Goal: Task Accomplishment & Management: Manage account settings

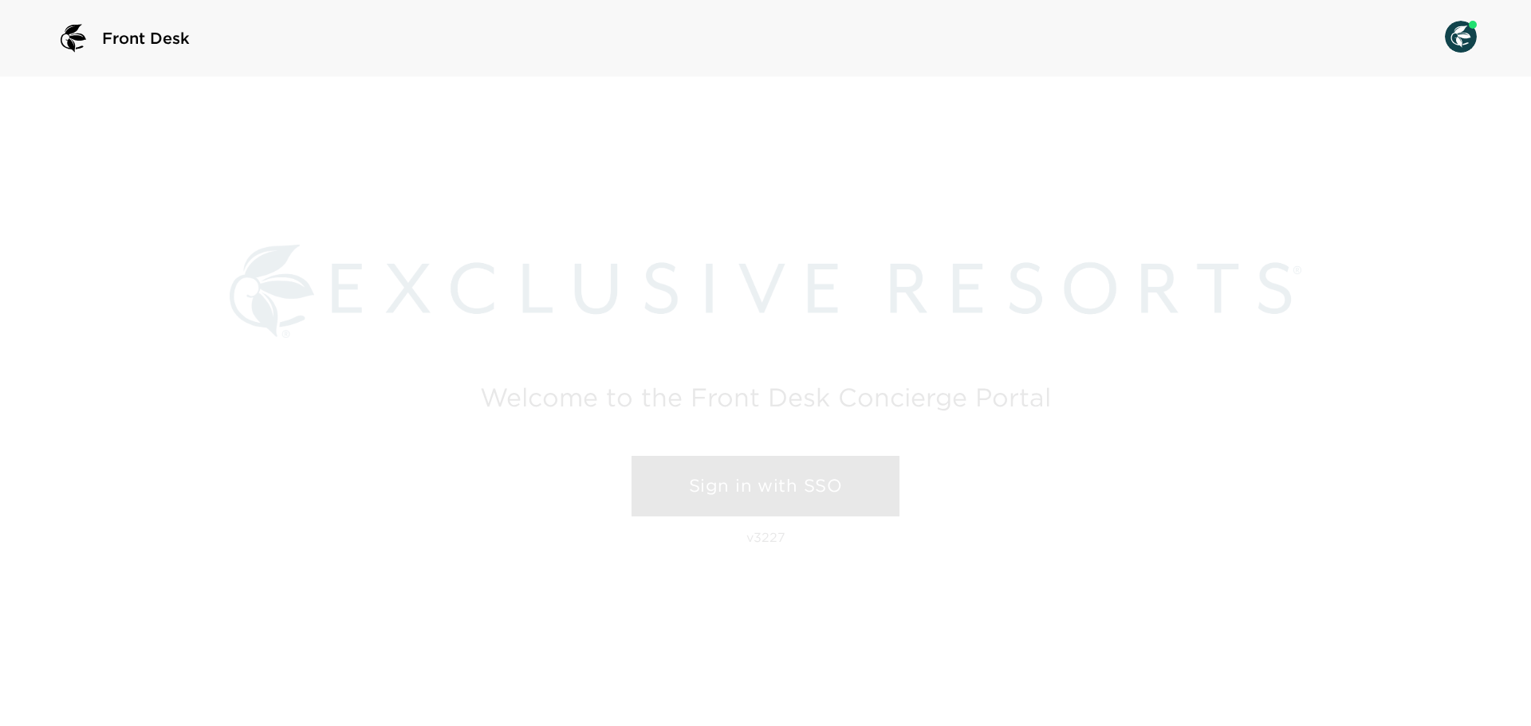
click at [836, 477] on link "Sign in with SSO" at bounding box center [765, 486] width 268 height 61
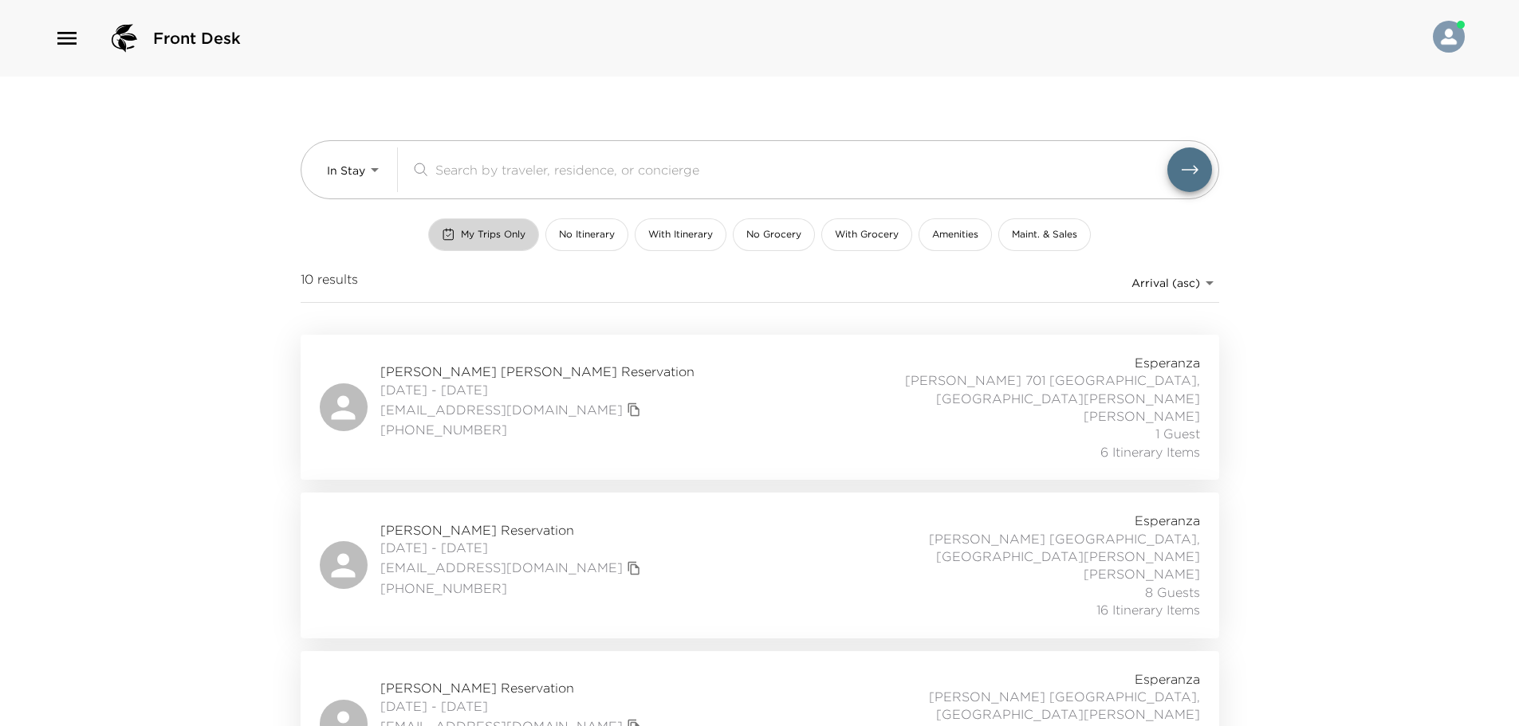
click at [450, 230] on rect "button" at bounding box center [448, 235] width 10 height 10
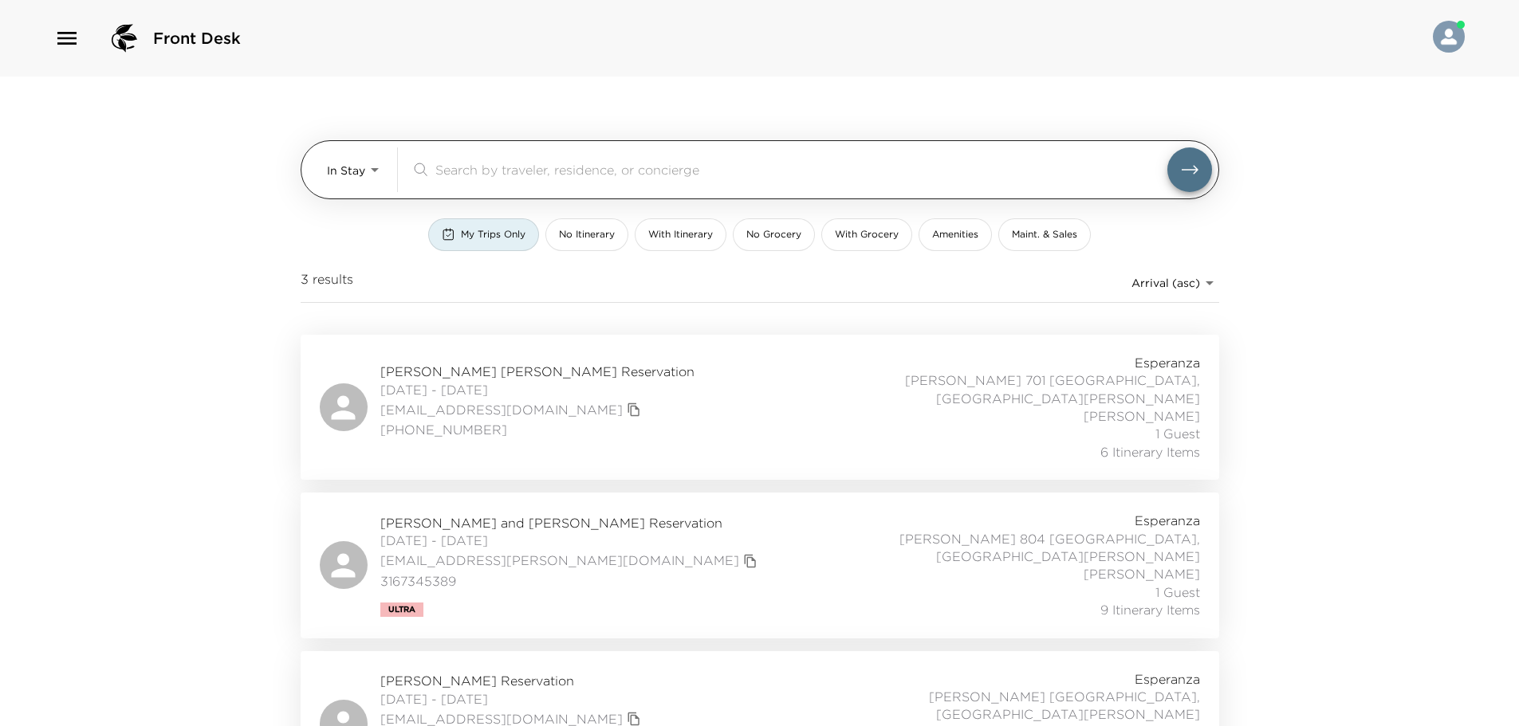
click at [395, 198] on div "In Stay In-Stay ​" at bounding box center [760, 169] width 918 height 59
click at [376, 152] on body "Front Desk In Stay In-Stay ​ My Trips Only No Itinerary With Itinerary No Groce…" at bounding box center [765, 363] width 1531 height 726
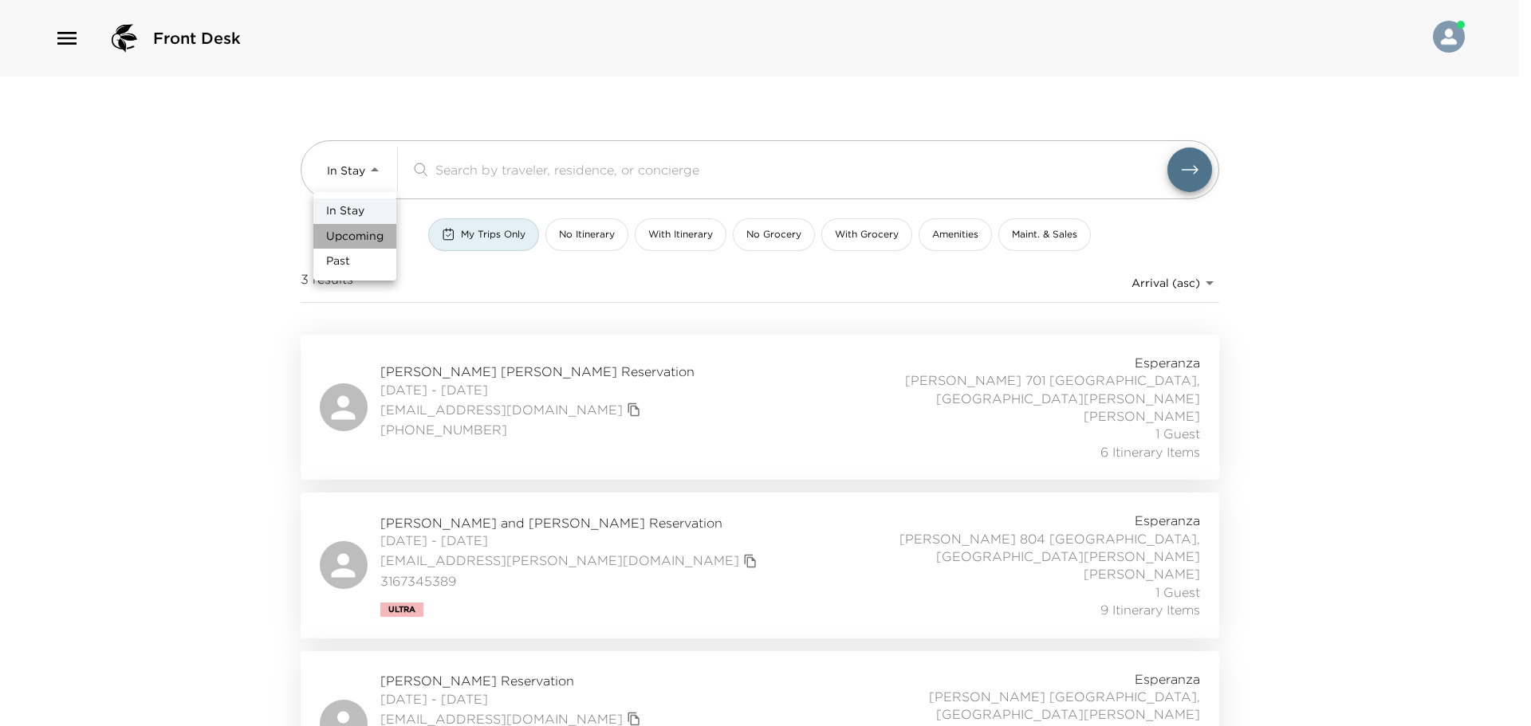
click at [368, 234] on span "Upcoming" at bounding box center [354, 237] width 57 height 16
type input "Upcoming"
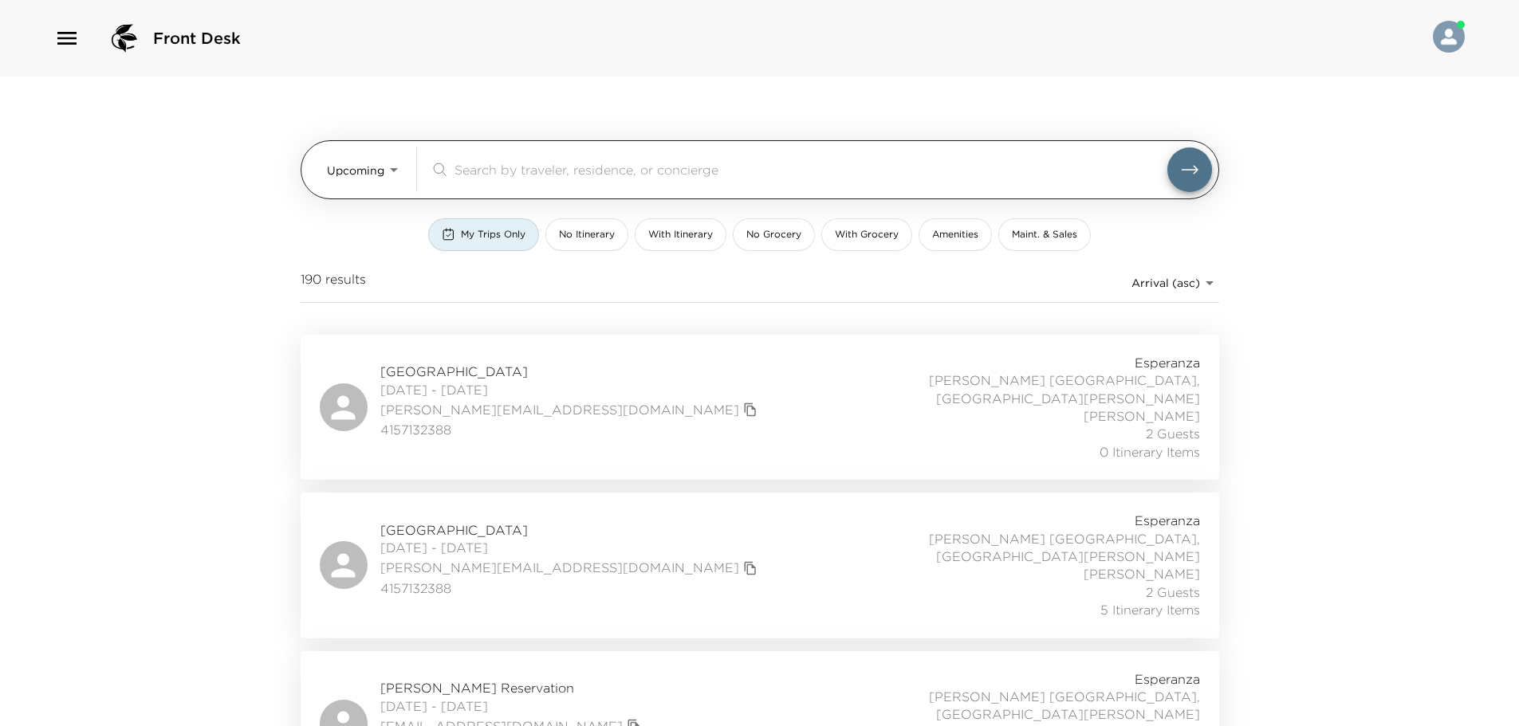
click at [498, 183] on div "​" at bounding box center [821, 169] width 782 height 45
click at [509, 171] on input "search" at bounding box center [810, 169] width 713 height 18
type input "w"
paste input "[PERSON_NAME]"
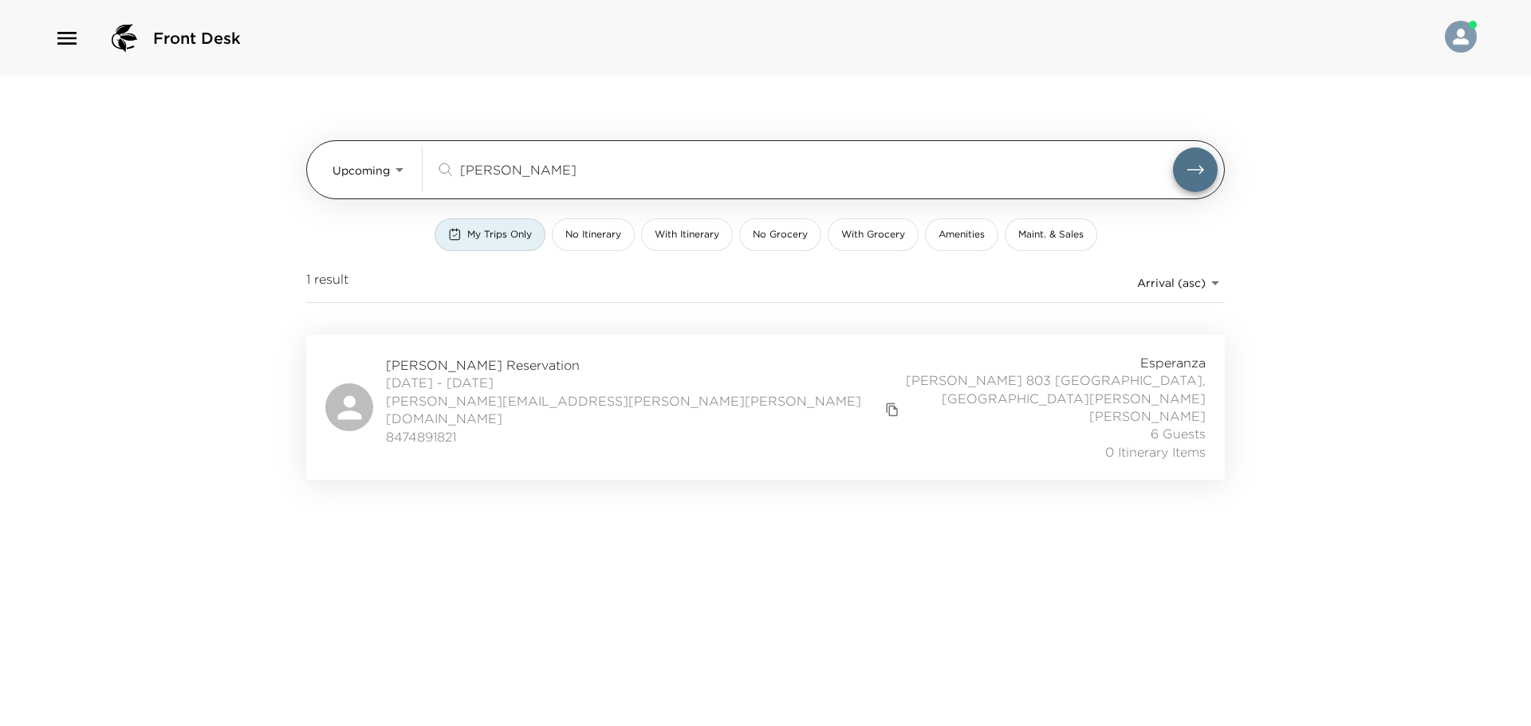
type input "[PERSON_NAME]"
click at [1173, 147] on button "submit" at bounding box center [1195, 169] width 45 height 45
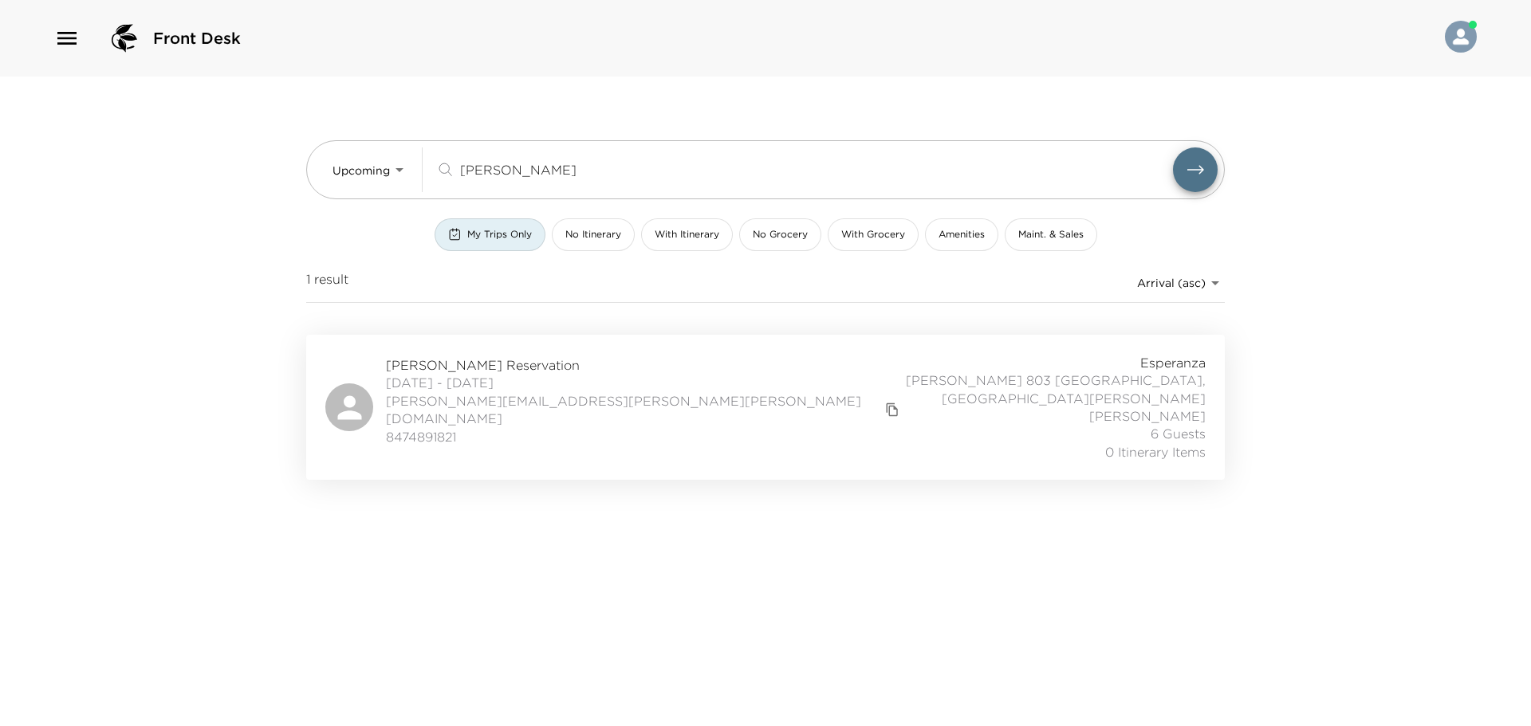
click at [695, 364] on div "[PERSON_NAME] Reservation [DATE] - [DATE] [PERSON_NAME][EMAIL_ADDRESS][PERSON_N…" at bounding box center [765, 407] width 880 height 107
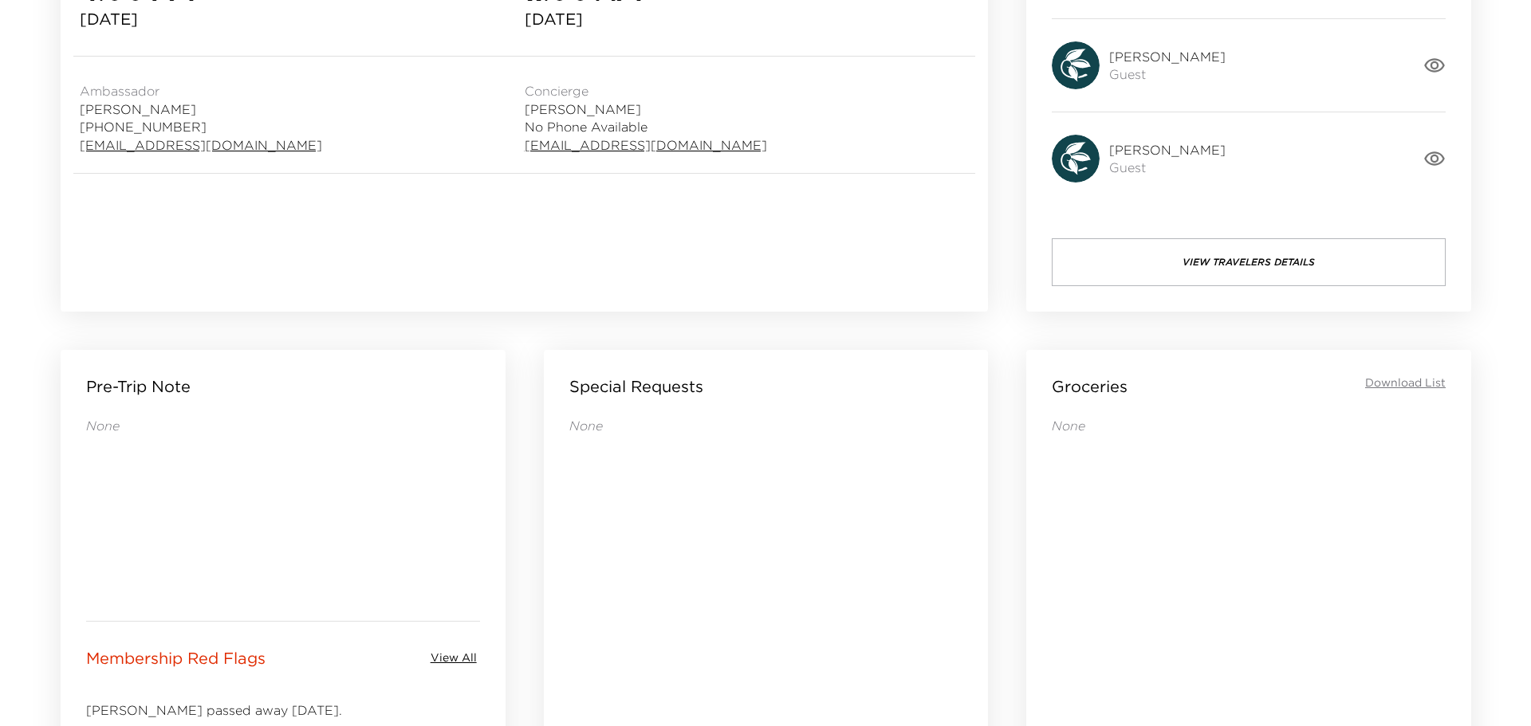
scroll to position [159, 0]
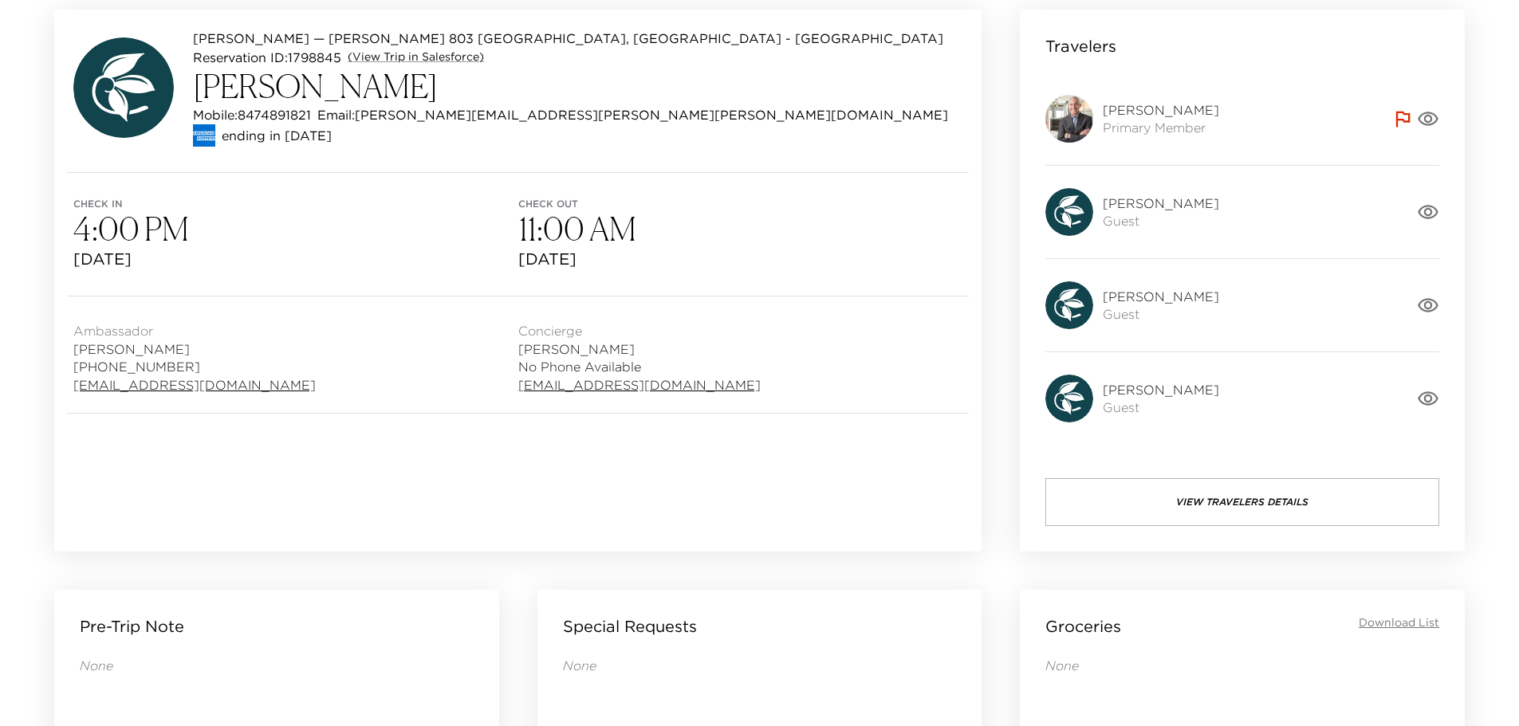
click at [1429, 124] on icon "button" at bounding box center [1427, 119] width 21 height 14
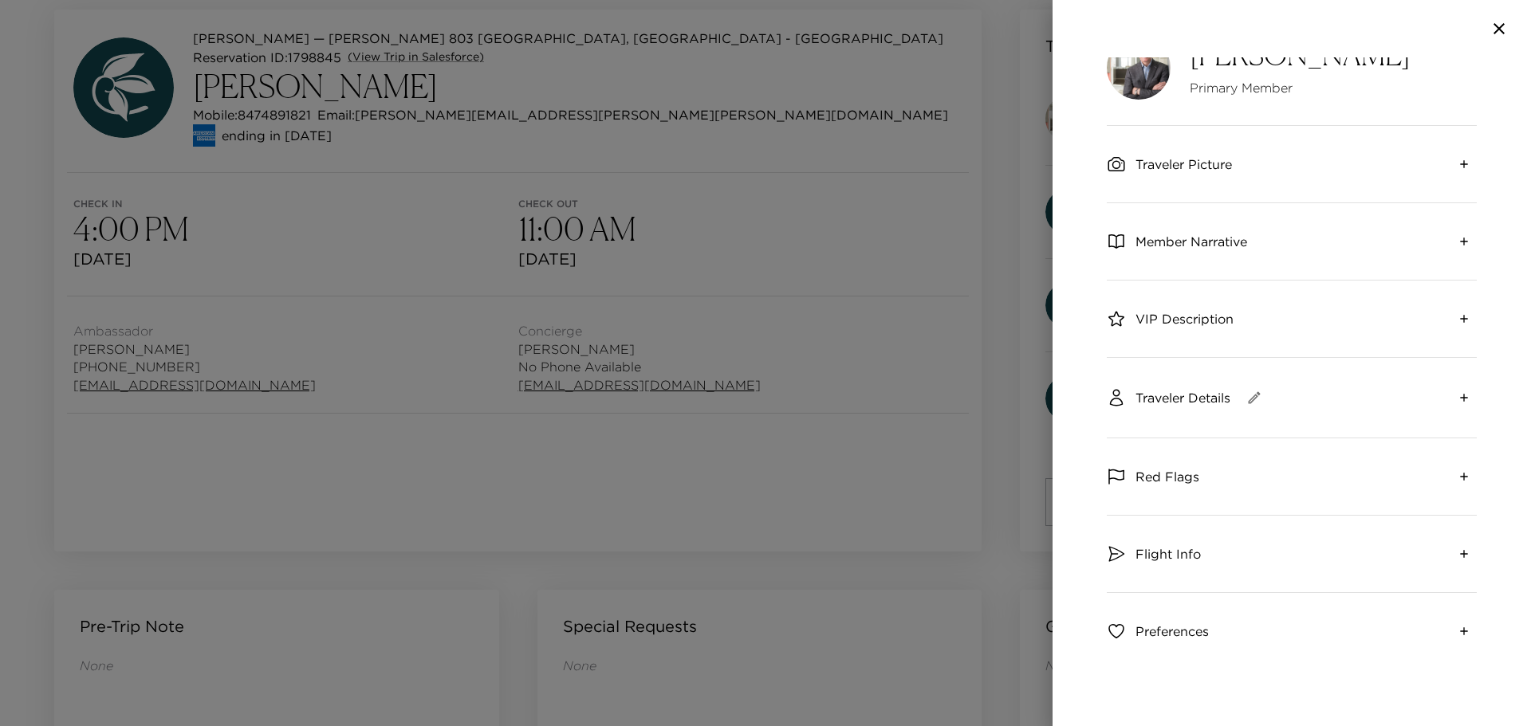
scroll to position [41, 0]
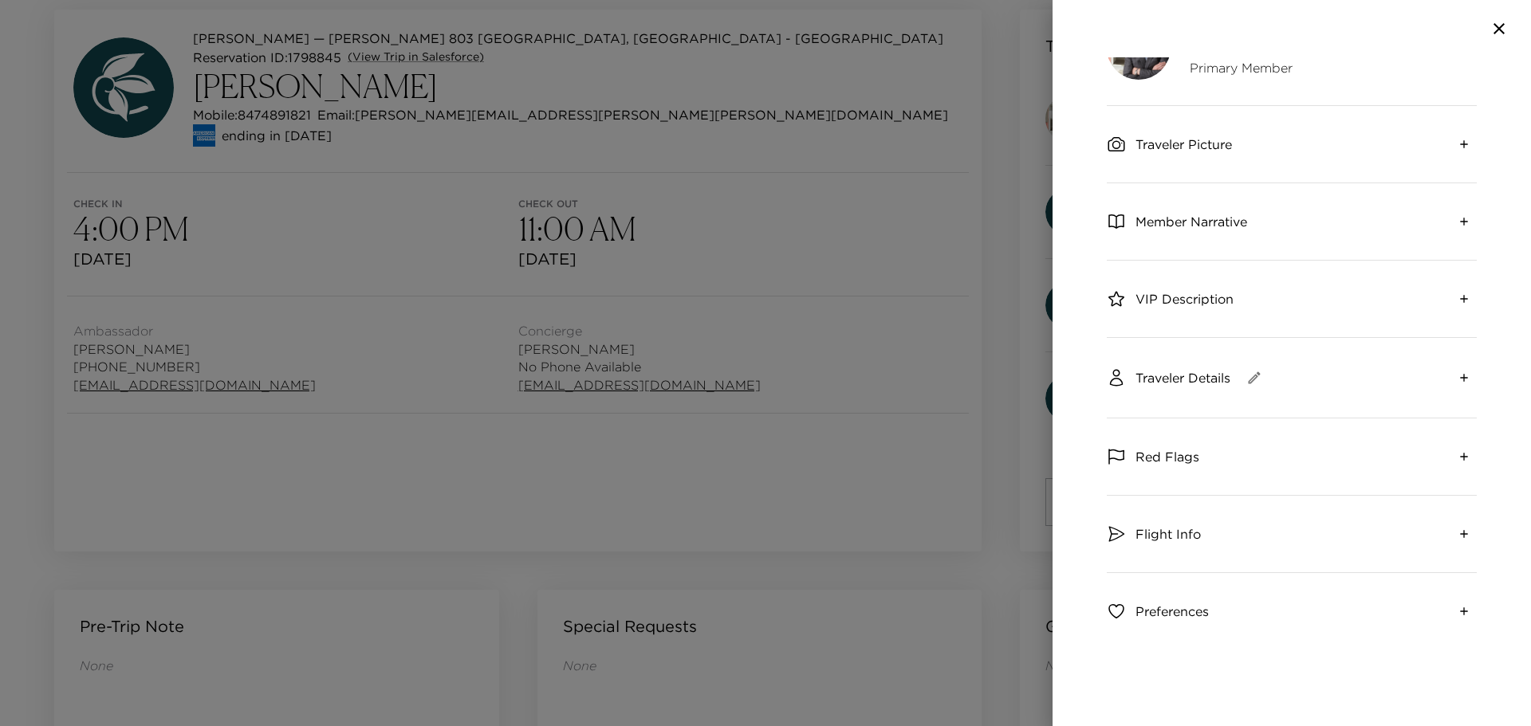
click at [1205, 377] on span "Traveler Details" at bounding box center [1182, 378] width 95 height 18
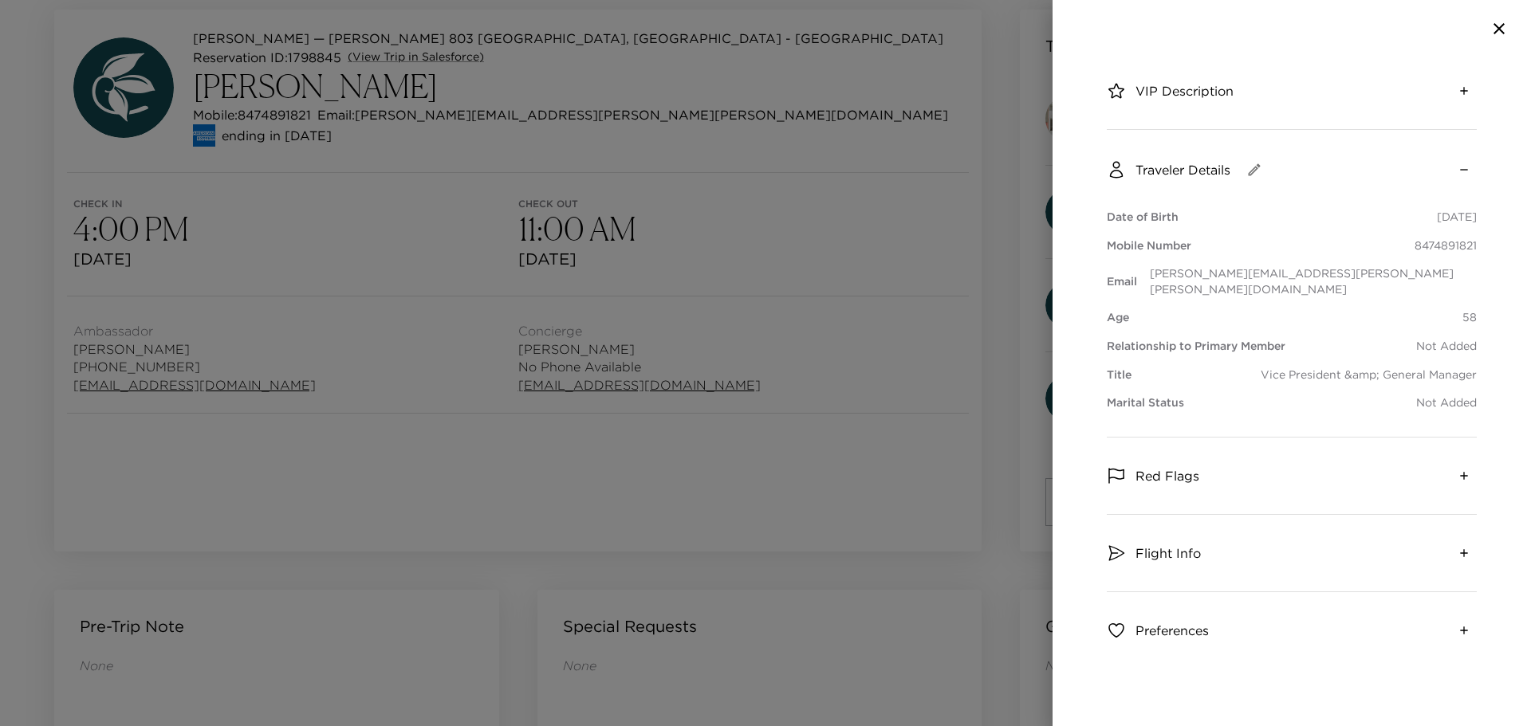
scroll to position [253, 0]
click at [1236, 530] on div "Flight Info" at bounding box center [1292, 550] width 370 height 77
click at [1457, 544] on icon "expand" at bounding box center [1463, 550] width 13 height 13
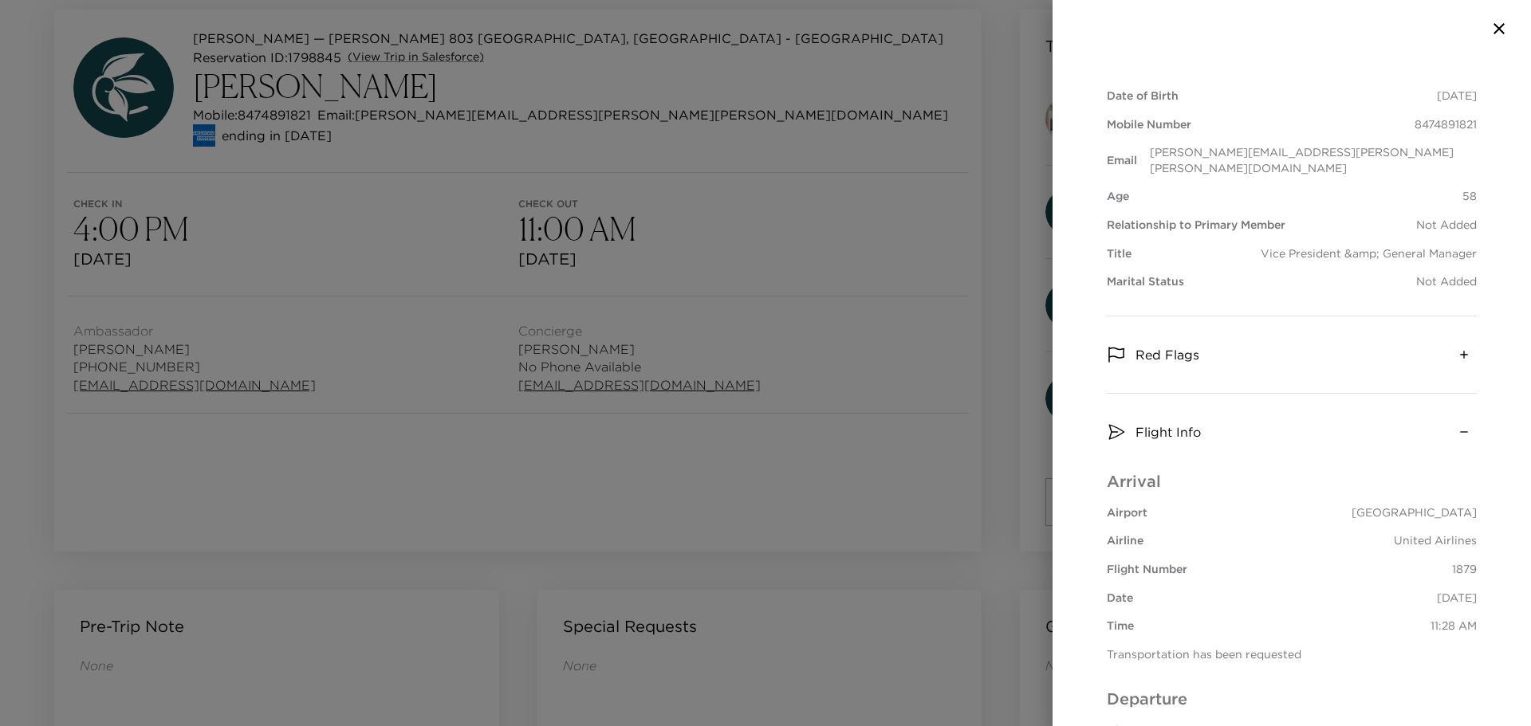
scroll to position [572, 0]
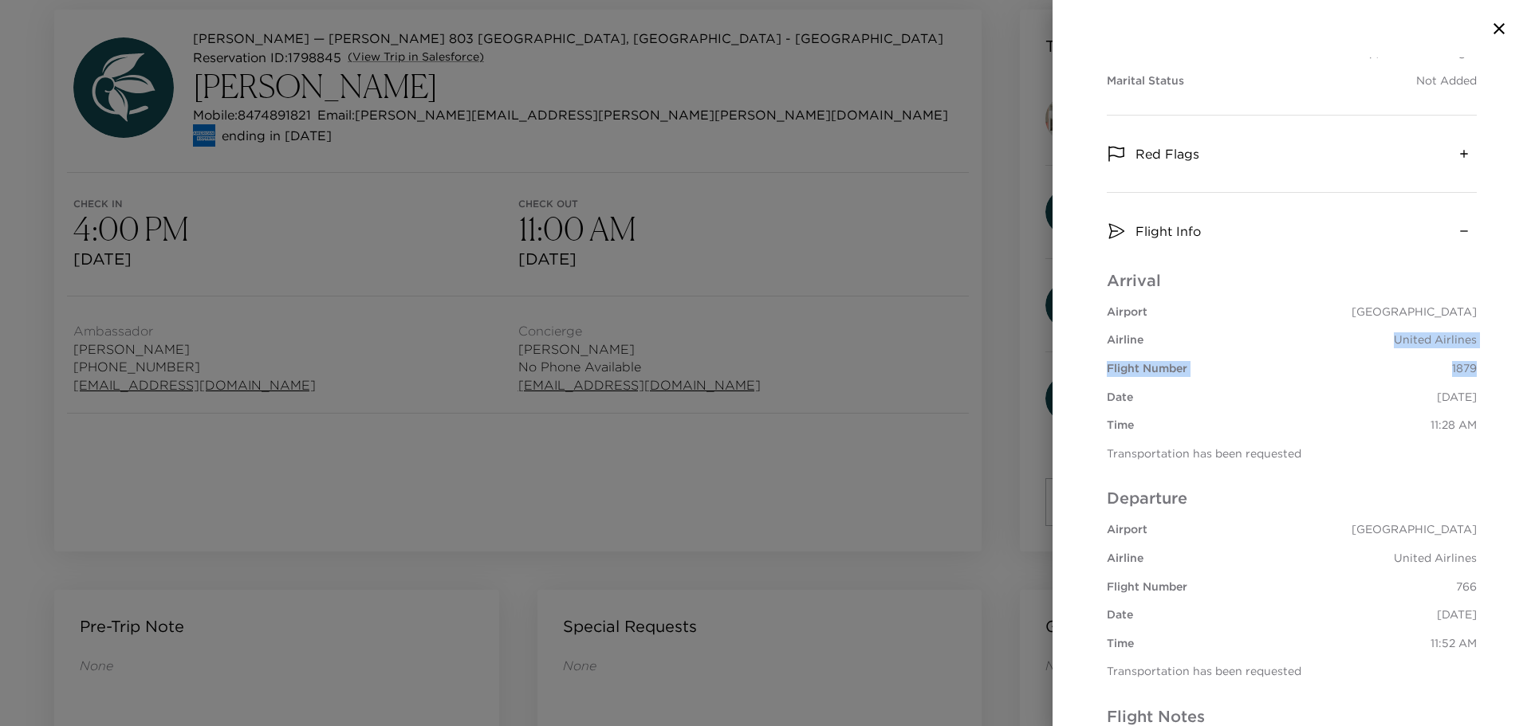
drag, startPoint x: 1386, startPoint y: 324, endPoint x: 1468, endPoint y: 348, distance: 86.5
click at [1468, 348] on div "Greg Werner Primary Member Traveler Picture Member Narrative VIP Description Tr…" at bounding box center [1291, 391] width 478 height 669
copy div "United Airlines Flight Number 1879"
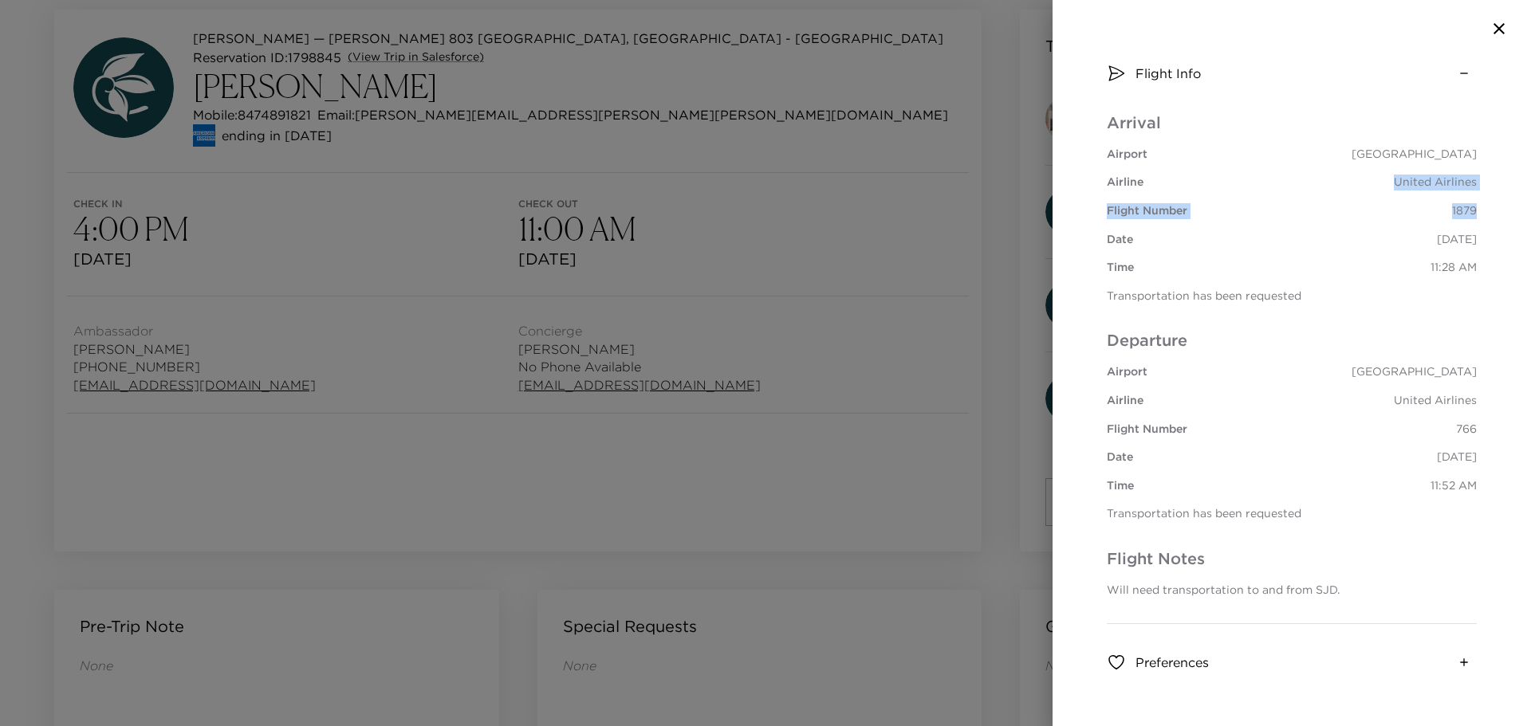
scroll to position [731, 0]
drag, startPoint x: 1386, startPoint y: 382, endPoint x: 1444, endPoint y: 419, distance: 69.2
click at [1468, 415] on div "Greg Werner Primary Member Traveler Picture Member Narrative VIP Description Tr…" at bounding box center [1291, 391] width 478 height 669
copy div "United Airlines Flight Number 766"
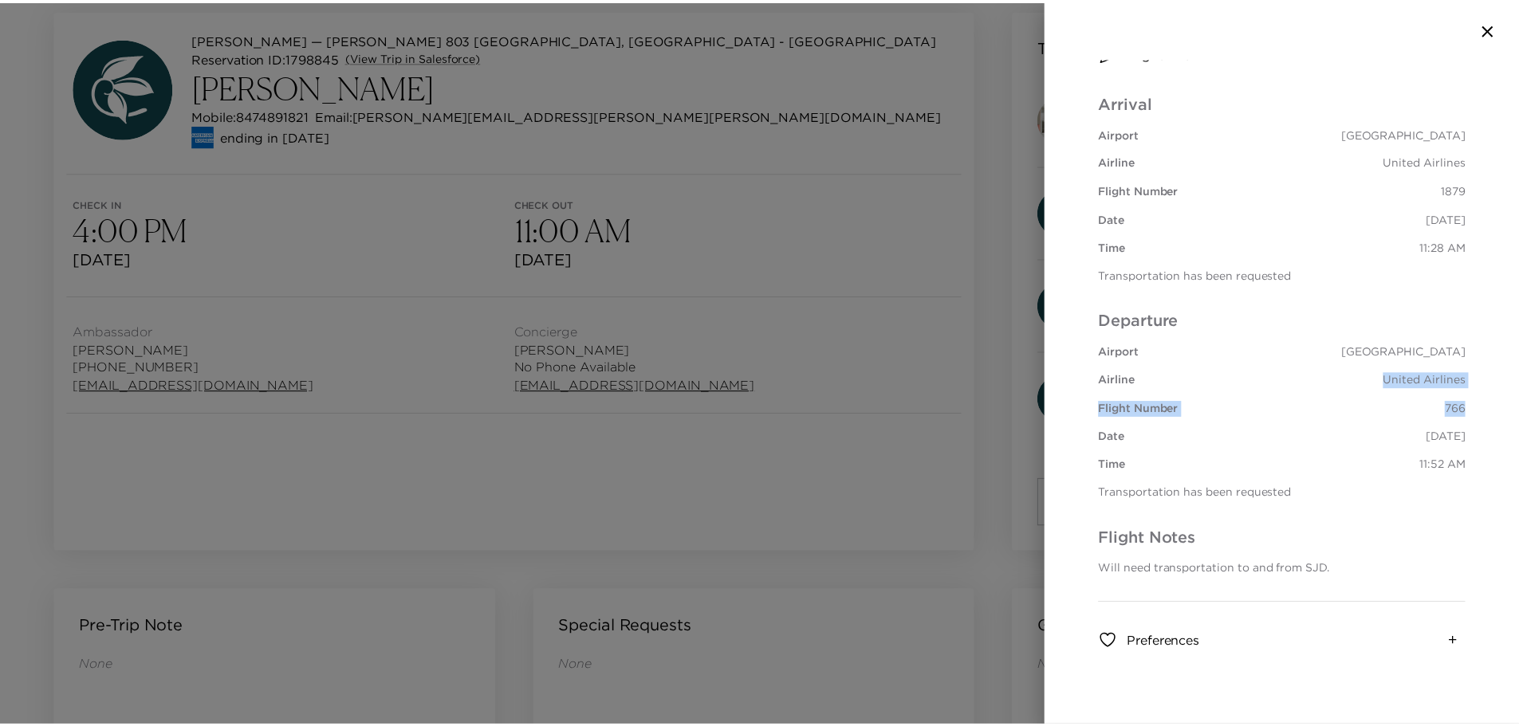
scroll to position [765, 0]
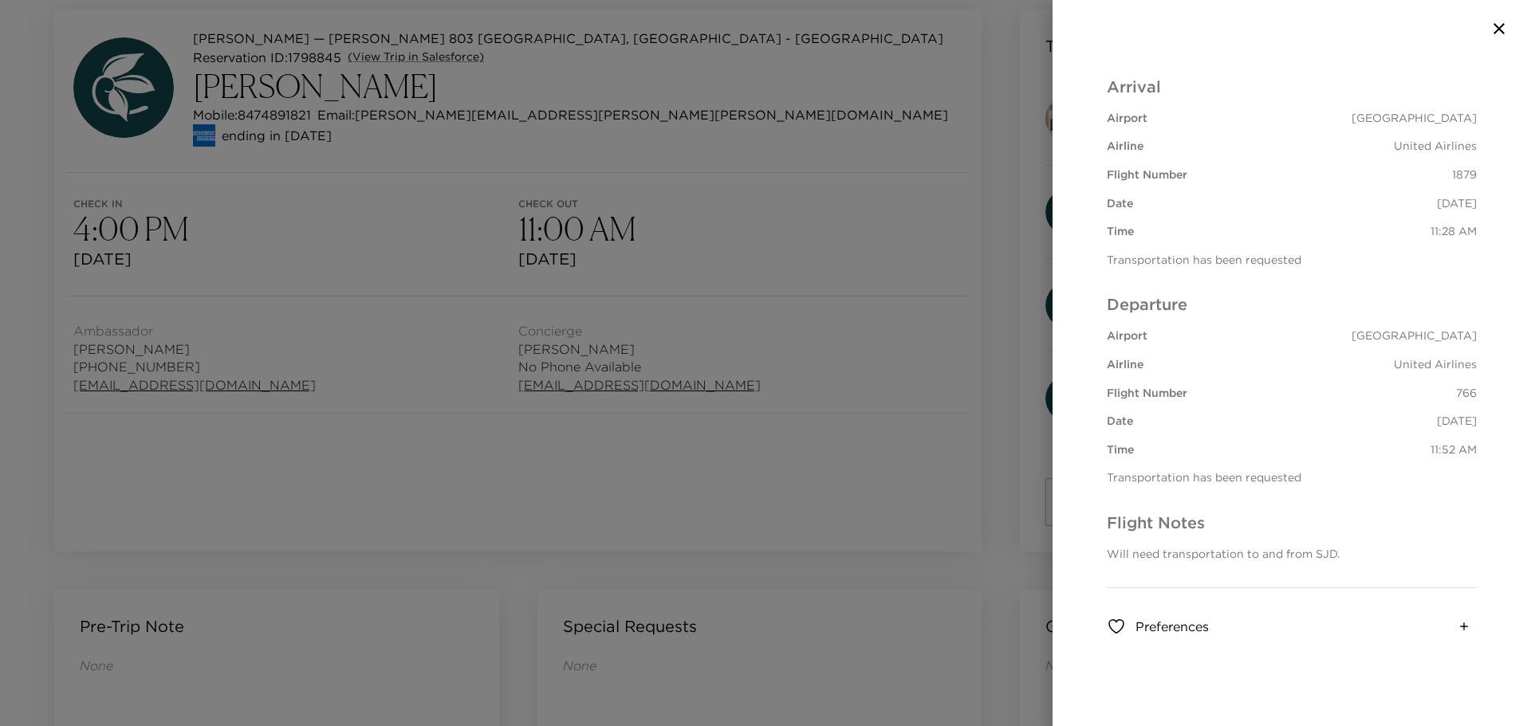
click at [965, 472] on div at bounding box center [765, 363] width 1531 height 726
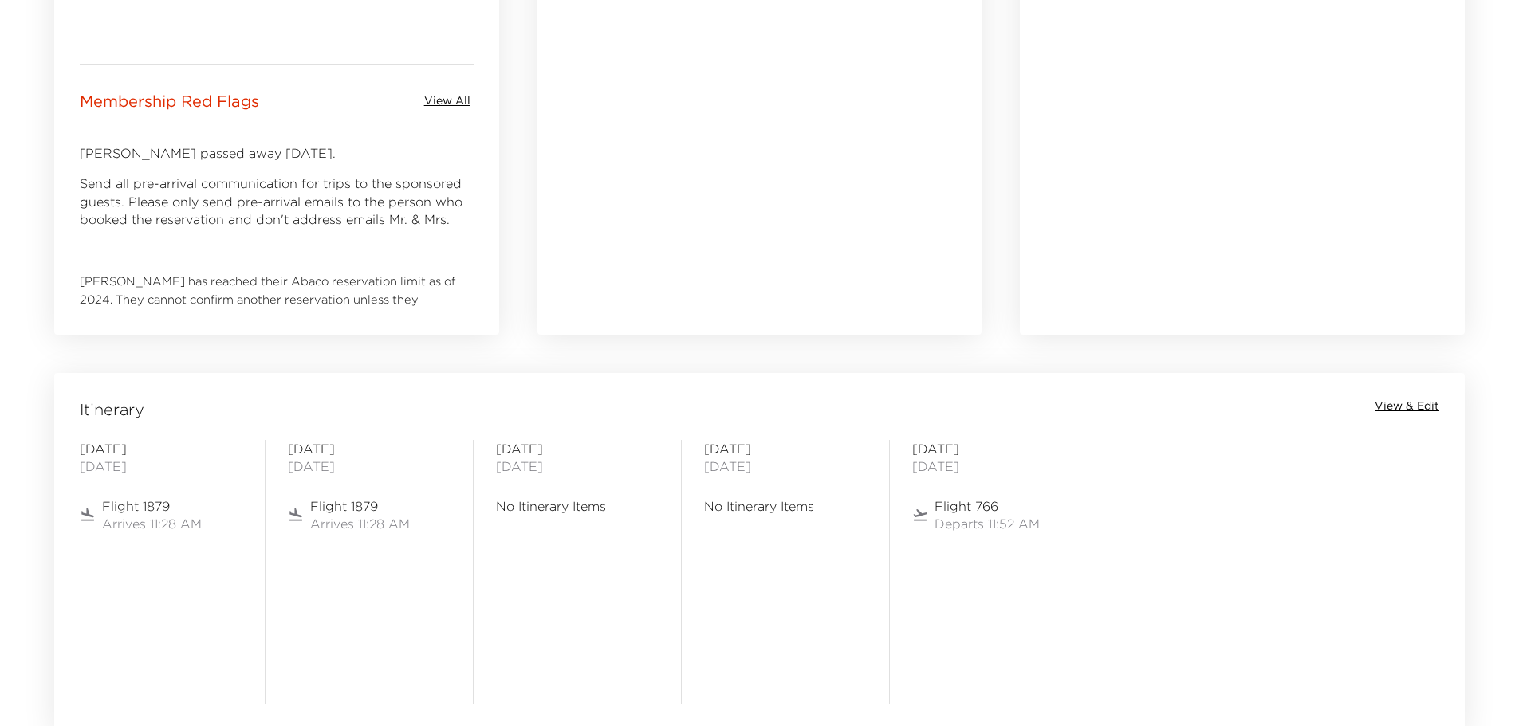
click at [1429, 411] on span "View & Edit" at bounding box center [1406, 407] width 65 height 16
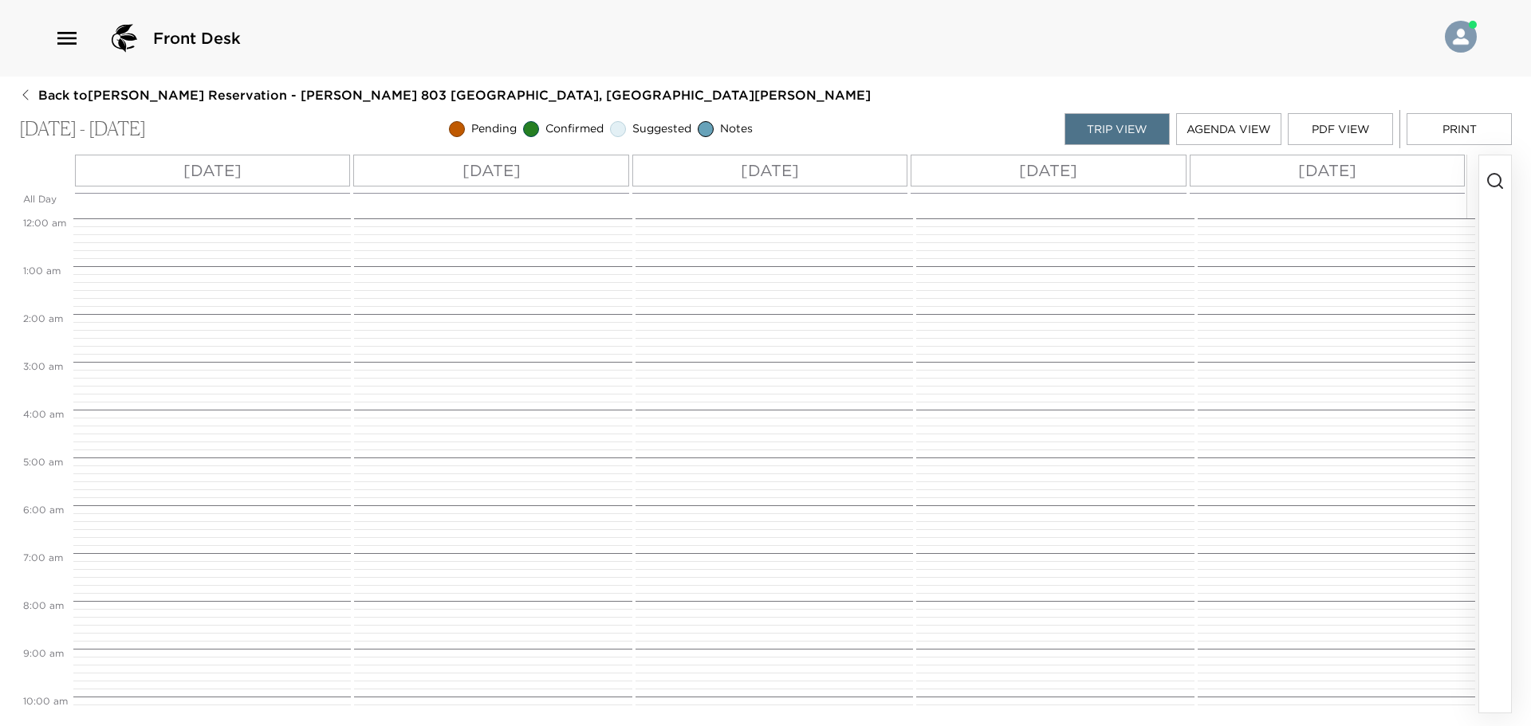
scroll to position [548, 0]
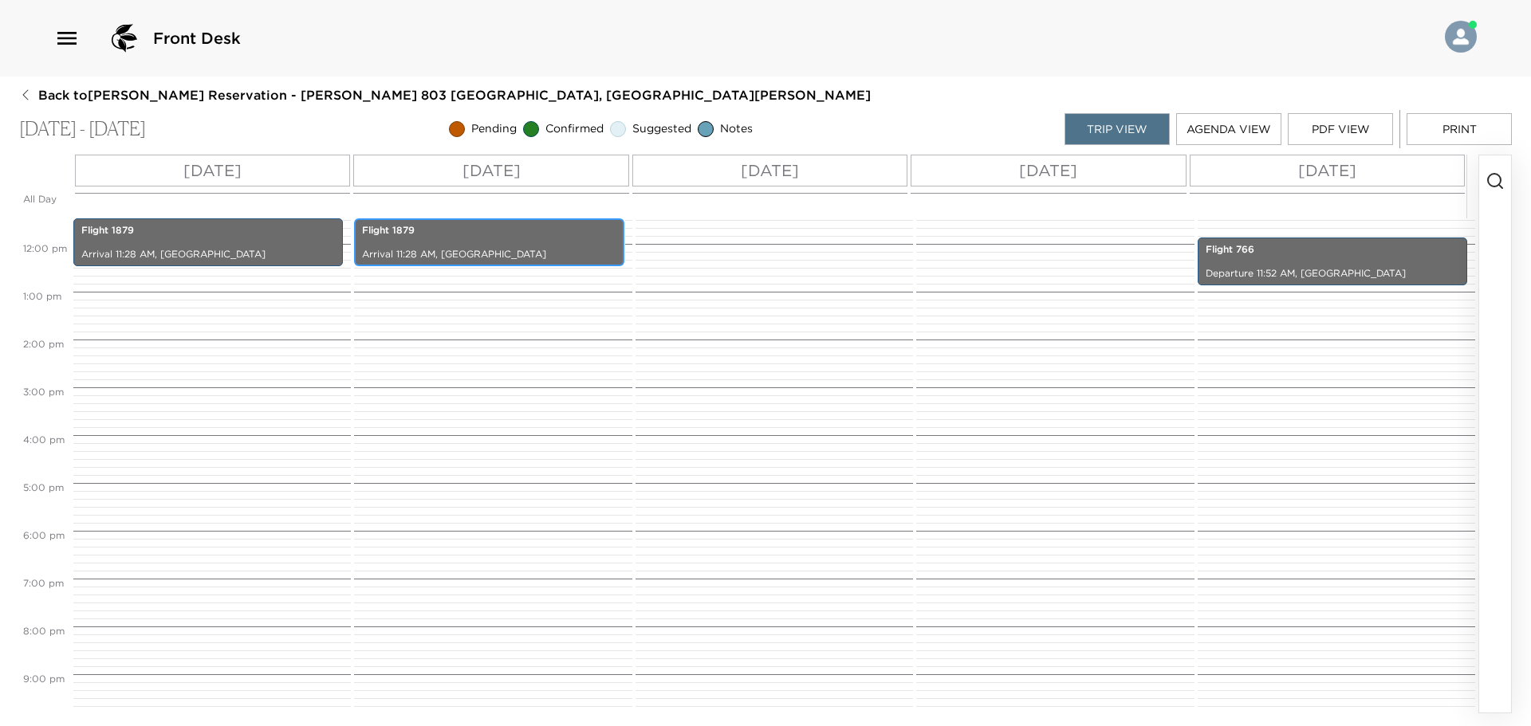
click at [546, 250] on p "Arrival 11:28 AM, Los Cabos International Airport" at bounding box center [489, 255] width 254 height 14
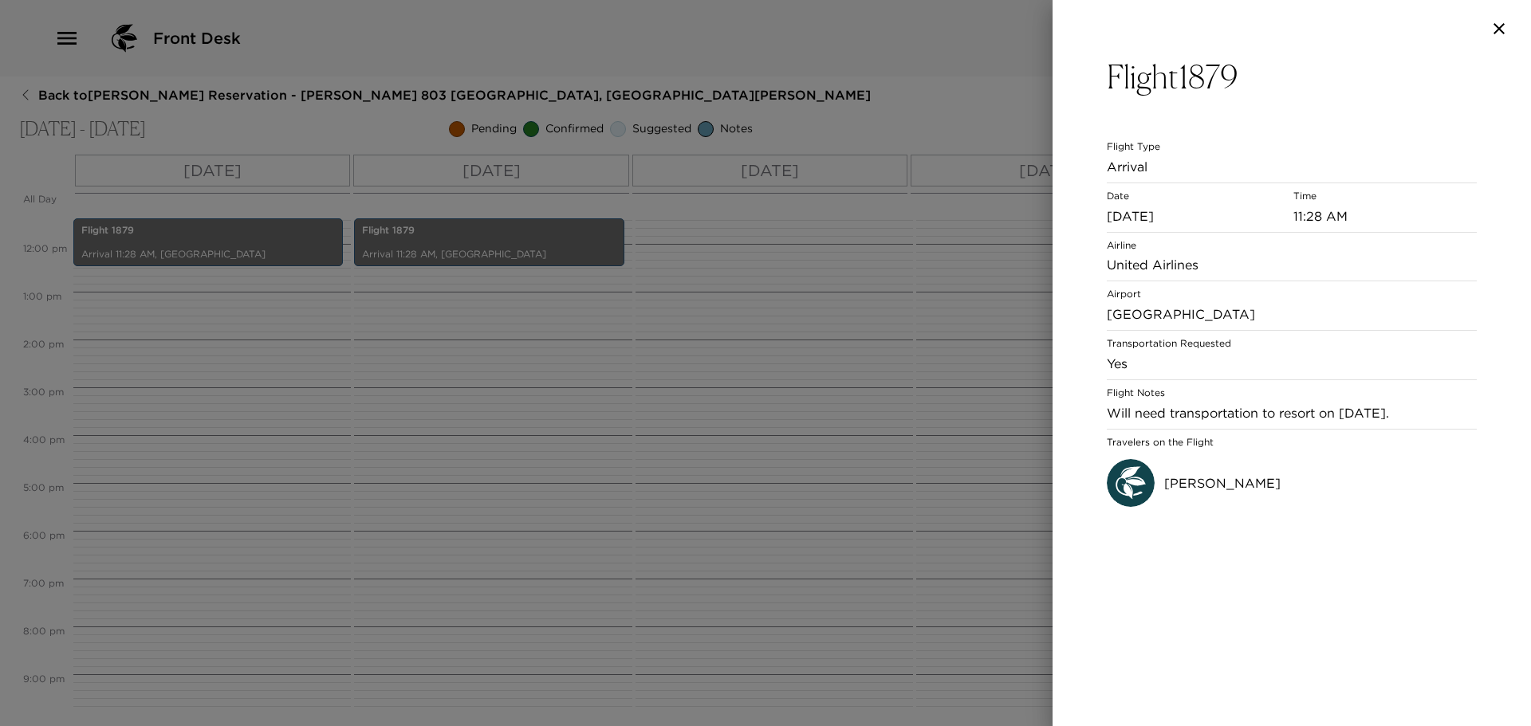
click at [259, 236] on div at bounding box center [765, 363] width 1531 height 726
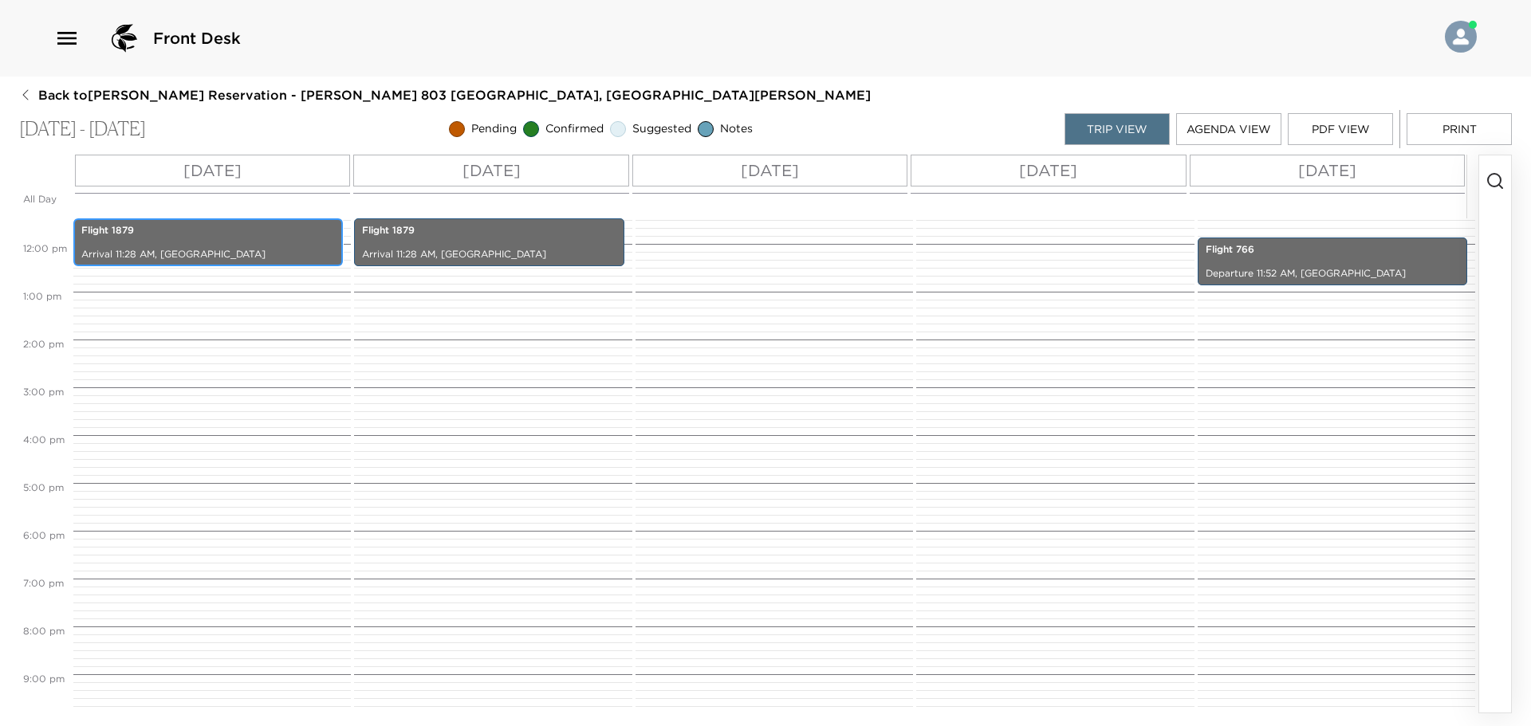
click at [259, 236] on p "Flight 1879" at bounding box center [208, 231] width 254 height 14
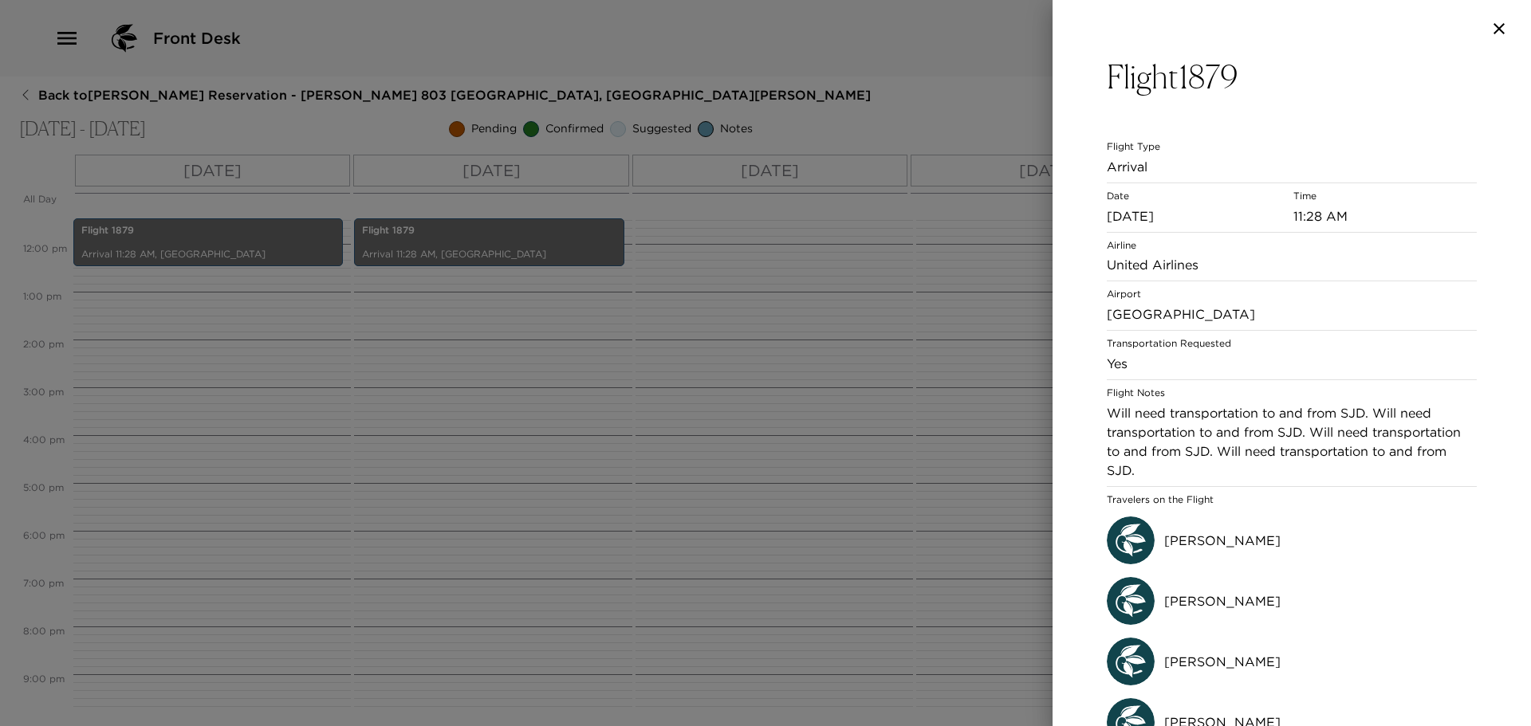
click at [818, 346] on div at bounding box center [765, 363] width 1531 height 726
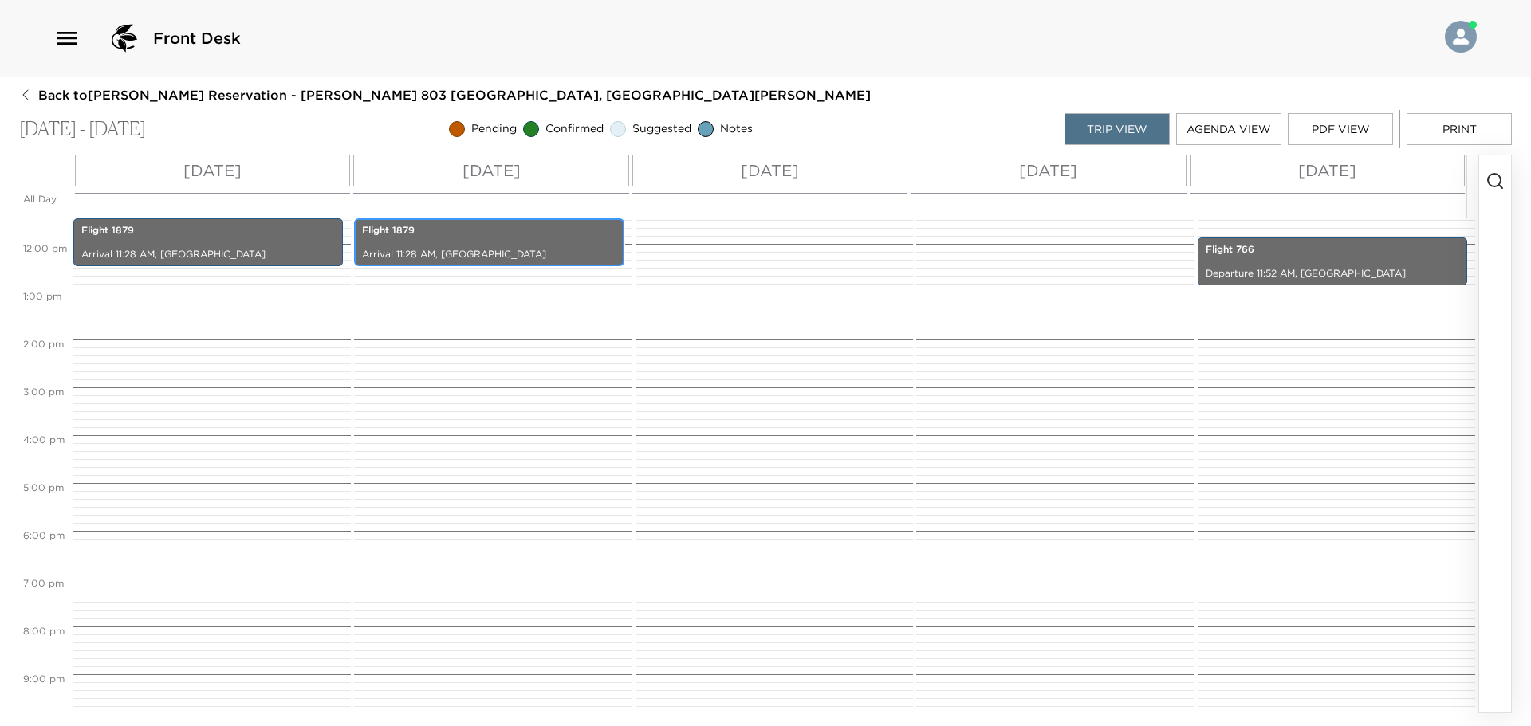
click at [456, 234] on p "Flight 1879" at bounding box center [489, 231] width 254 height 14
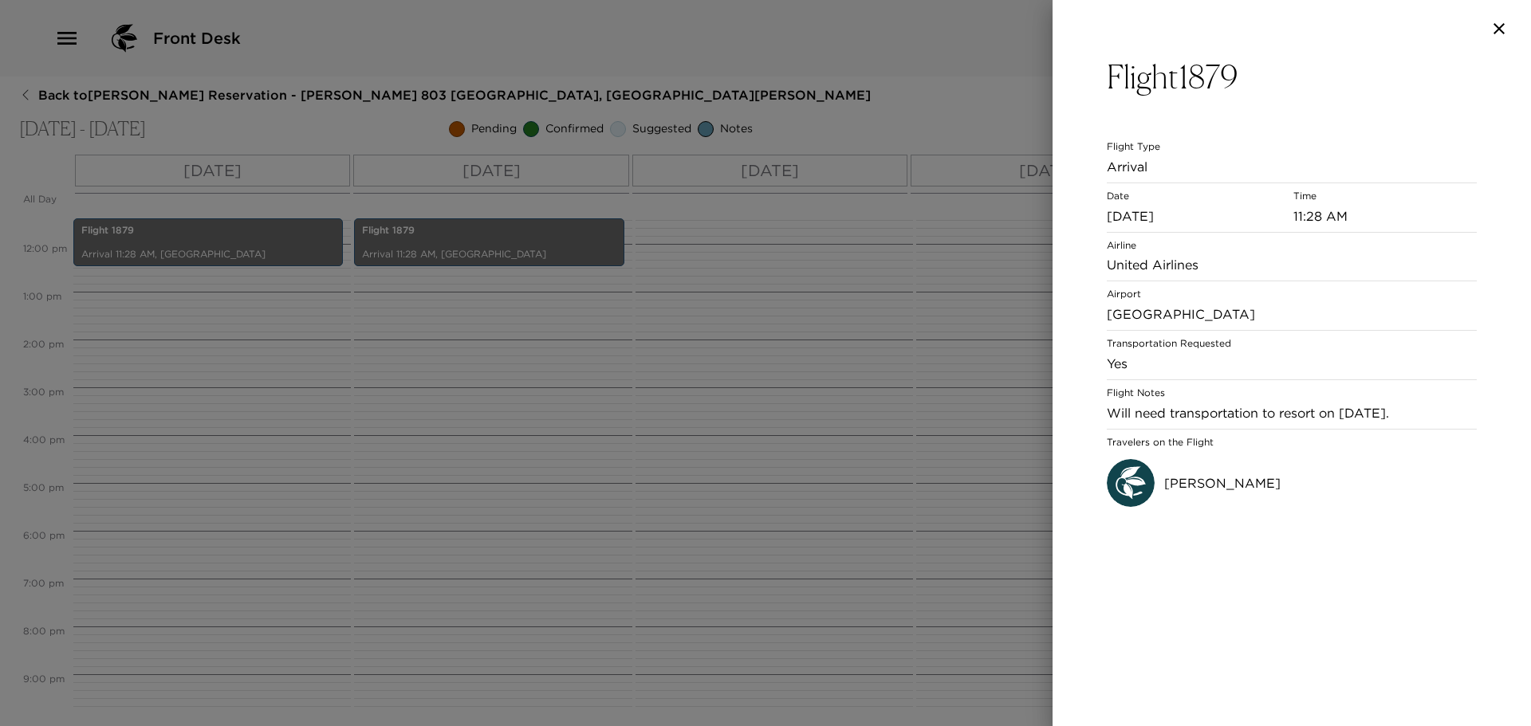
click at [592, 347] on div at bounding box center [765, 363] width 1531 height 726
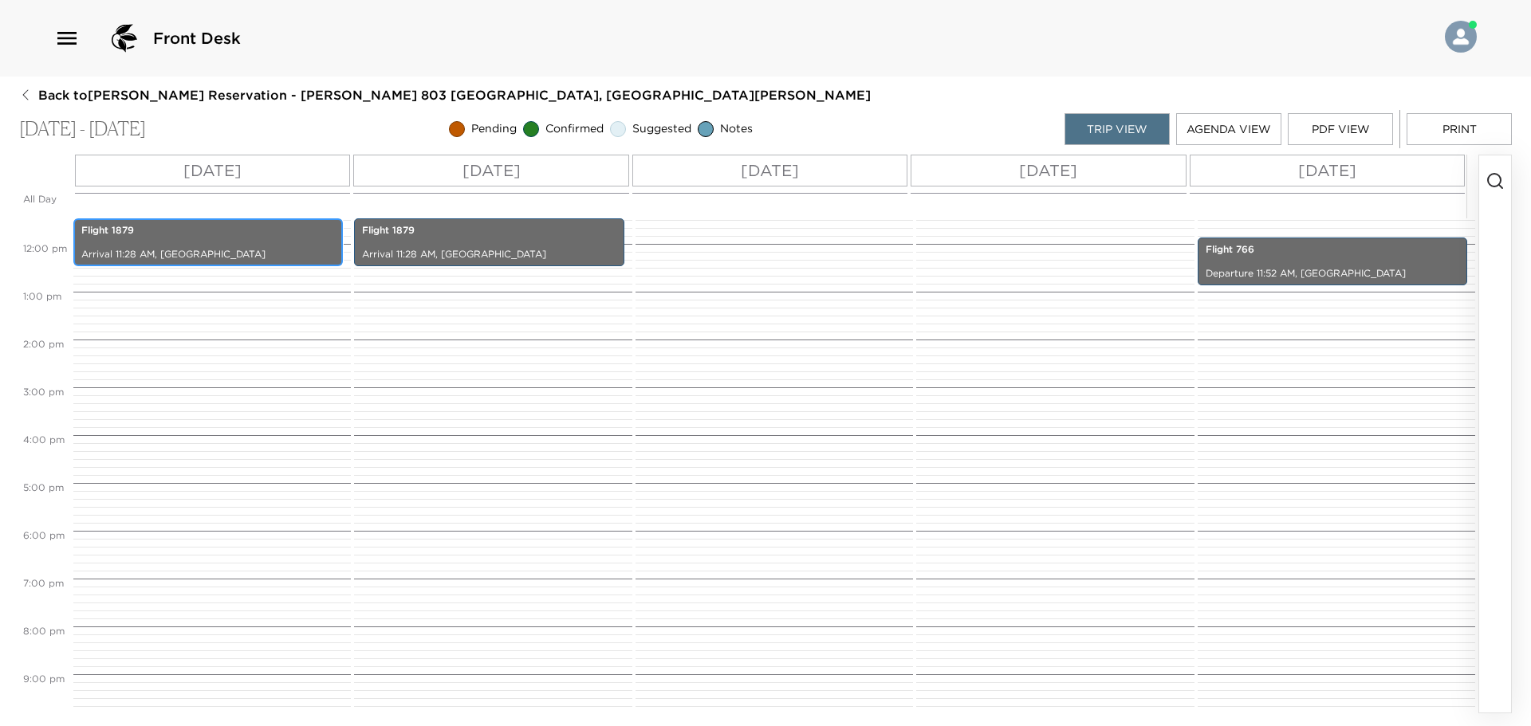
click at [224, 240] on div "Flight 1879 Arrival 11:28 AM, Los Cabos International Airport" at bounding box center [208, 242] width 260 height 43
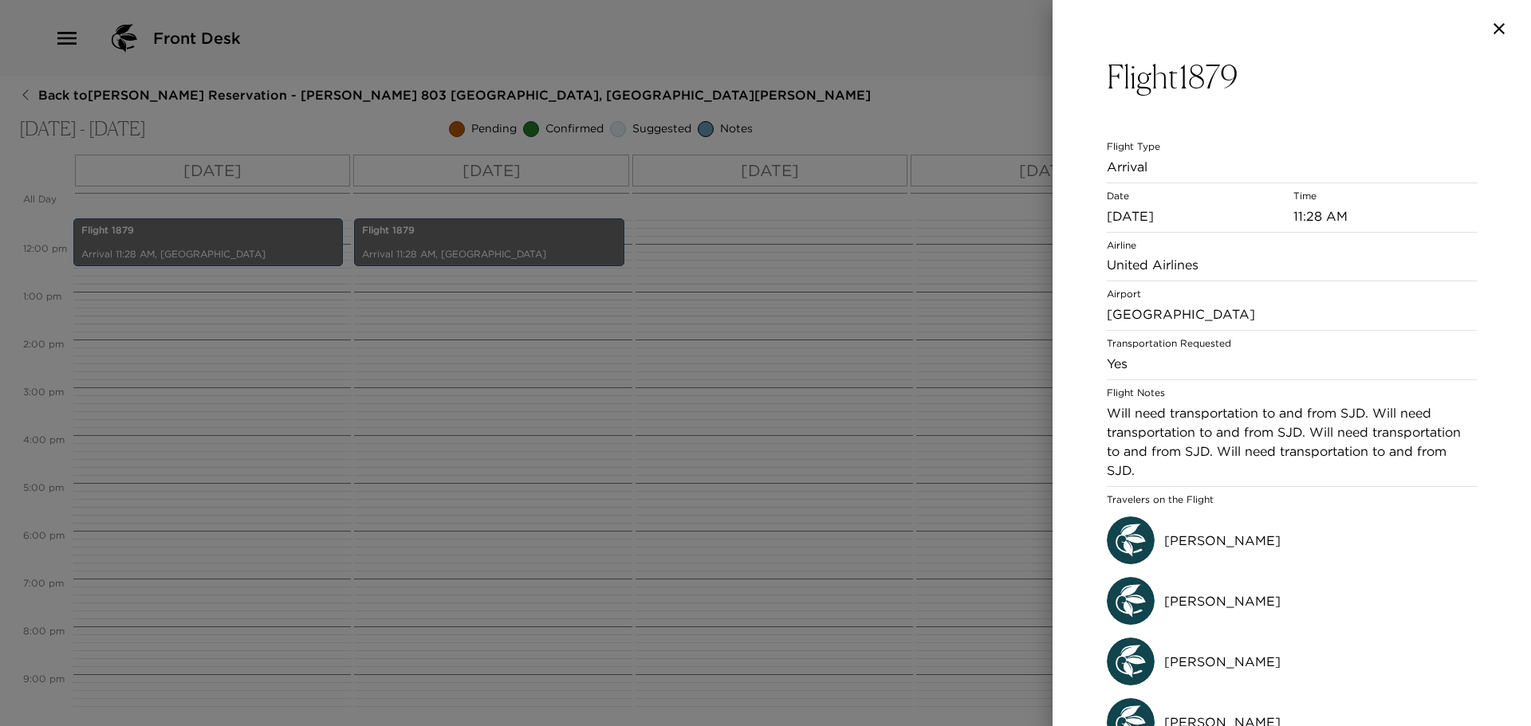
scroll to position [33, 0]
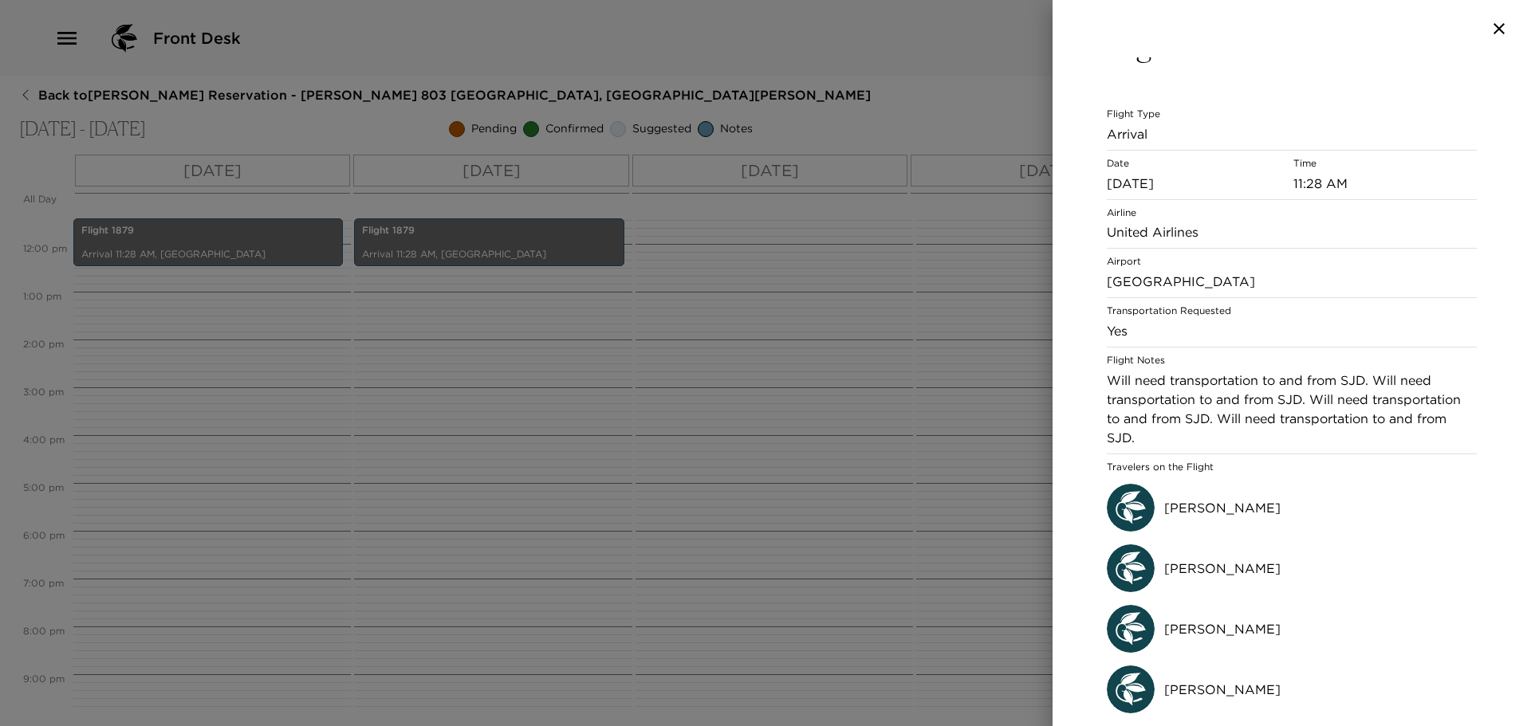
click at [800, 474] on div at bounding box center [765, 363] width 1531 height 726
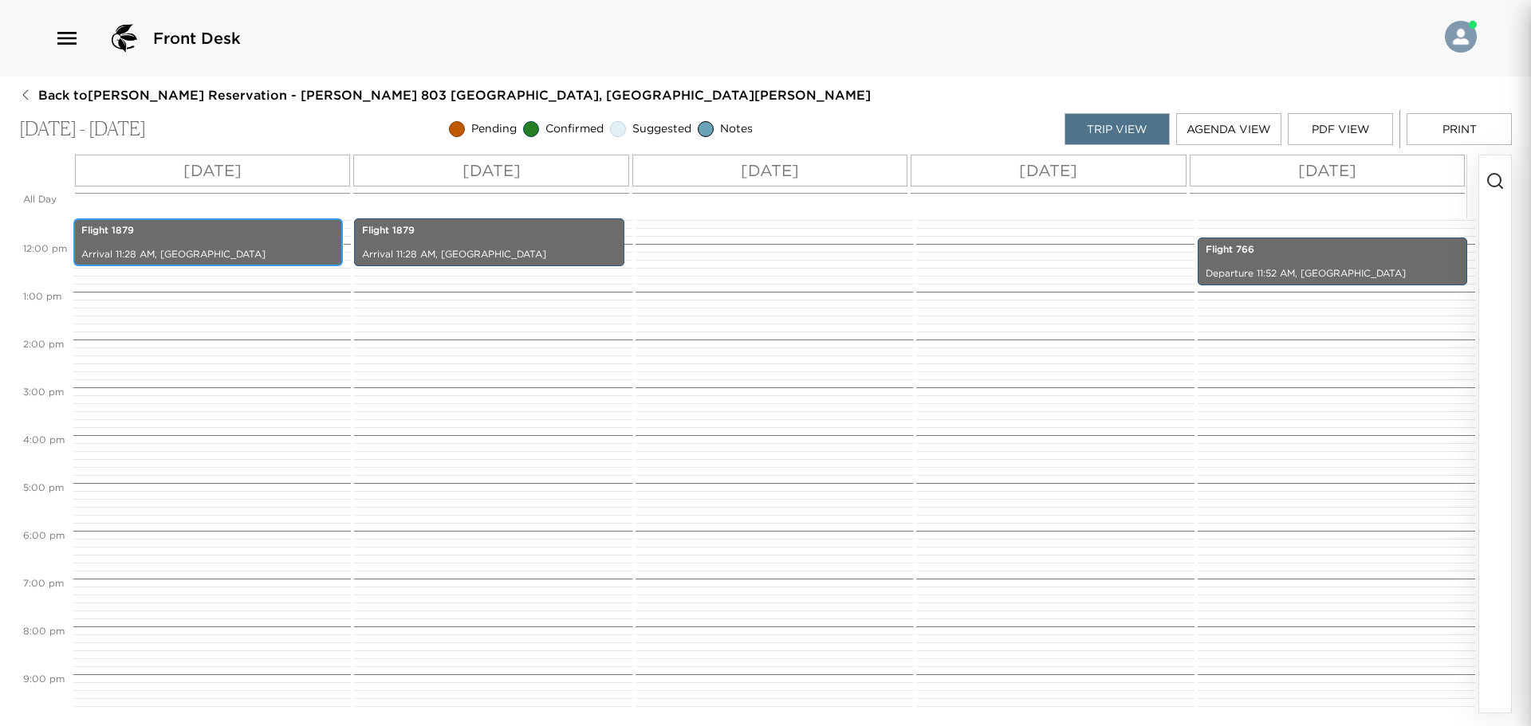
scroll to position [0, 0]
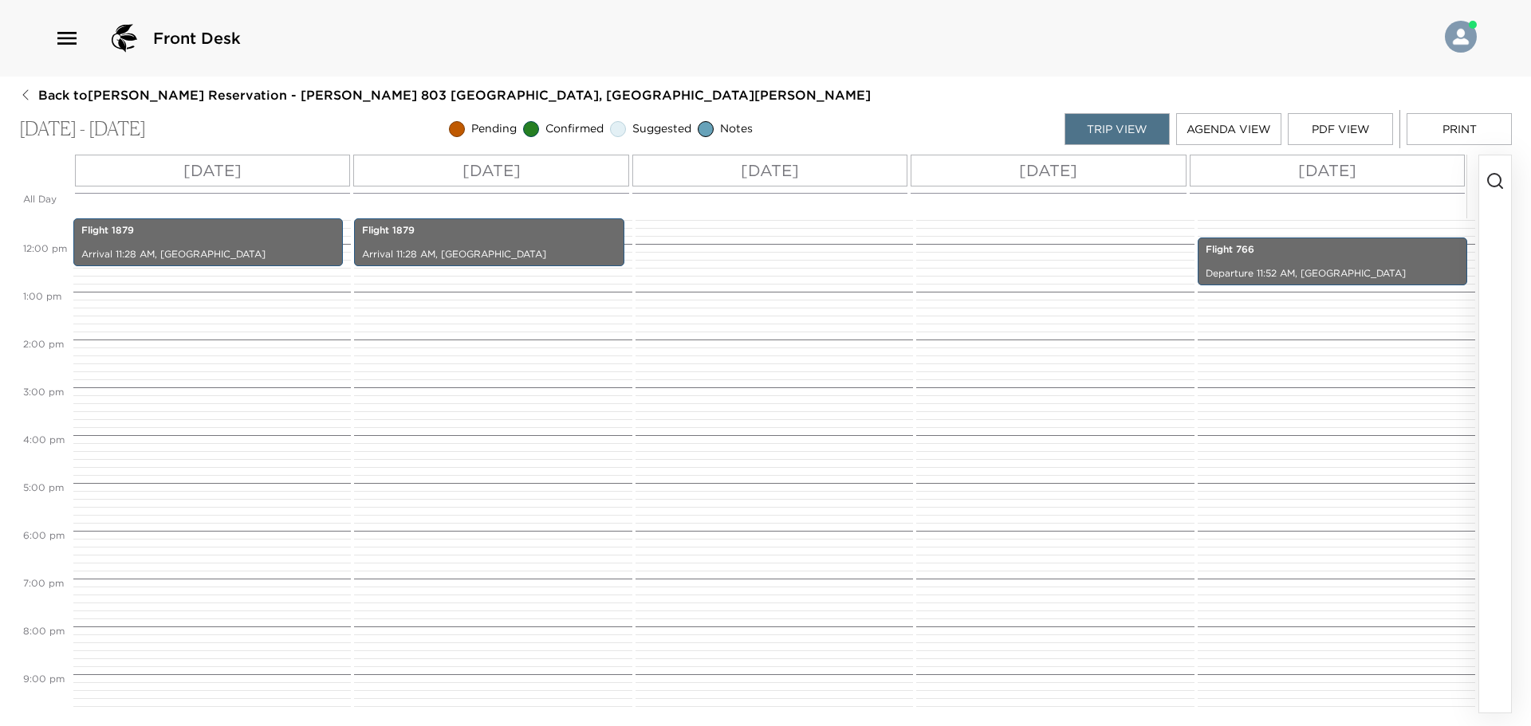
click at [1495, 181] on icon "button" at bounding box center [1494, 180] width 19 height 19
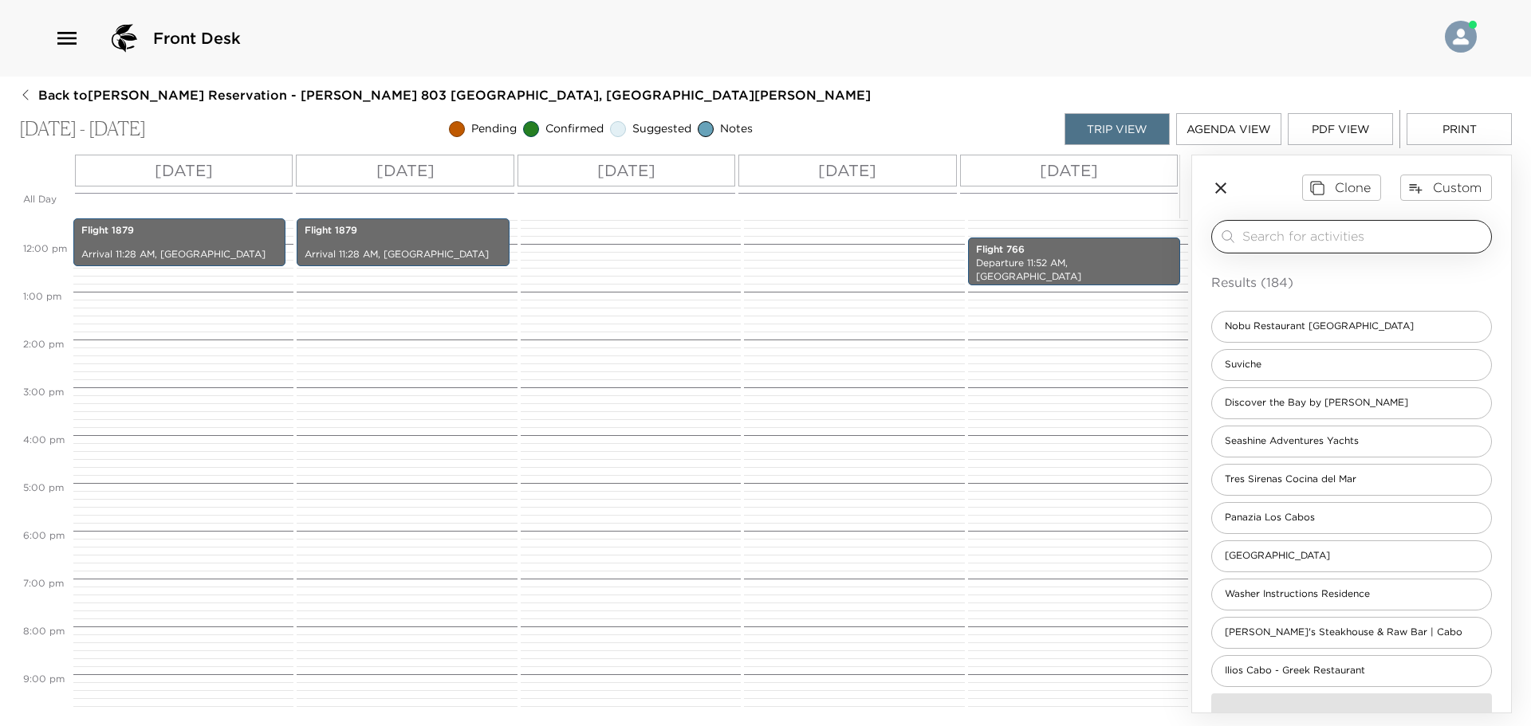
click at [1306, 242] on input "search" at bounding box center [1363, 236] width 242 height 18
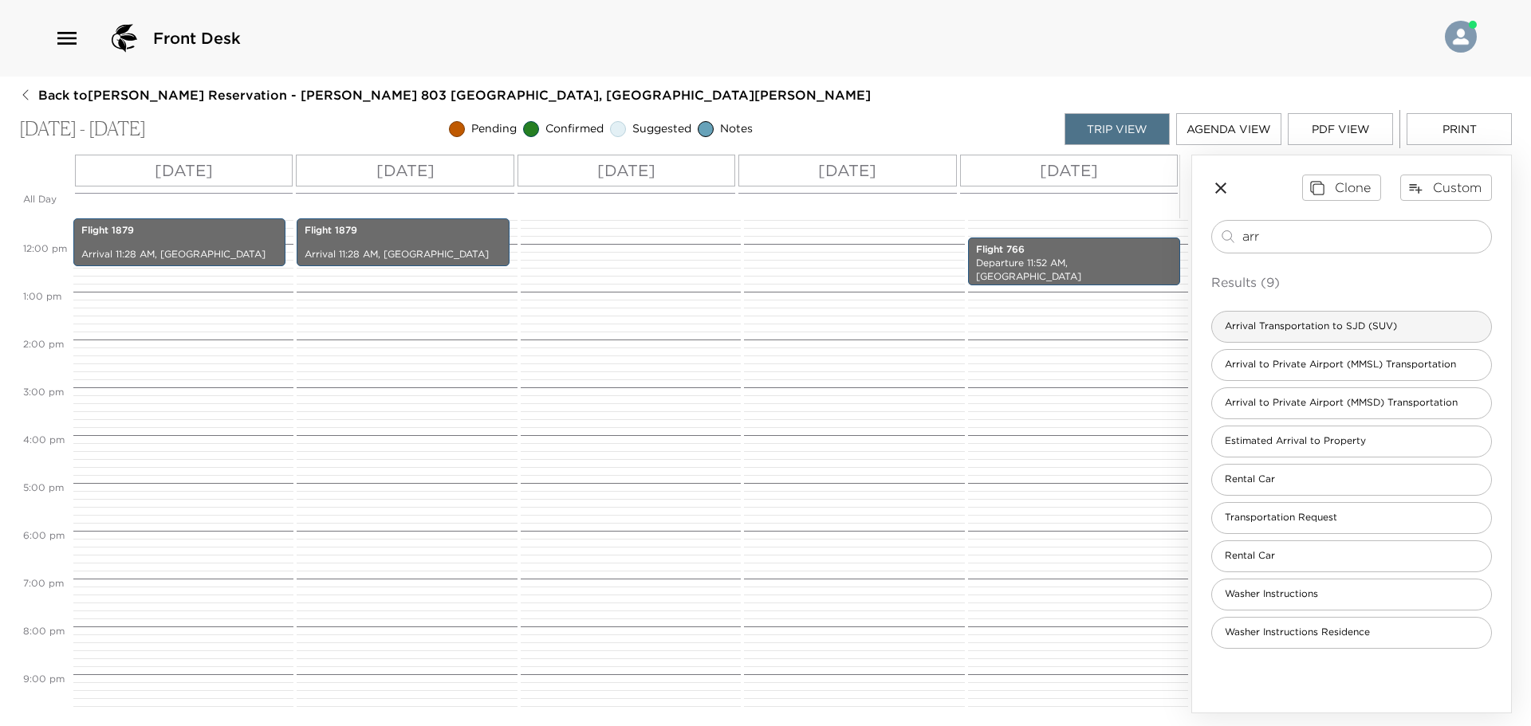
type input "arr"
click at [1307, 331] on span "Arrival Transportation to SJD (SUV)" at bounding box center [1311, 327] width 198 height 14
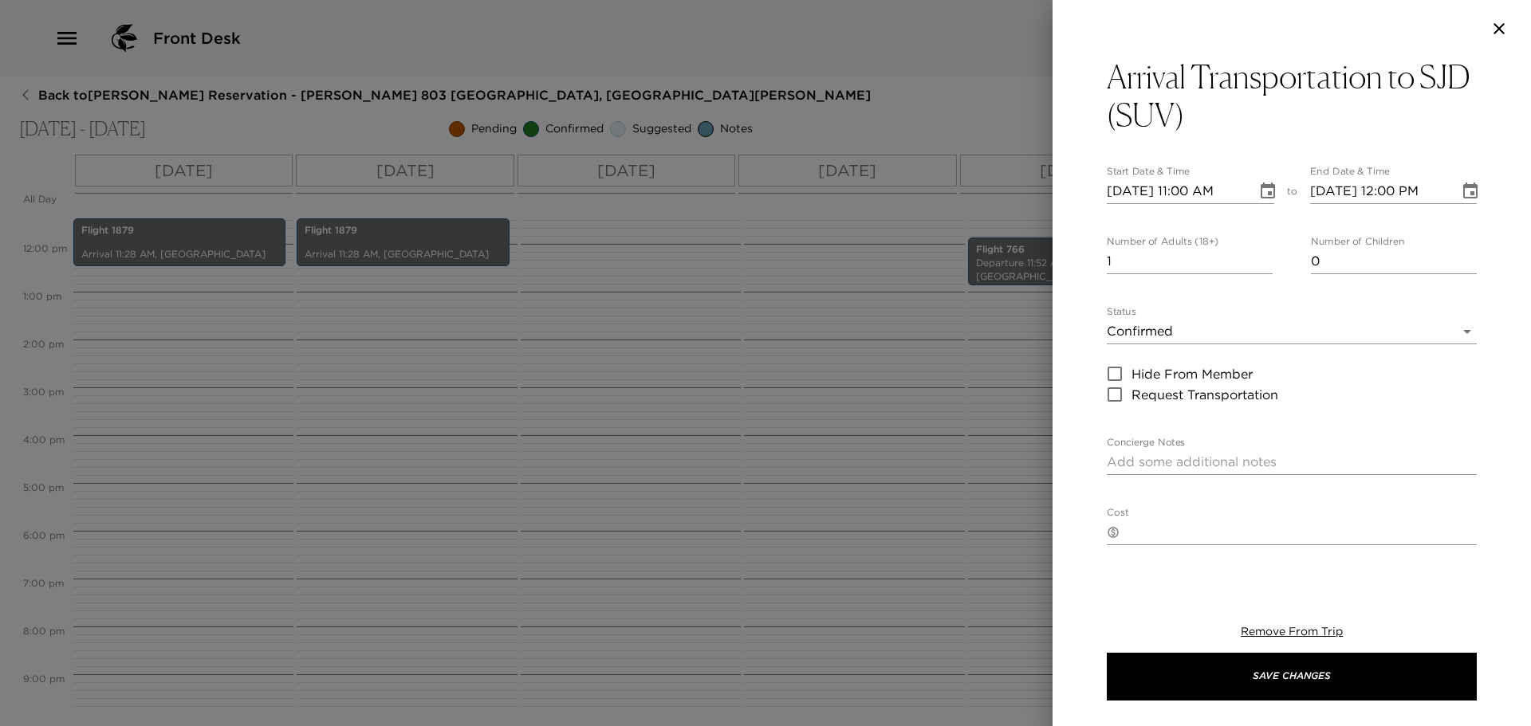
type textarea "$125 USD + tax SUV (1-5 passengers) $245 USD + tax (Up to 15 passengers) Flight…"
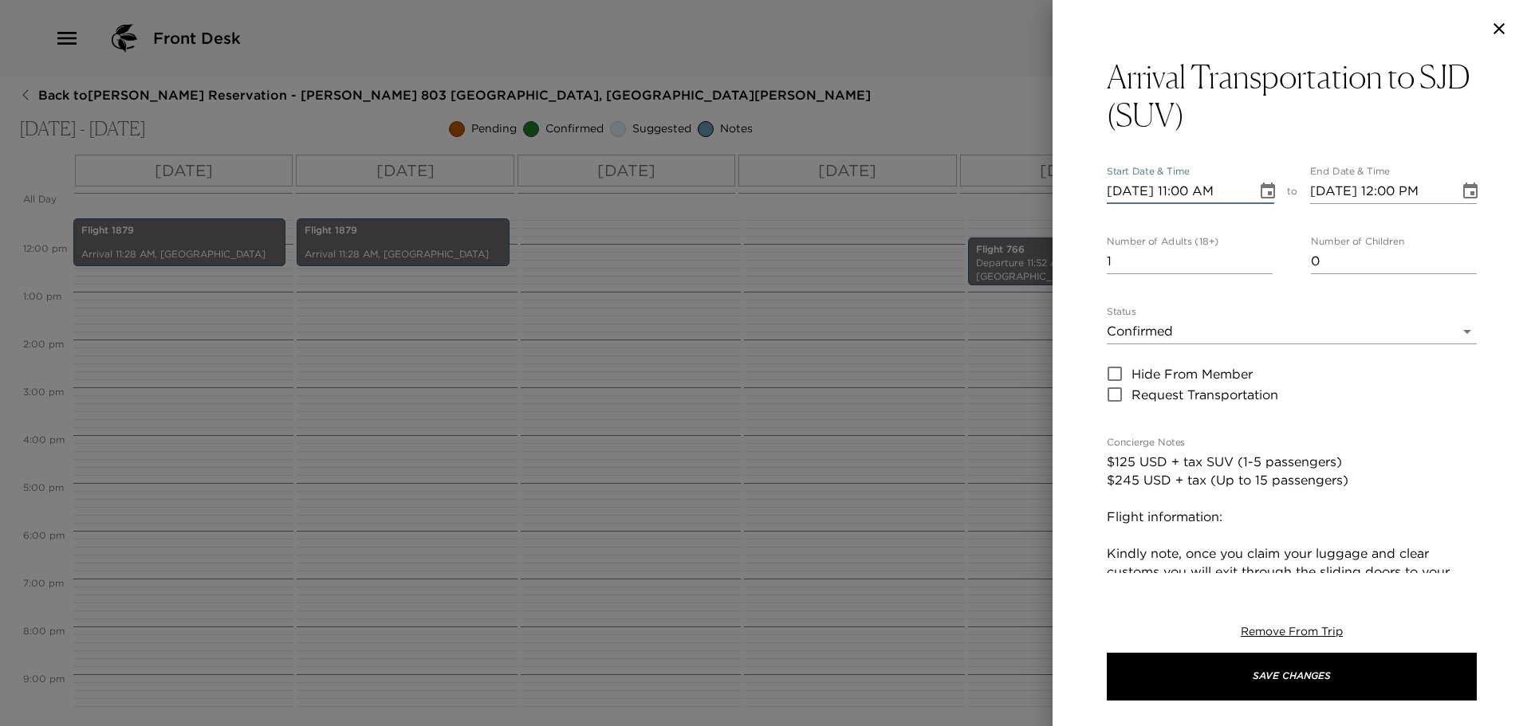
click at [1197, 194] on input "10/15/2025 11:00 AM" at bounding box center [1176, 192] width 139 height 26
click at [1189, 189] on input "10/15/2025 11:00 AM" at bounding box center [1176, 192] width 139 height 26
type input "10/15/2025 11:28 AM"
click at [1260, 515] on textarea "$125 USD + tax SUV (1-5 passengers) $245 USD + tax (Up to 15 passengers) Flight…" at bounding box center [1292, 636] width 370 height 367
paste textarea "United Airlines Flight Number 1879"
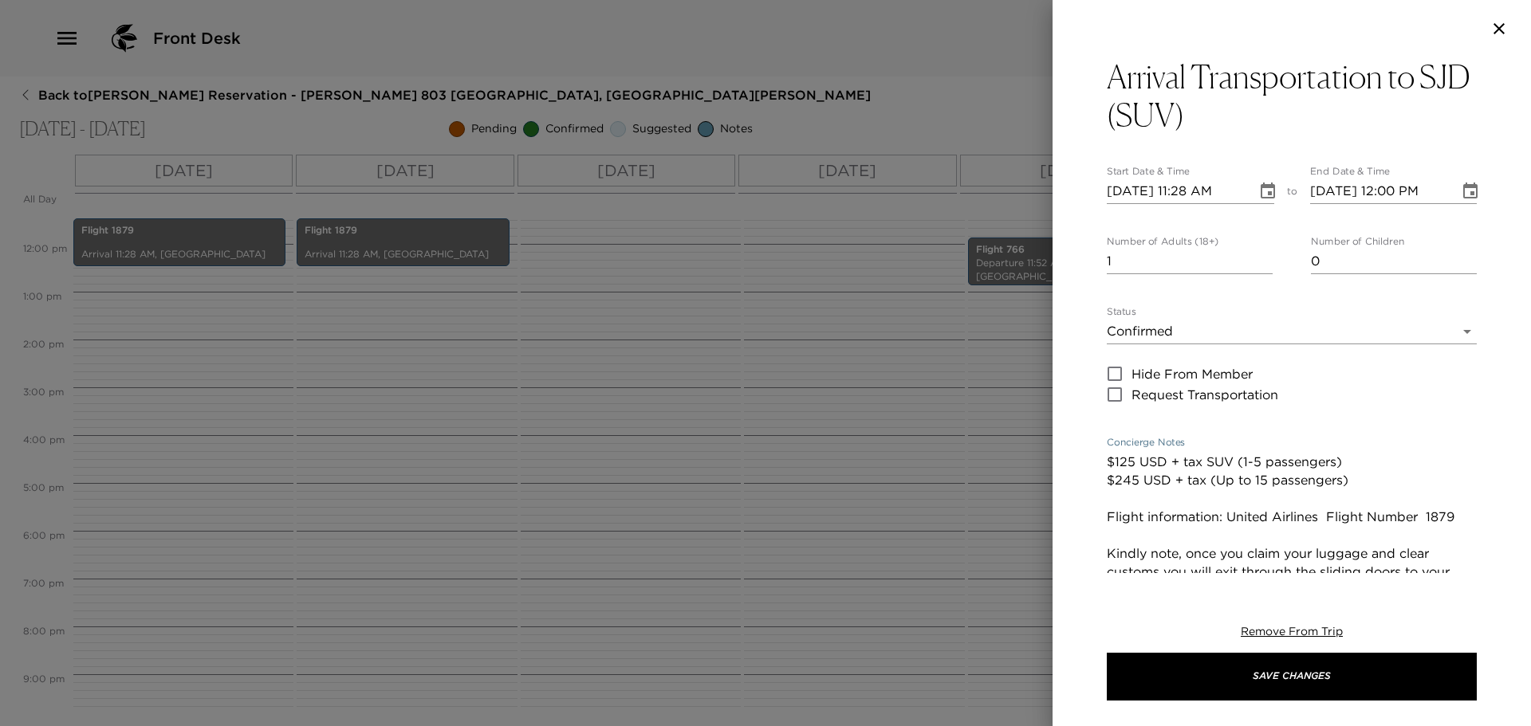
type textarea "$125 USD + tax SUV (1-5 passengers) $245 USD + tax (Up to 15 passengers) Flight…"
drag, startPoint x: 1118, startPoint y: 263, endPoint x: 1050, endPoint y: 225, distance: 77.8
click at [1065, 230] on div "Arrival Transportation to SJD (SUV) Start Date & Time 10/15/2025 11:28 AM to En…" at bounding box center [1291, 315] width 478 height 516
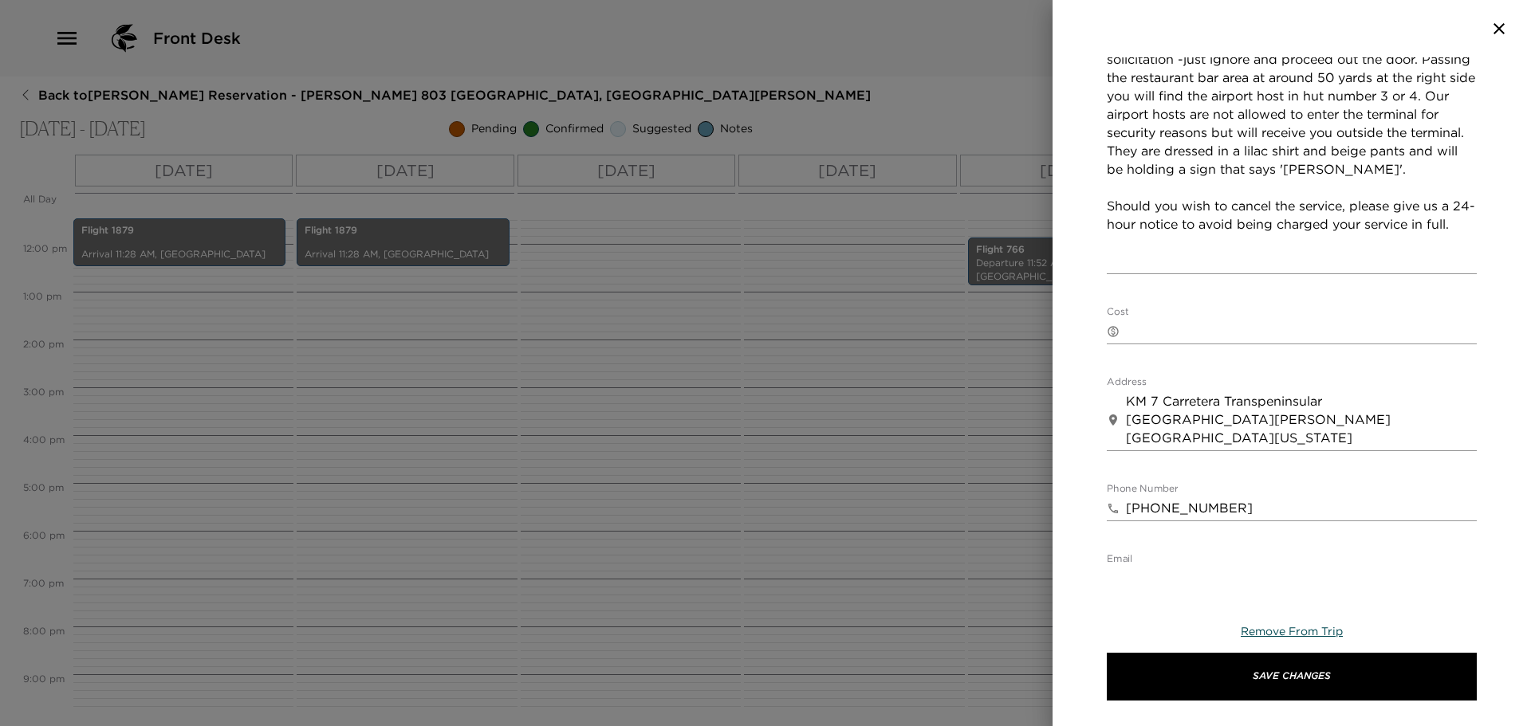
scroll to position [558, 0]
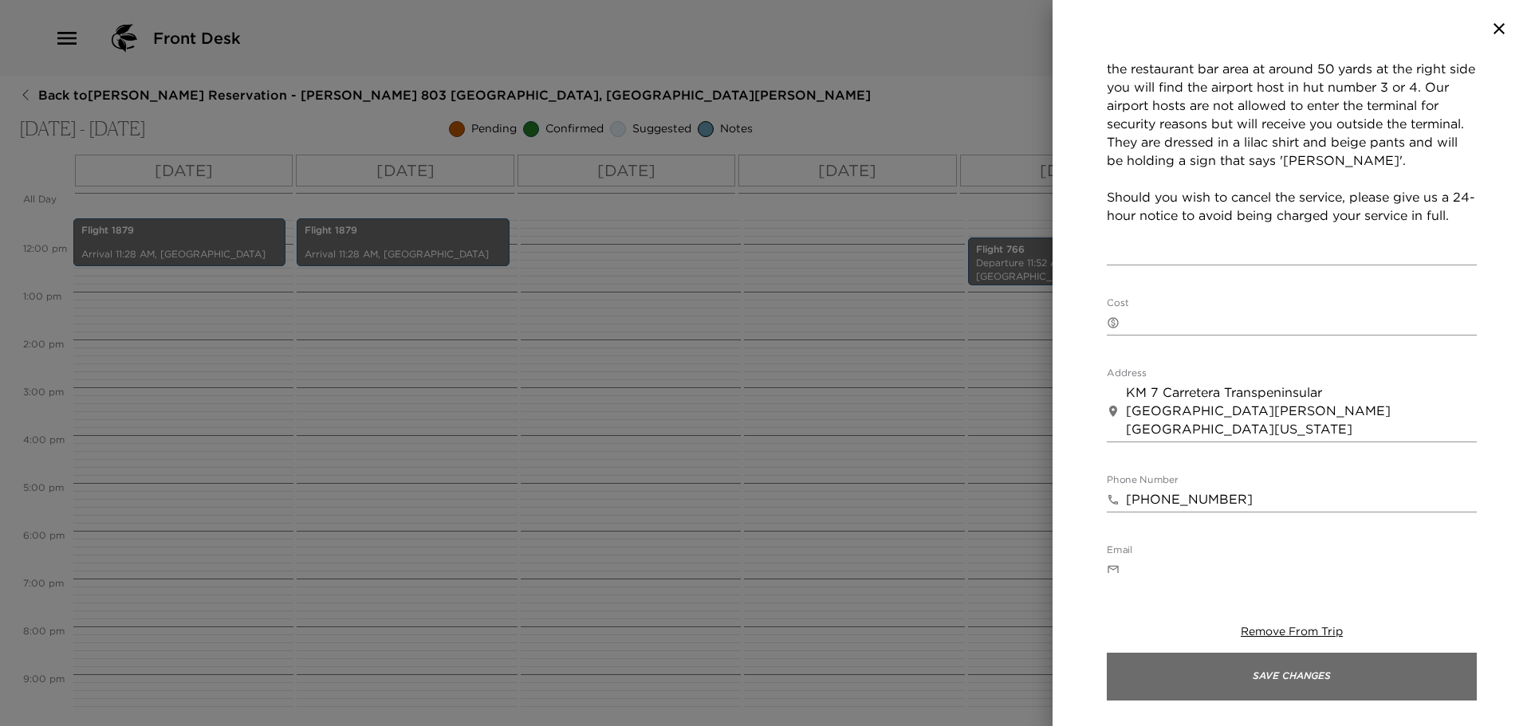
type input "4"
click at [1309, 687] on button "Save Changes" at bounding box center [1292, 677] width 370 height 48
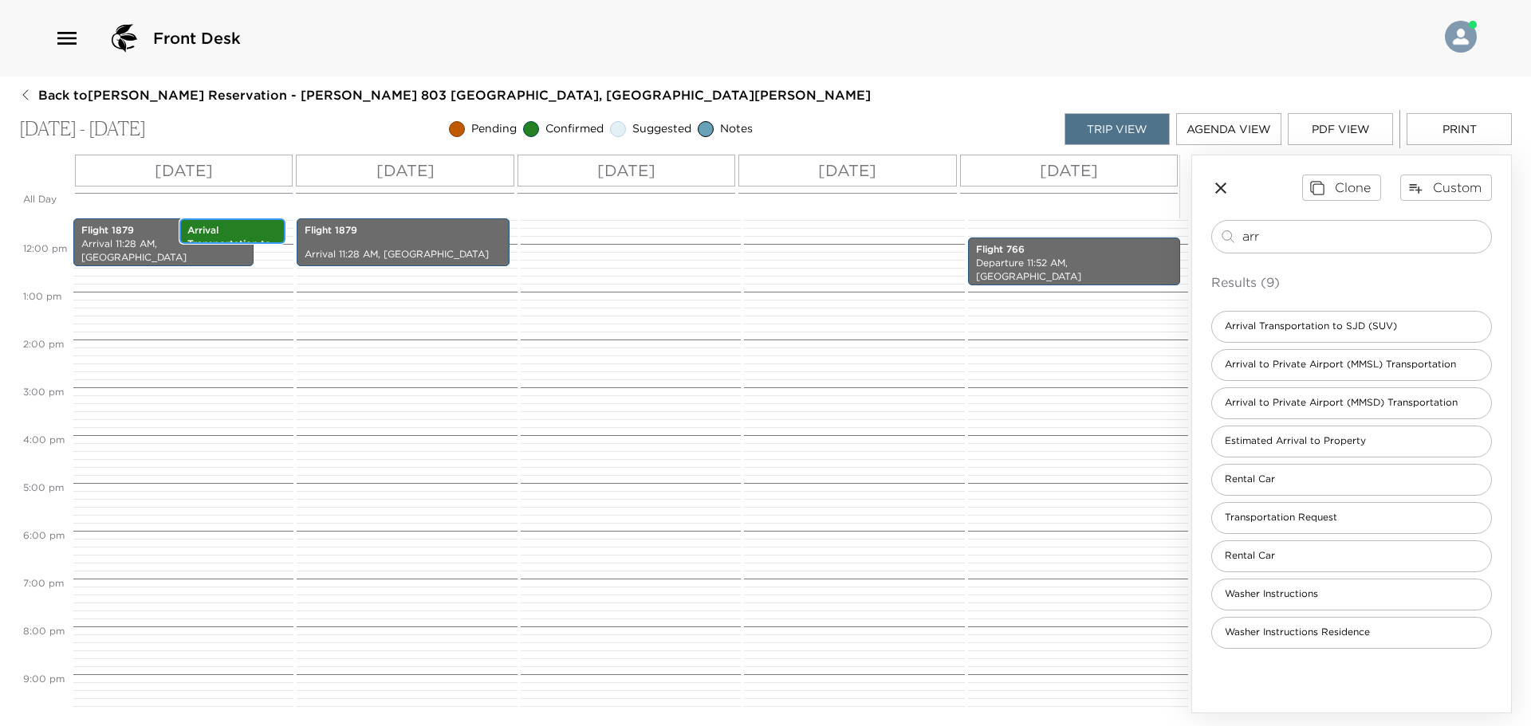
click at [250, 237] on p "Arrival Transportation to SJD (SUV)" at bounding box center [232, 244] width 90 height 40
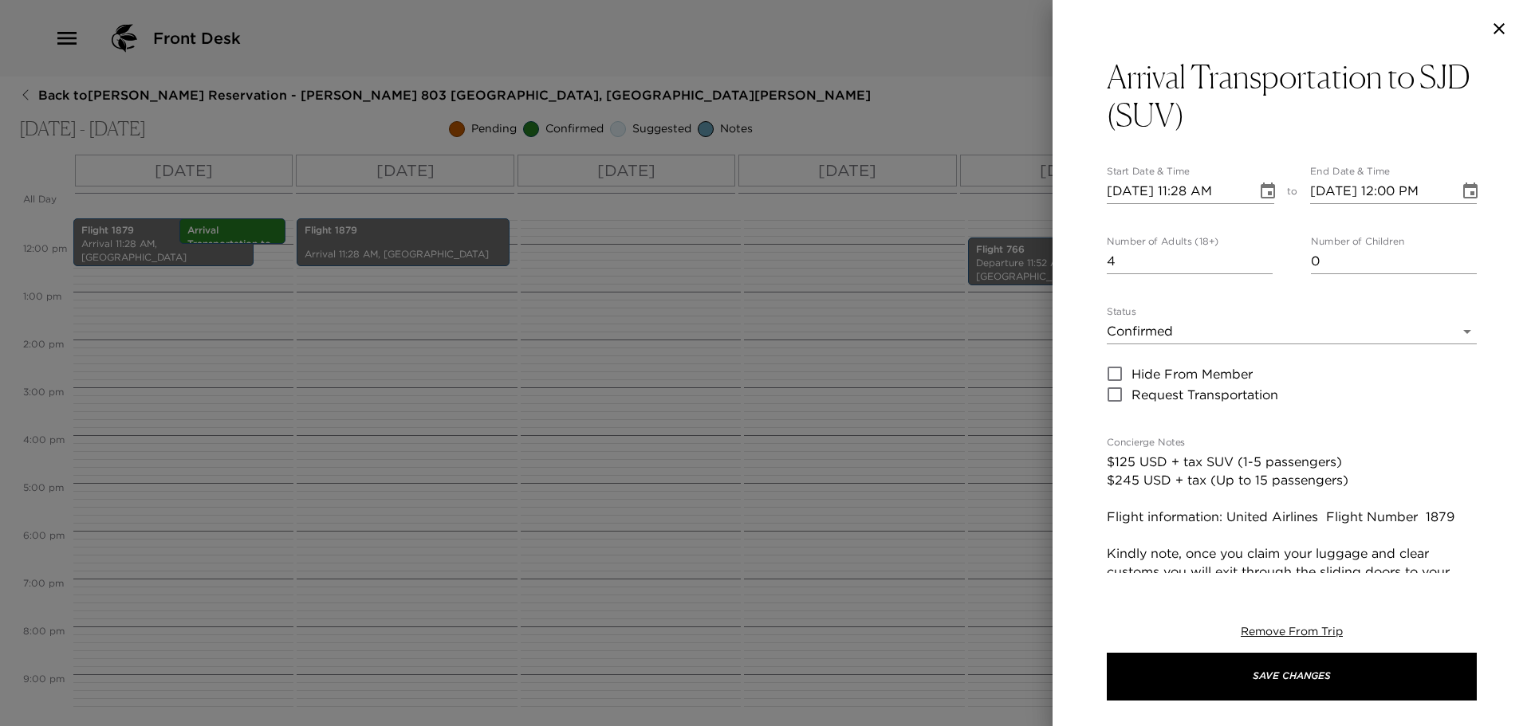
click at [1193, 193] on input "10/15/2025 11:28 AM" at bounding box center [1176, 192] width 139 height 26
type input "10/15/2025 11:28 PM"
type input "10/15/2025 12:28 AM"
type input "10/15/2025 11:28 AM"
type input "10/15/2025 12:28 PM"
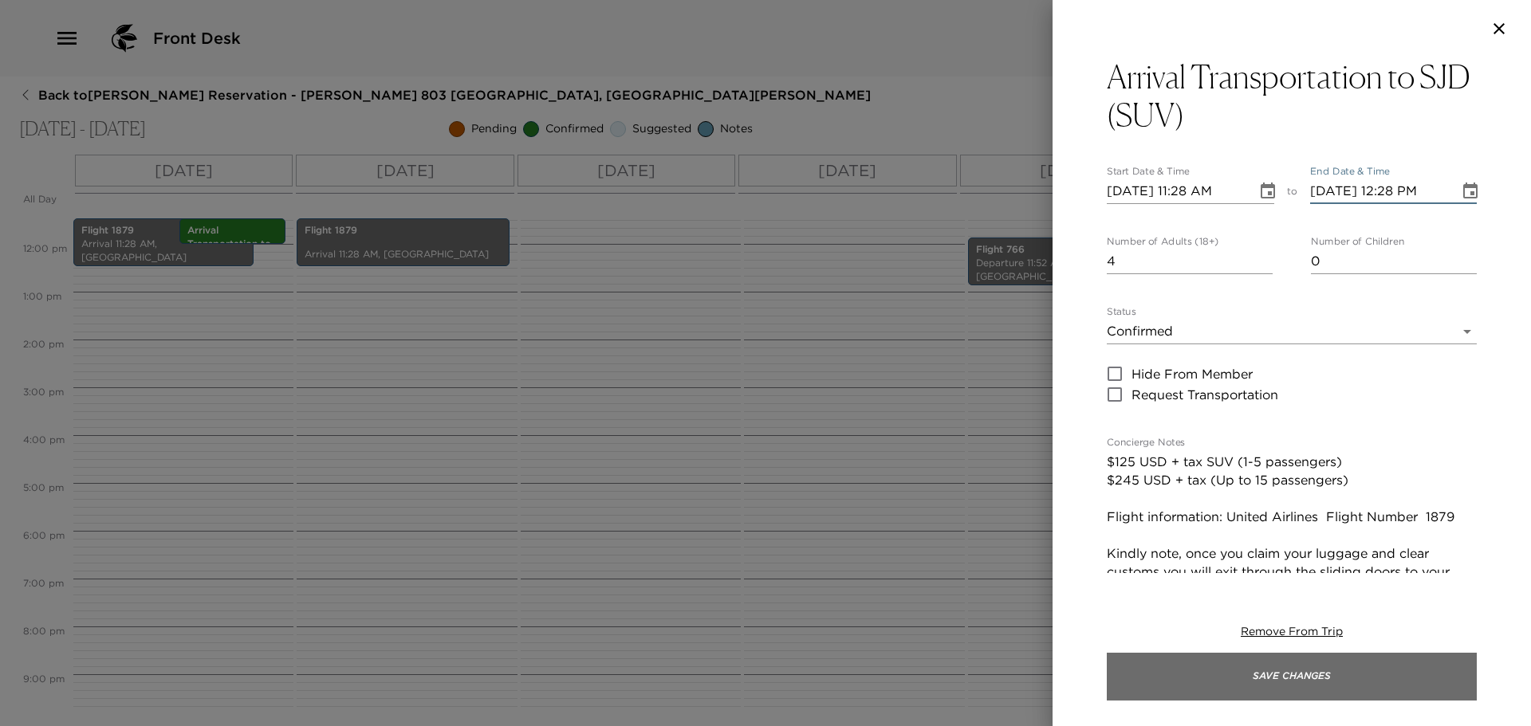
click at [1251, 667] on button "Save Changes" at bounding box center [1292, 677] width 370 height 48
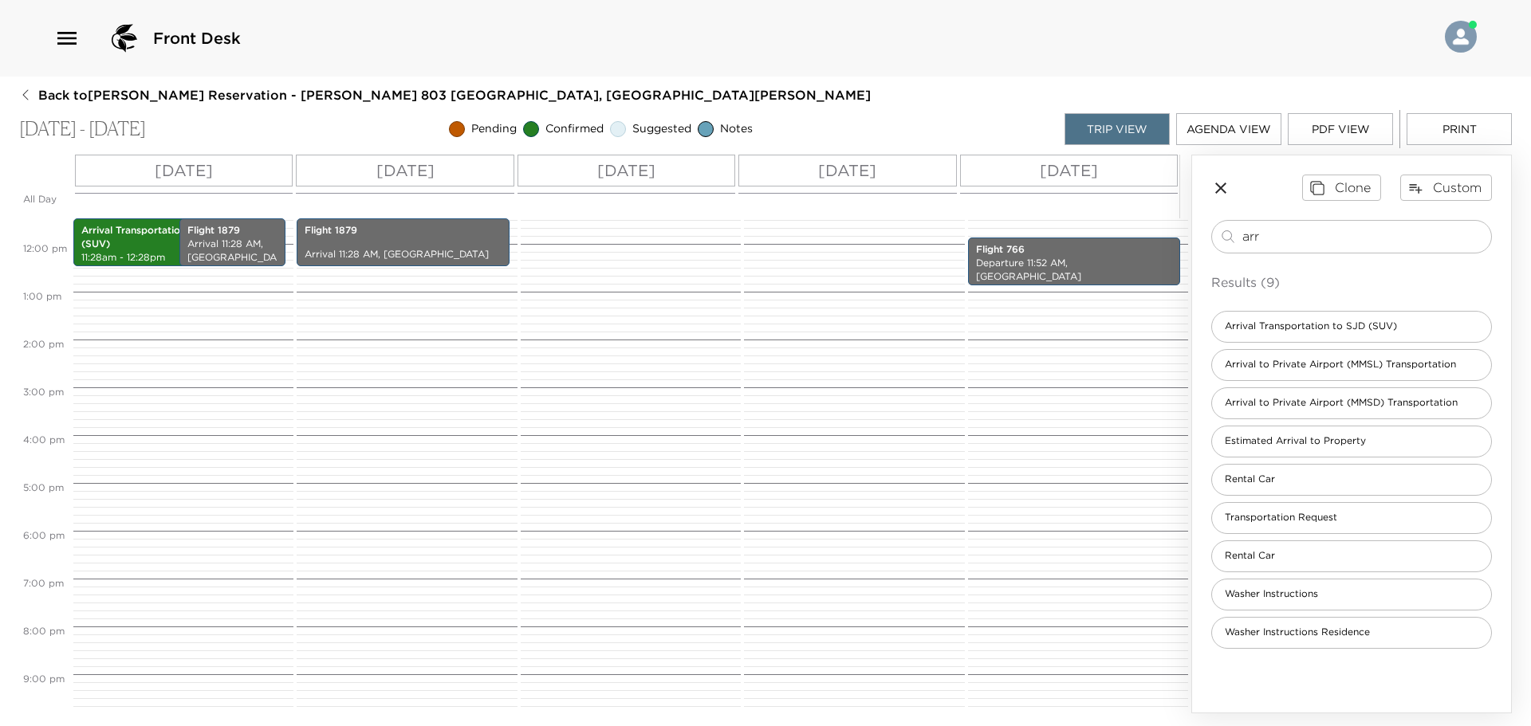
drag, startPoint x: 1273, startPoint y: 241, endPoint x: 1057, endPoint y: 230, distance: 216.3
click at [1105, 238] on div "All Day Wed 10/15 Thu 10/16 Fri 10/17 Sat 10/18 Sun 10/19 12:00 AM 1:00 AM 2:00…" at bounding box center [765, 434] width 1492 height 559
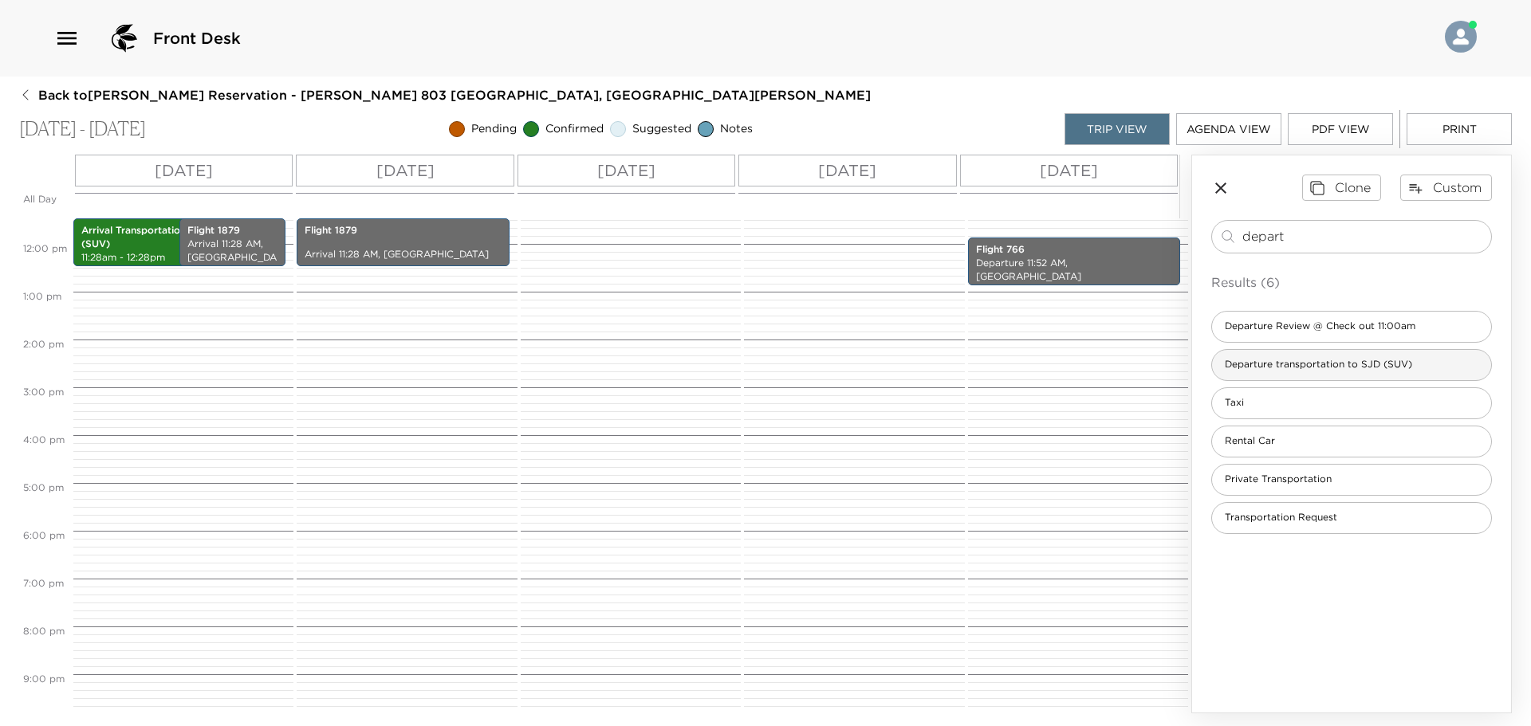
type input "depart"
click at [1332, 366] on span "Departure transportation to SJD (SUV)" at bounding box center [1318, 365] width 213 height 14
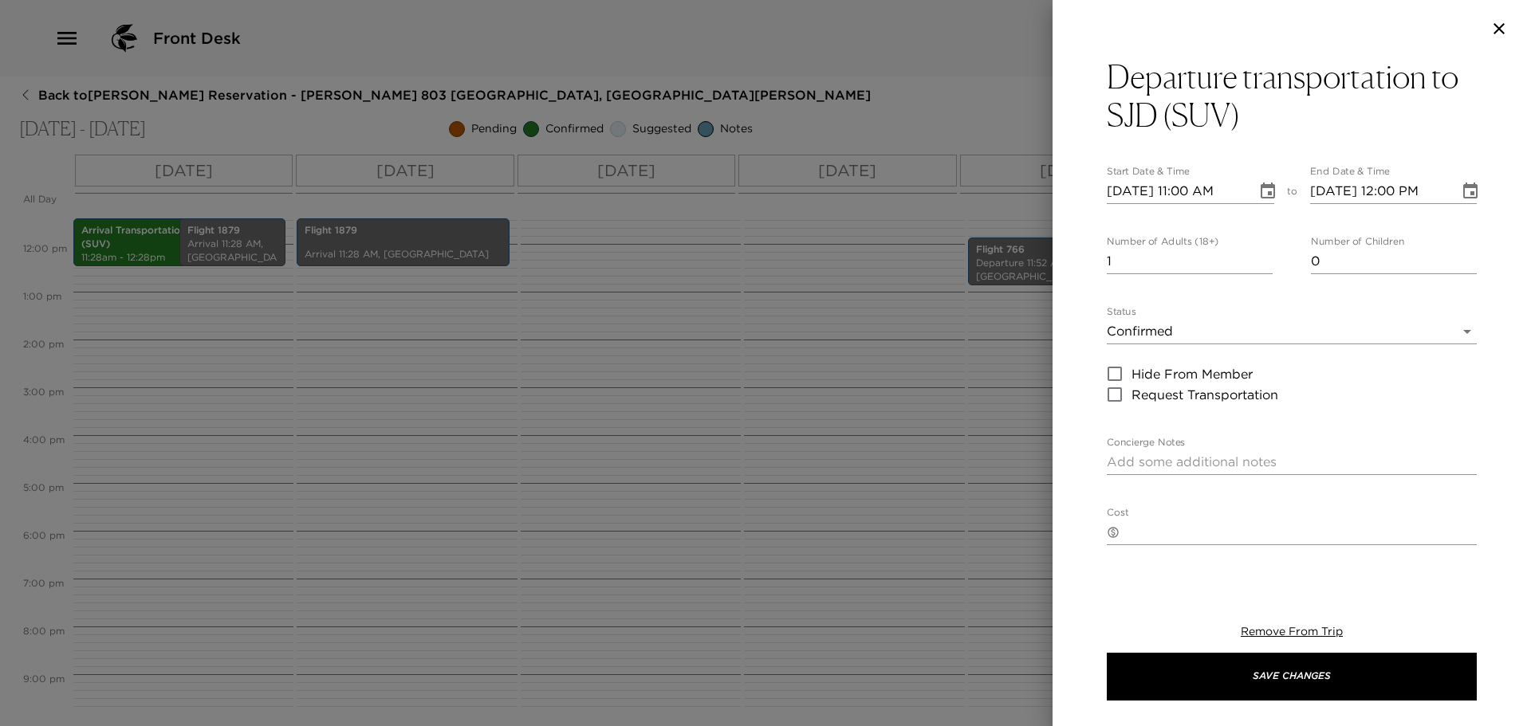
type textarea "$125 USD + tax SUV (1- 5 passengers) $245 USD + tax (Up to 15 passengers) Fligh…"
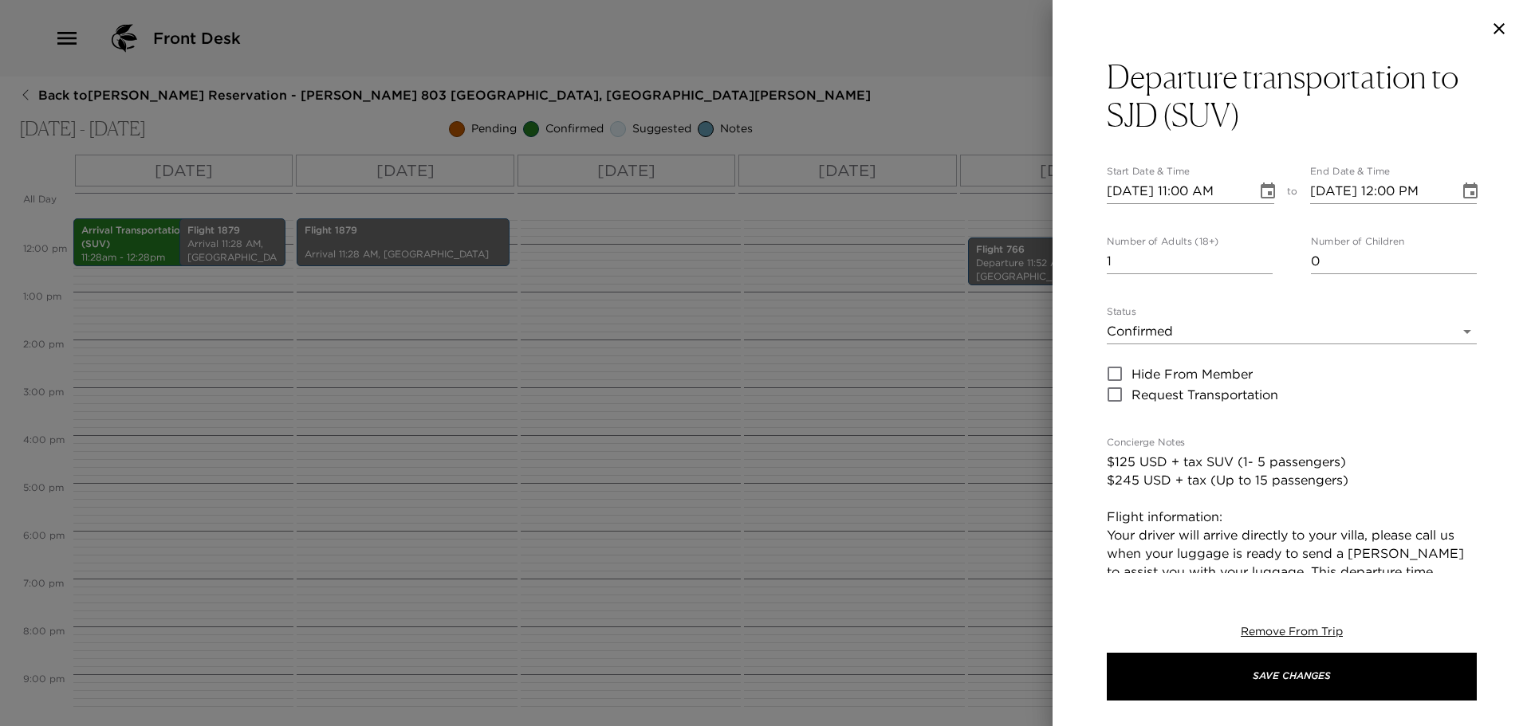
click at [1190, 189] on input "10/15/2025 11:00 AM" at bounding box center [1176, 192] width 139 height 26
type input "10/15/2025 08:45 PM"
type input "10/15/2025 09:45 PM"
type input "10/15/2025 08:45 AM"
type input "10/15/2025 09:45 AM"
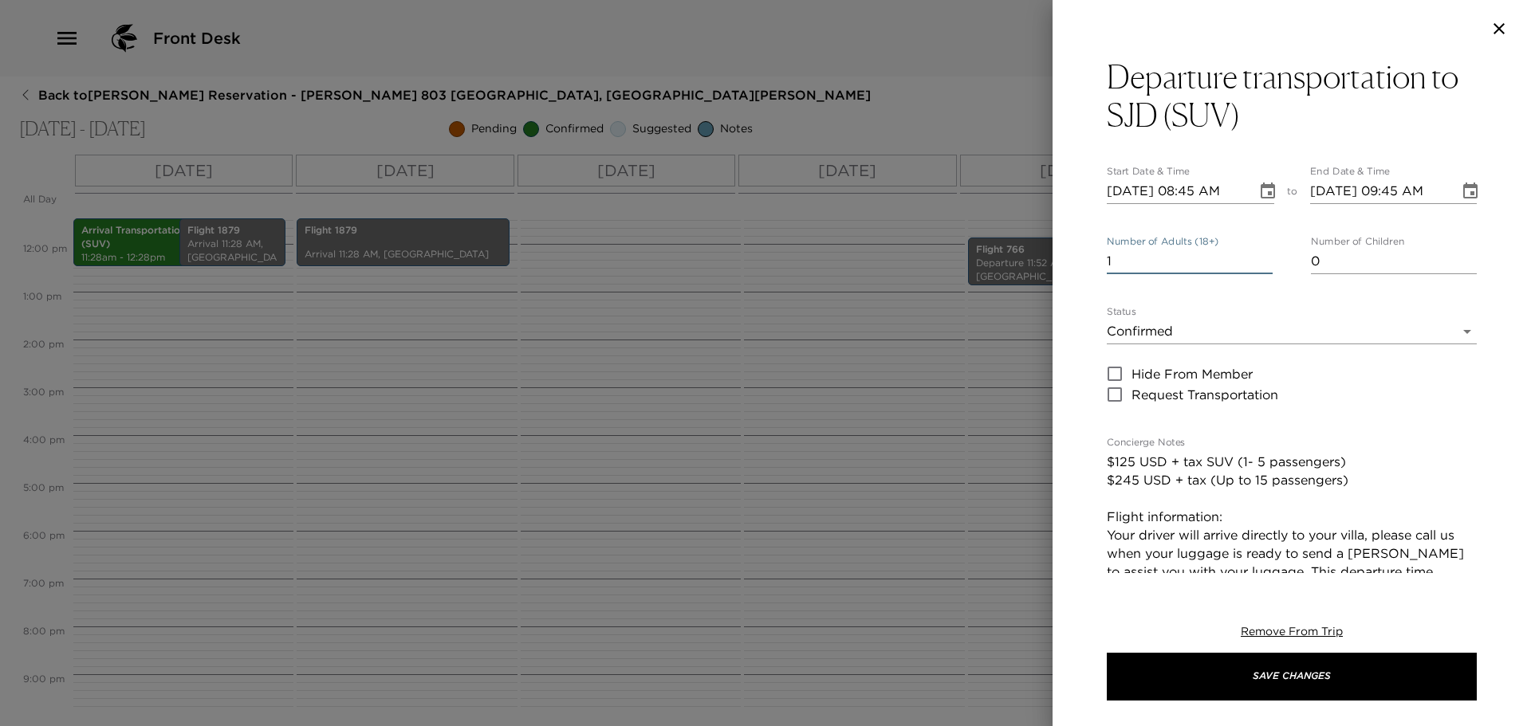
click at [1291, 513] on textarea "$125 USD + tax SUV (1- 5 passengers) $245 USD + tax (Up to 15 passengers) Fligh…" at bounding box center [1292, 544] width 370 height 183
paste textarea "United Airlines Flight Number 766"
type textarea "$125 USD + tax SUV (1- 5 passengers) $245 USD + tax (Up to 15 passengers) Fligh…"
drag, startPoint x: 1107, startPoint y: 250, endPoint x: 1039, endPoint y: 219, distance: 75.3
click at [1044, 219] on div "Departure transportation to SJD (SUV) Start Date & Time 10/15/2025 08:45 AM to …" at bounding box center [765, 363] width 1531 height 726
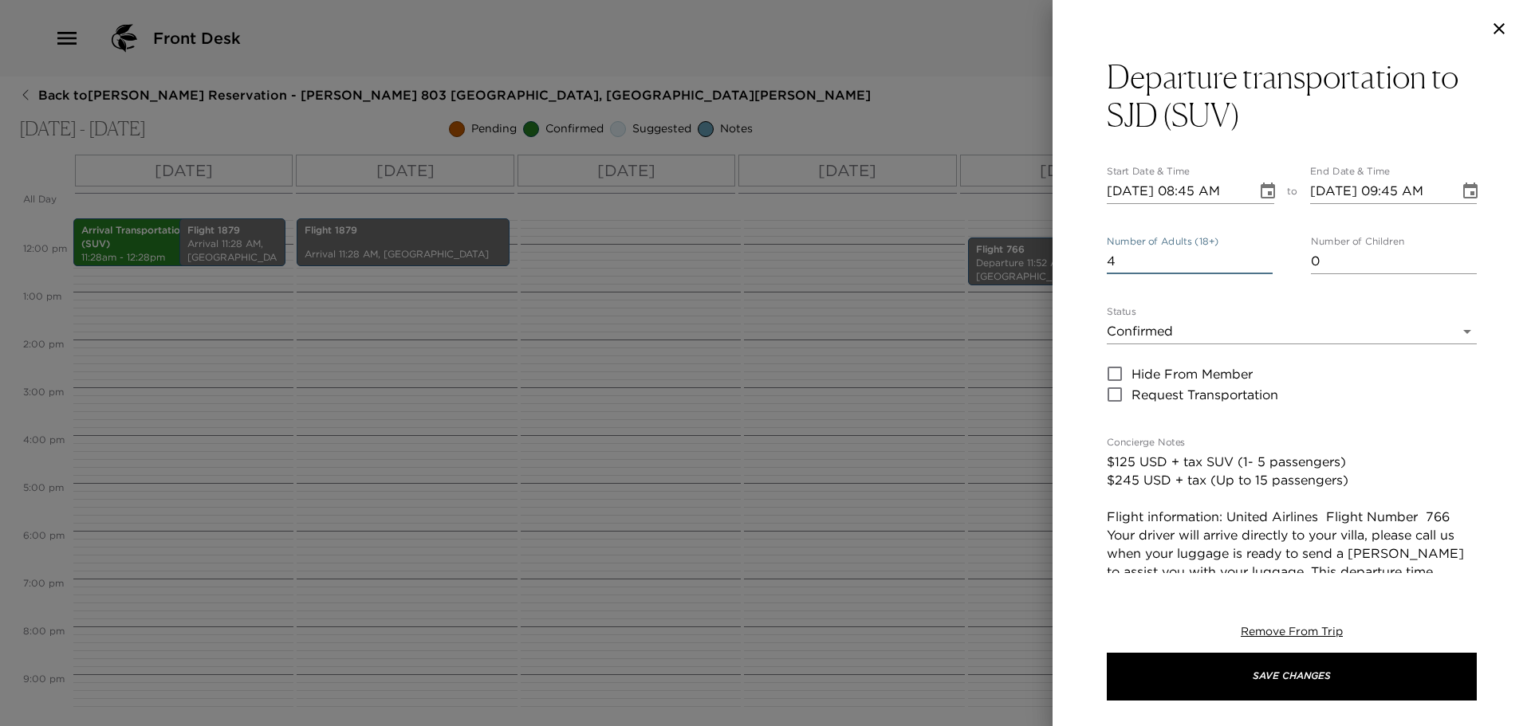
type input "4"
click at [1107, 653] on button "Save Changes" at bounding box center [1292, 677] width 370 height 48
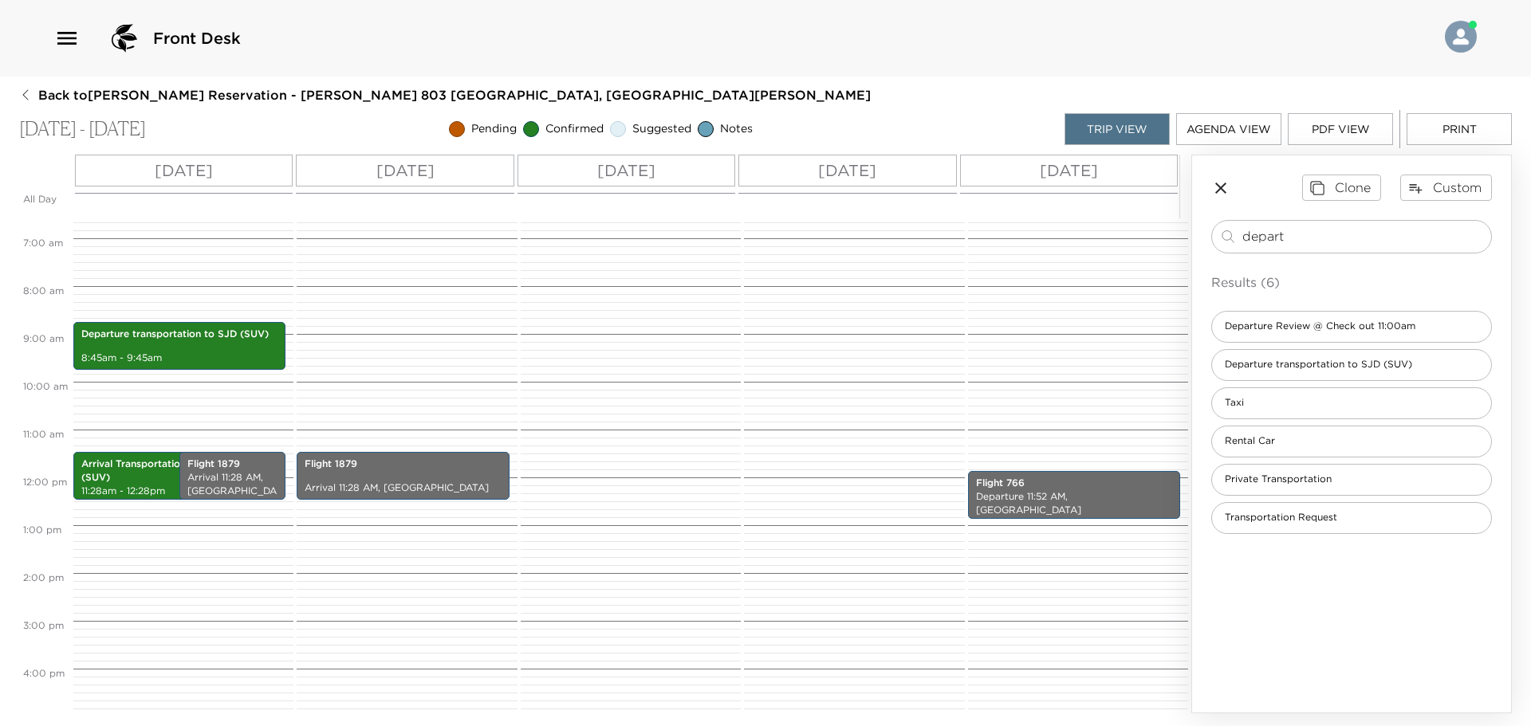
scroll to position [309, 0]
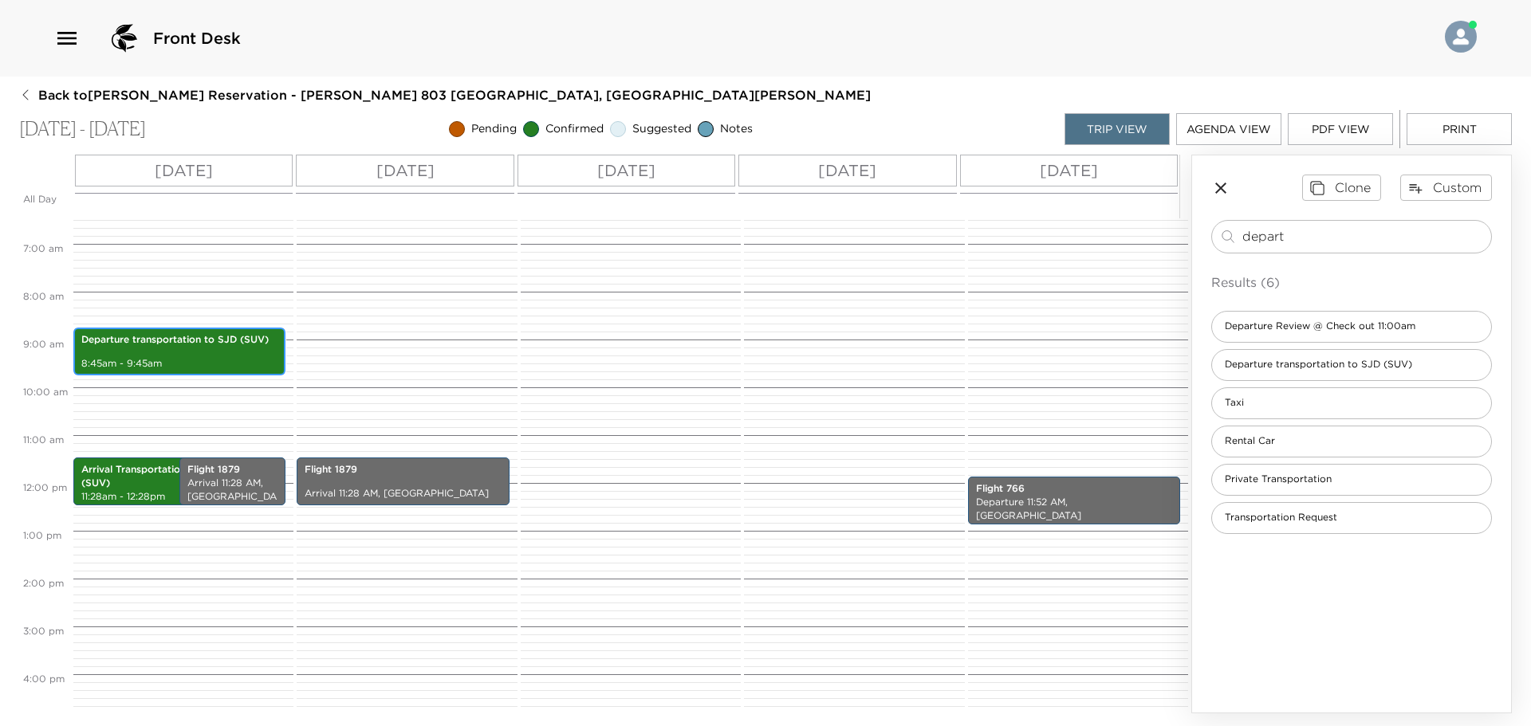
click at [132, 340] on p "Departure transportation to SJD (SUV)" at bounding box center [179, 340] width 196 height 14
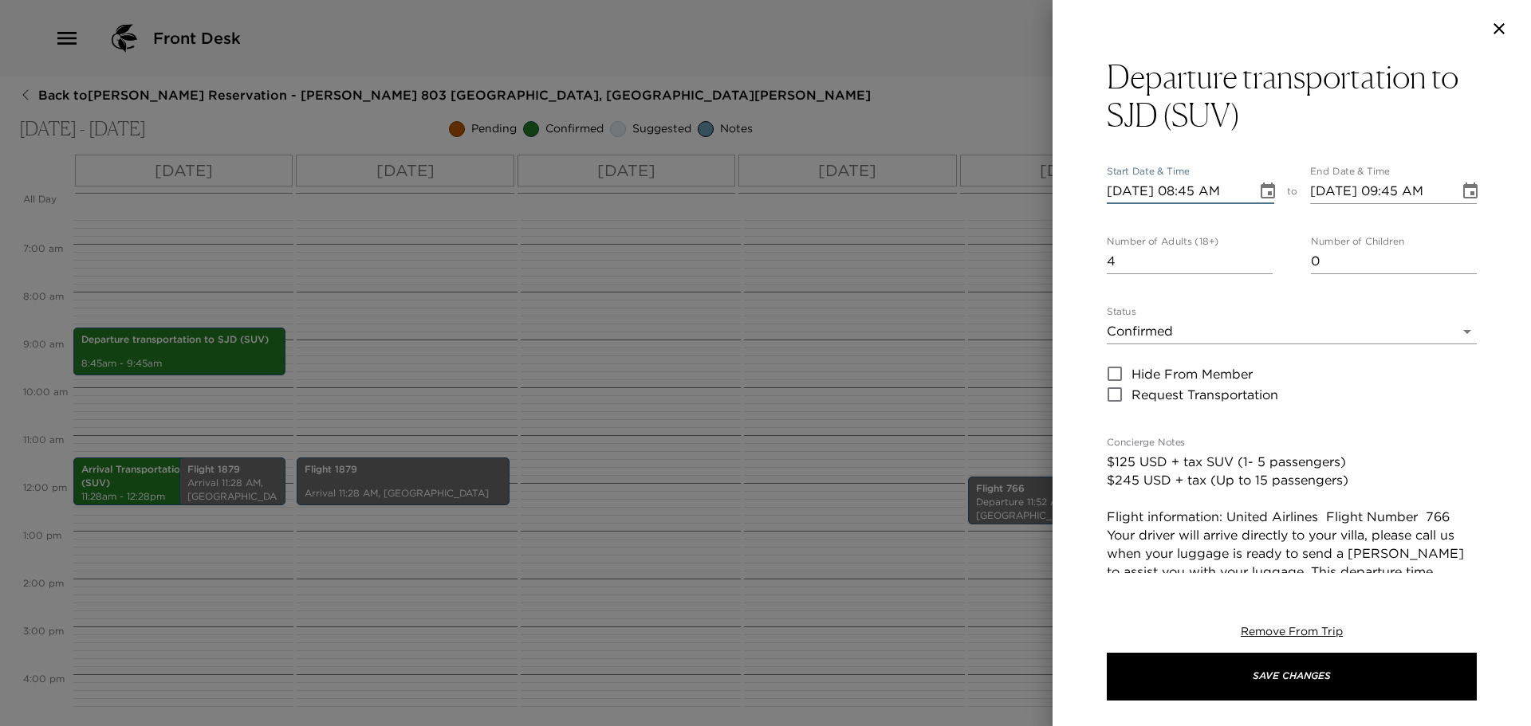
click at [1125, 187] on input "10/15/2025 08:45 AM" at bounding box center [1176, 192] width 139 height 26
type input "10/01/2025 08:45 AM"
type input "10/01/2025 09:45 AM"
type input "10/19/2025 08:45 AM"
type input "10/19/2025 09:45 AM"
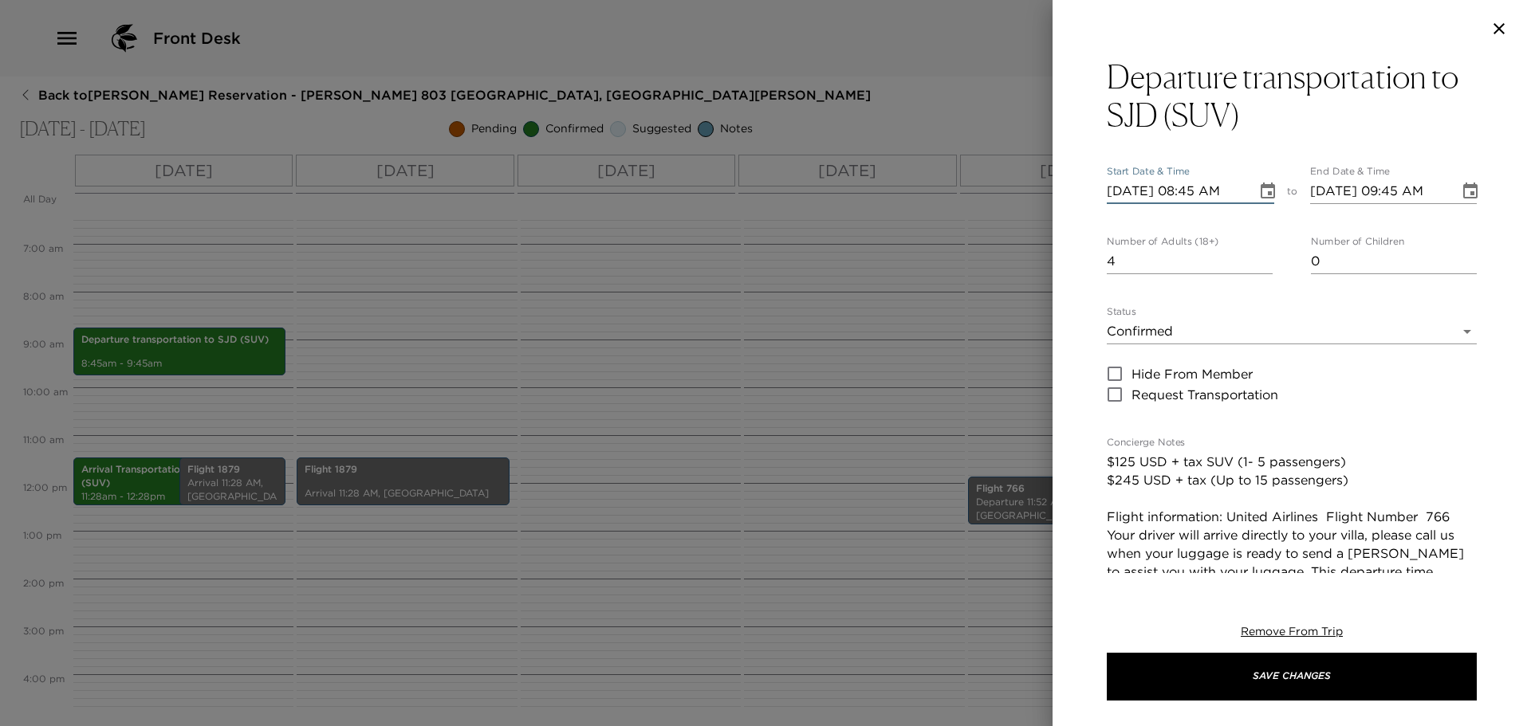
type input "10/19/2025 08:45 AM"
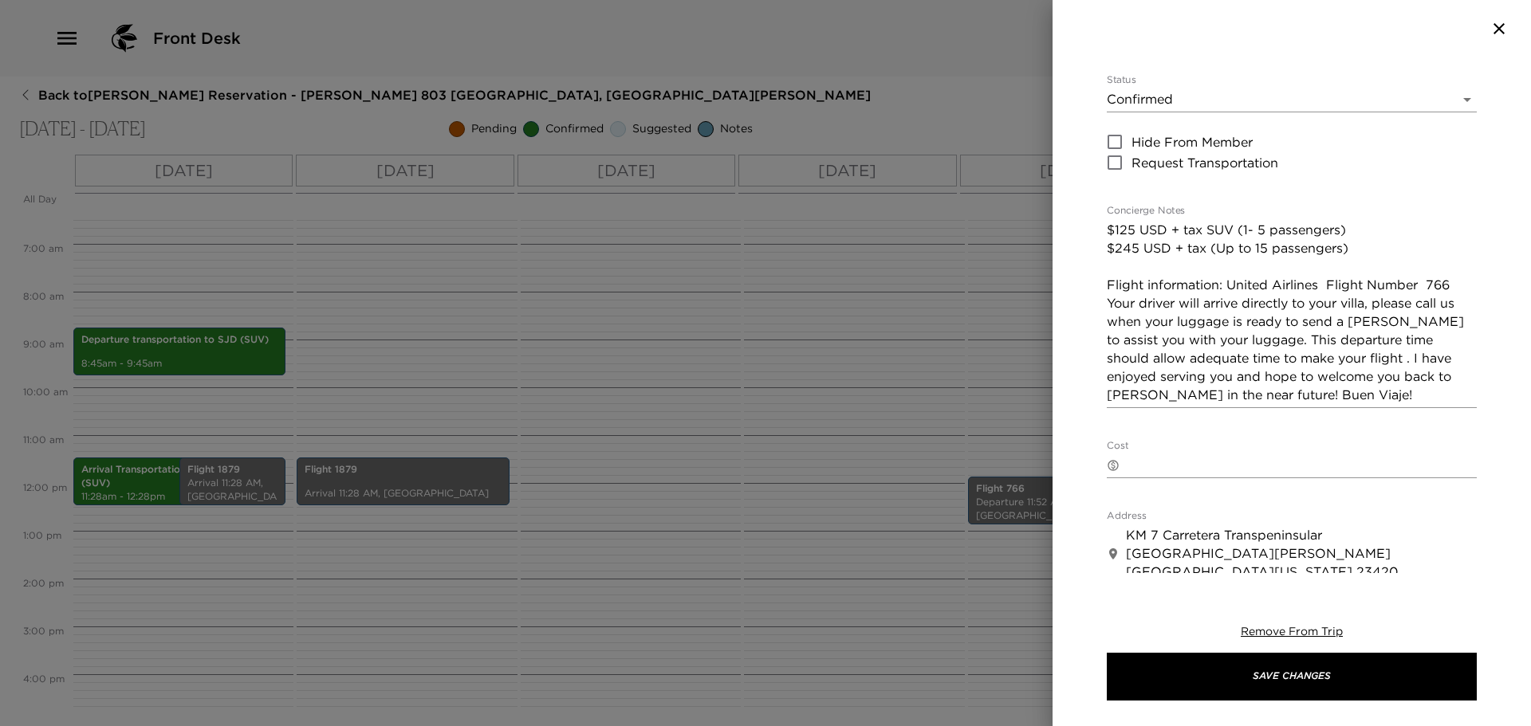
scroll to position [239, 0]
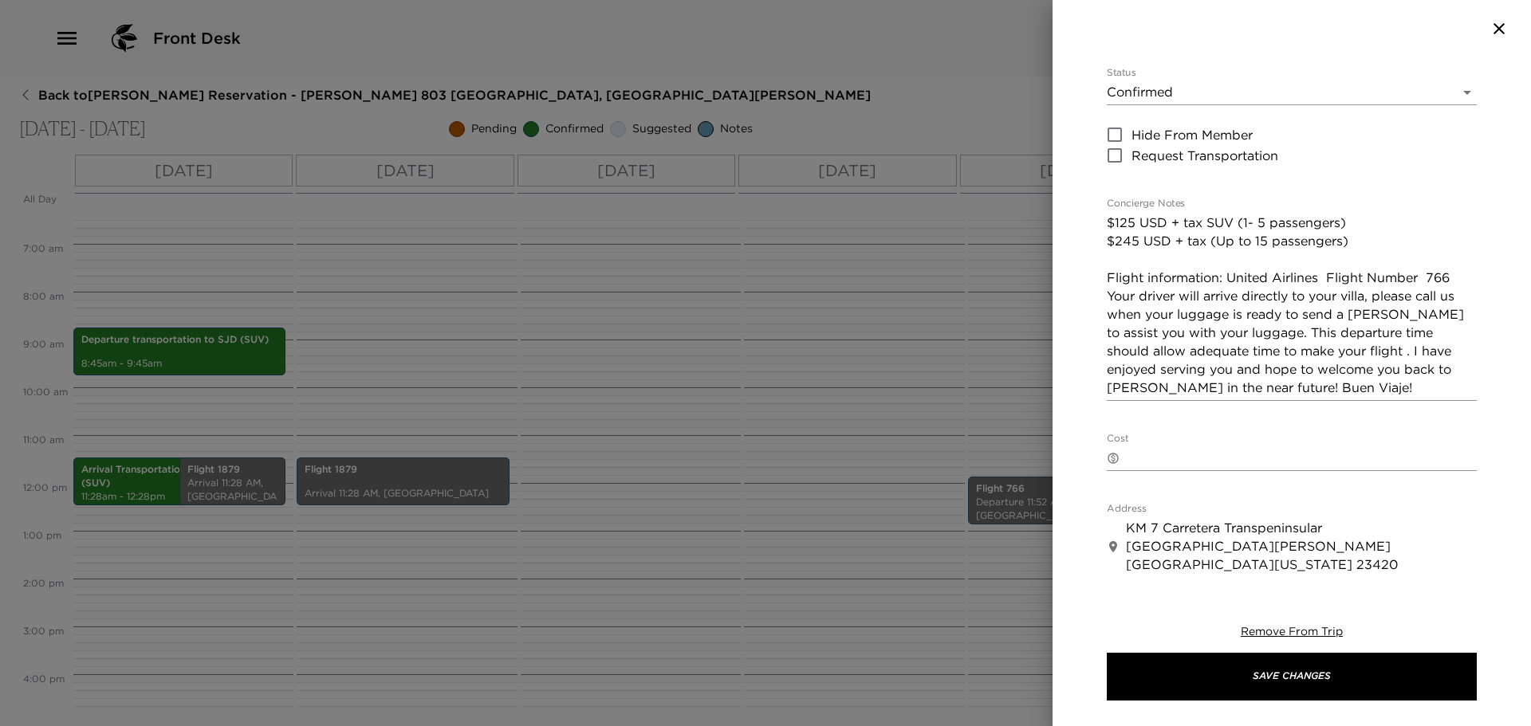
click at [1453, 274] on textarea "$125 USD + tax SUV (1- 5 passengers) $245 USD + tax (Up to 15 passengers) Fligh…" at bounding box center [1292, 305] width 370 height 183
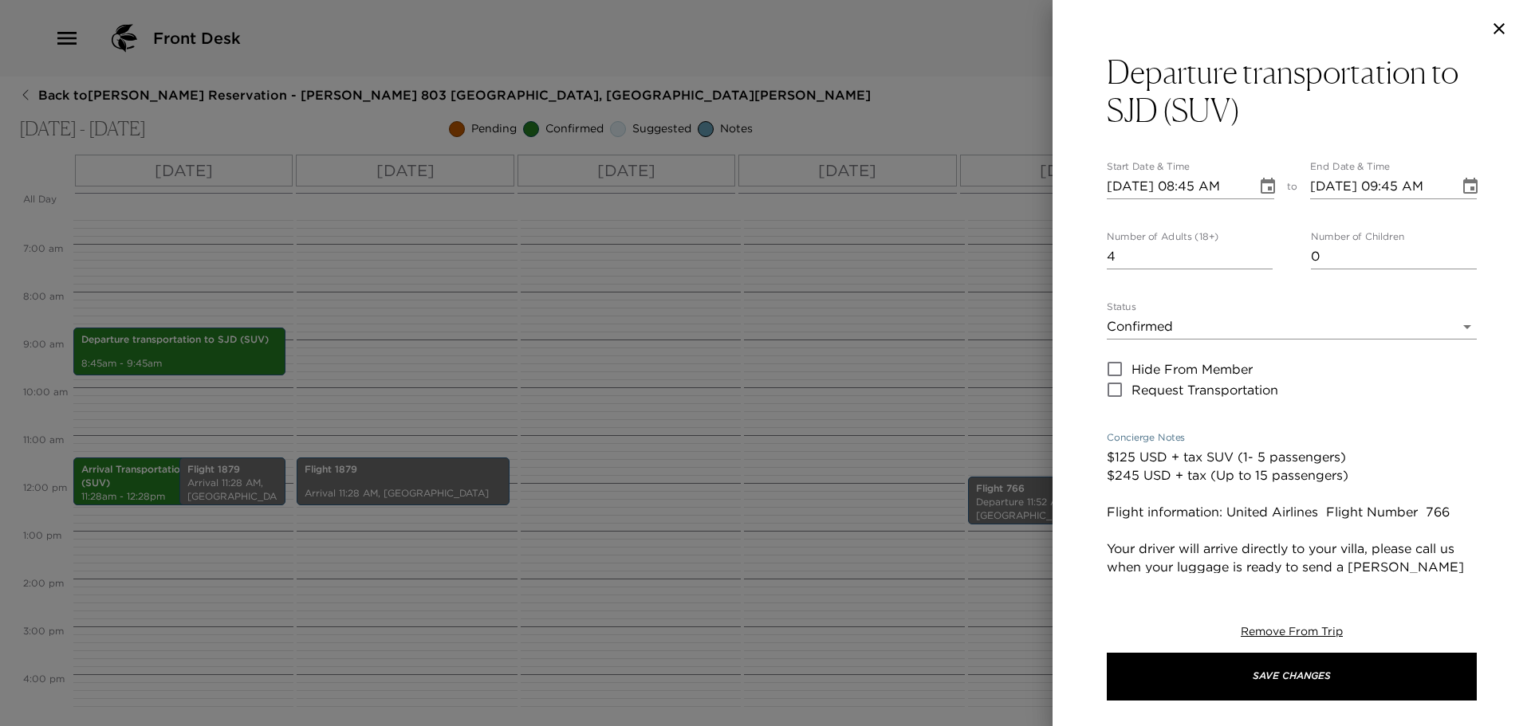
scroll to position [0, 0]
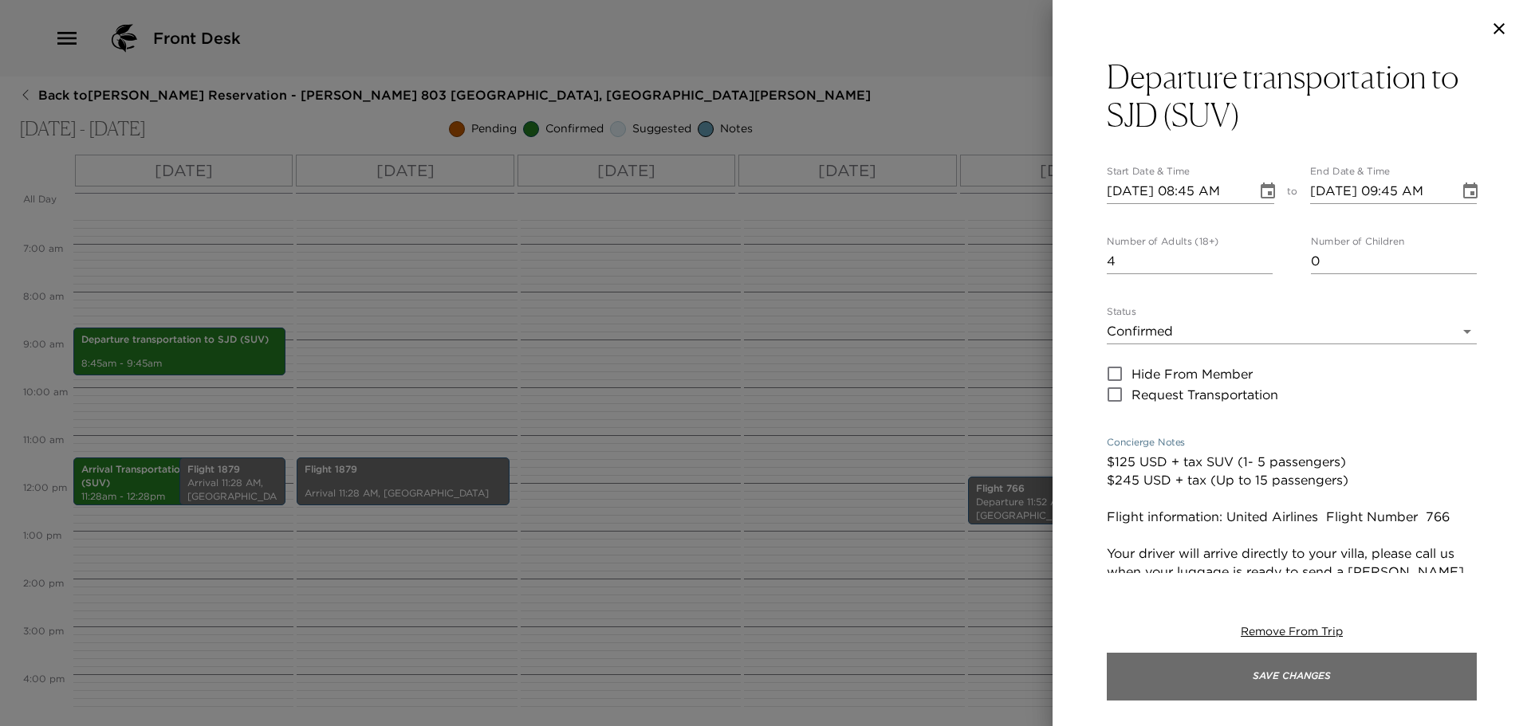
type textarea "$125 USD + tax SUV (1- 5 passengers) $245 USD + tax (Up to 15 passengers) Fligh…"
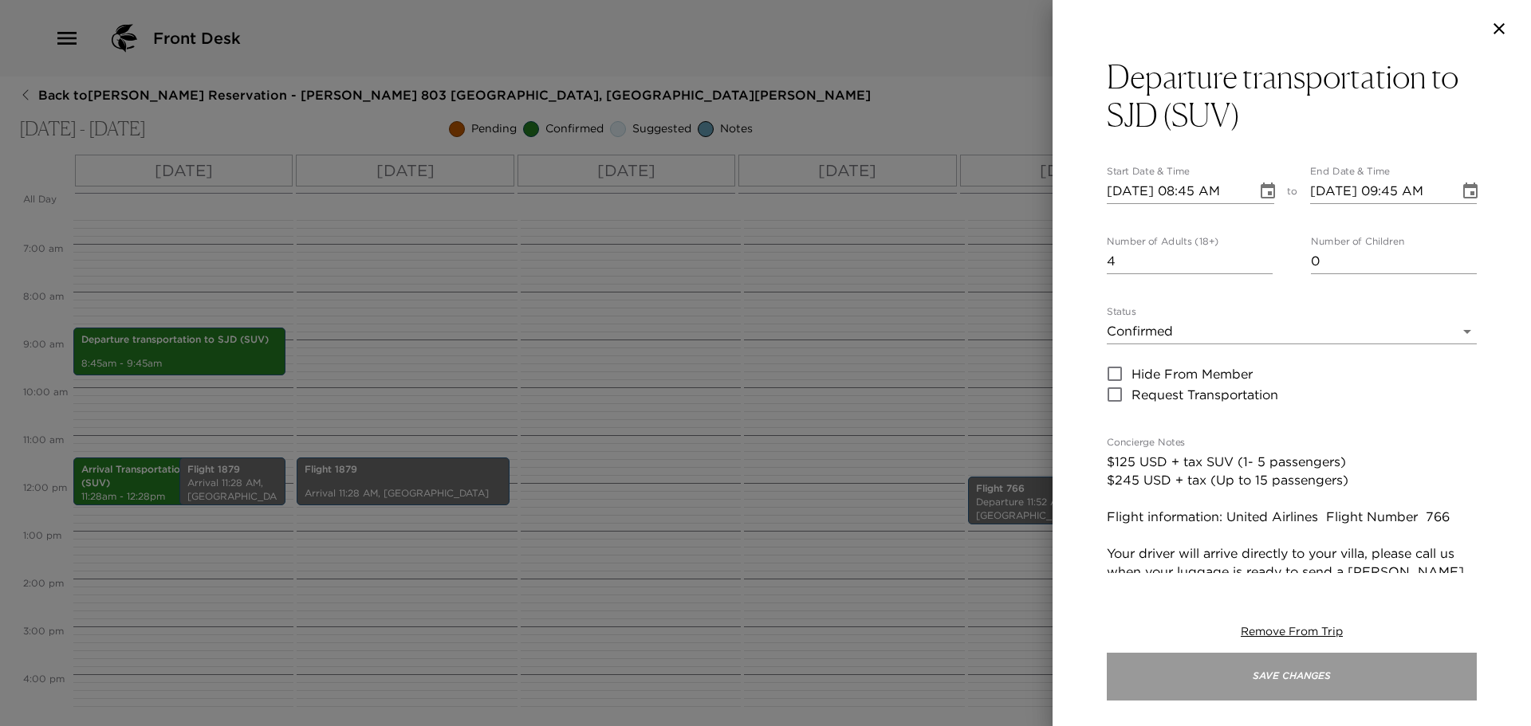
click at [1271, 666] on button "Save Changes" at bounding box center [1292, 677] width 370 height 48
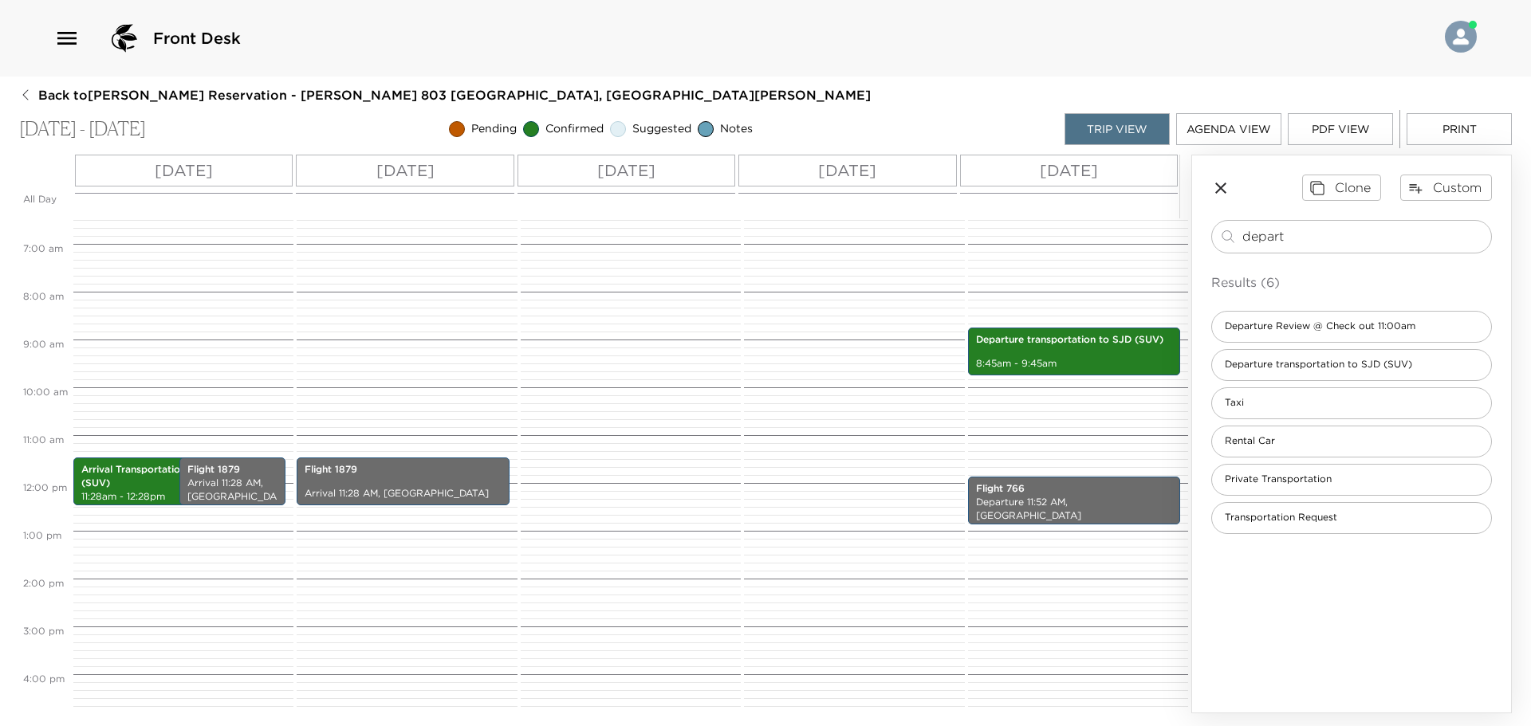
drag, startPoint x: 1312, startPoint y: 227, endPoint x: 1032, endPoint y: 238, distance: 280.0
click at [1067, 230] on div "All Day Wed 10/15 Thu 10/16 Fri 10/17 Sat 10/18 Sun 10/19 12:00 AM 1:00 AM 2:00…" at bounding box center [765, 434] width 1492 height 559
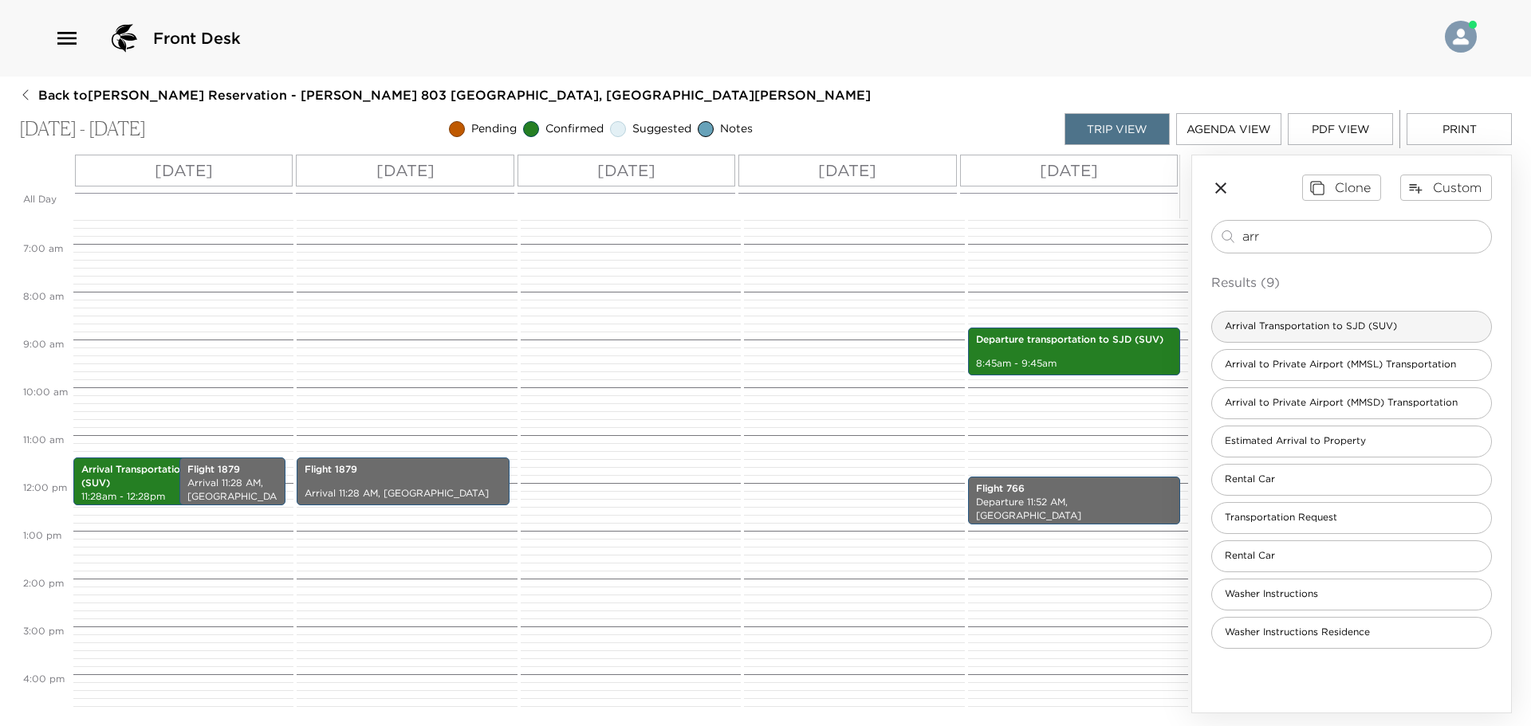
type input "arr"
click at [1295, 320] on span "Arrival Transportation to SJD (SUV)" at bounding box center [1311, 327] width 198 height 14
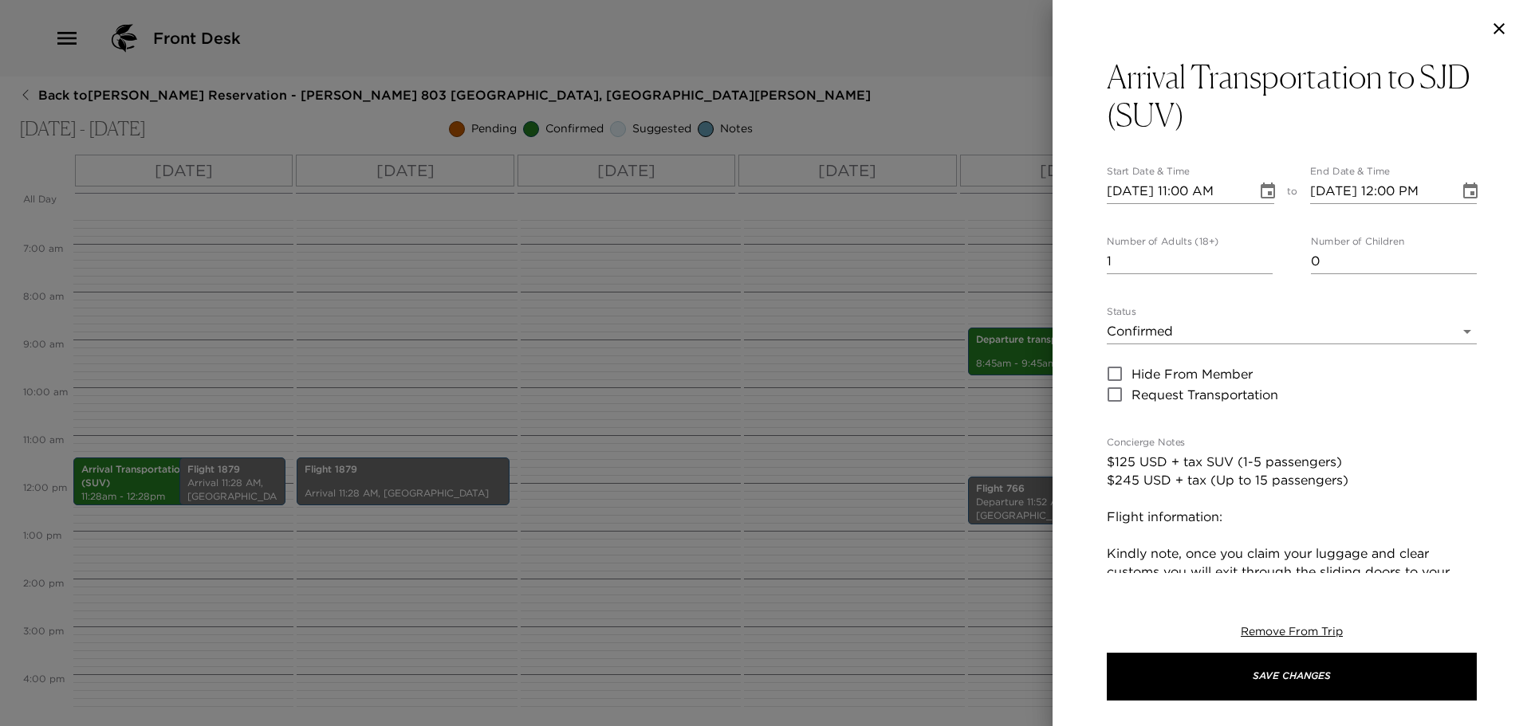
click at [1130, 192] on input "10/15/2025 11:00 AM" at bounding box center [1176, 192] width 139 height 26
type input "10/01/2025 11:00 AM"
type input "10/01/2025 12:00 PM"
type input "10/16/2025 11:00 AM"
type input "10/16/2025 12:00 PM"
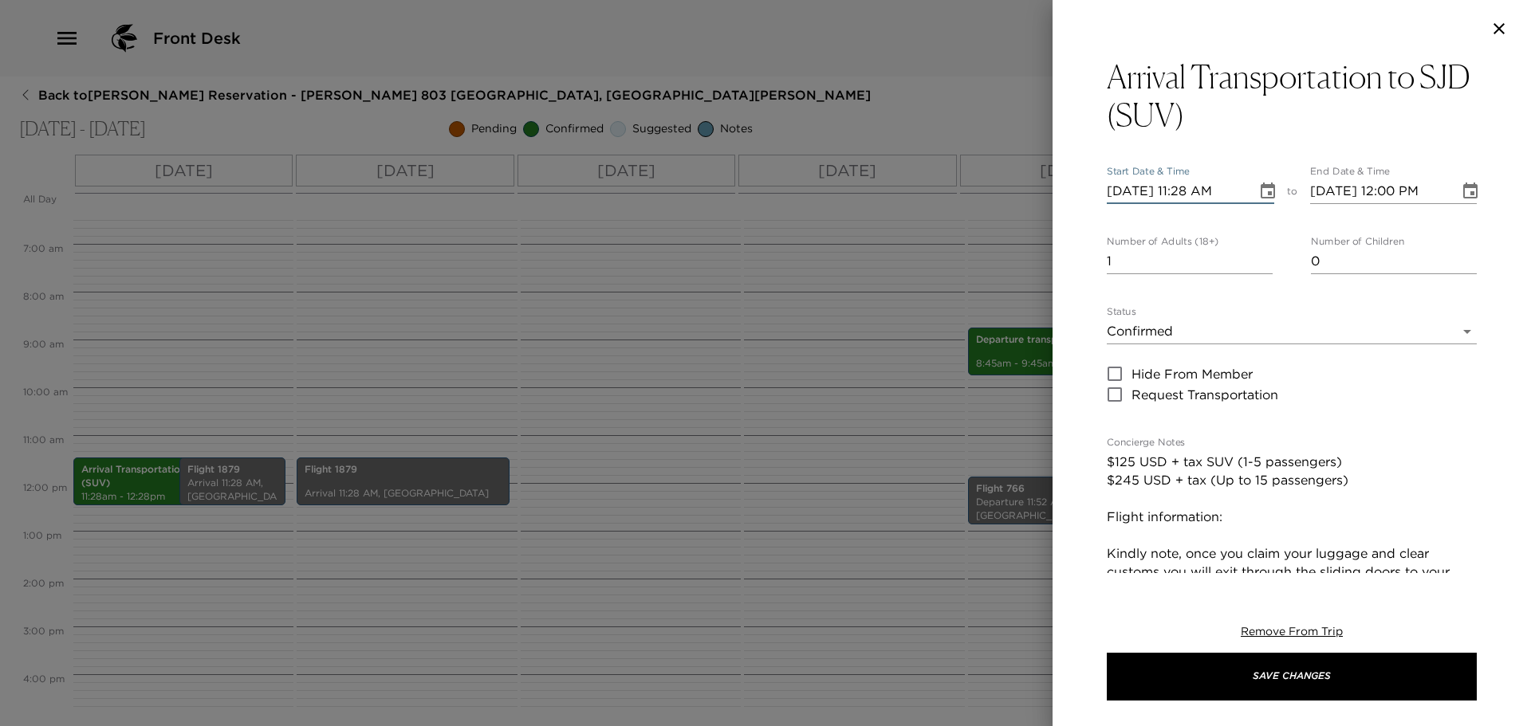
type input "10/16/2025 11:28 AM"
type input "10/16/2025 11:28 PM"
type input "10/16/2025 12:28 AM"
type input "10/16/2025 11:28 AM"
type input "10/16/2025 12:28 PM"
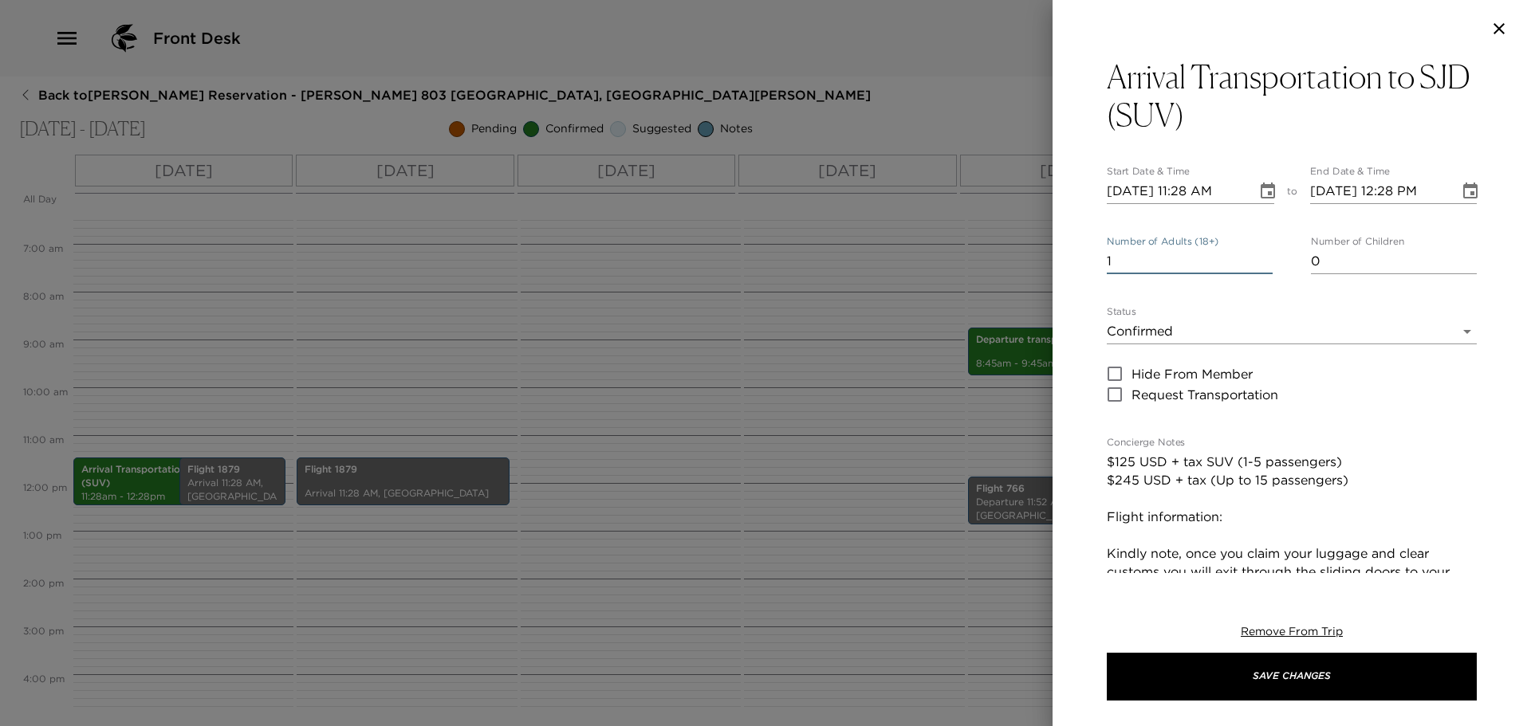
click at [1288, 527] on textarea "$125 USD + tax SUV (1-5 passengers) $245 USD + tax (Up to 15 passengers) Flight…" at bounding box center [1292, 636] width 370 height 367
paste textarea "United Airlines Arrival Flight Number: 1879"
click at [1237, 521] on textarea "$125 USD + tax SUV (1-5 passengers) $245 USD + tax (Up to 15 passengers) Flight…" at bounding box center [1292, 636] width 370 height 367
paste textarea "United Airlines Arrival Flight Number: 1879"
click at [1134, 537] on textarea "$125 USD + tax SUV (1-5 passengers) $245 USD + tax (Up to 15 passengers) Flight…" at bounding box center [1292, 645] width 370 height 385
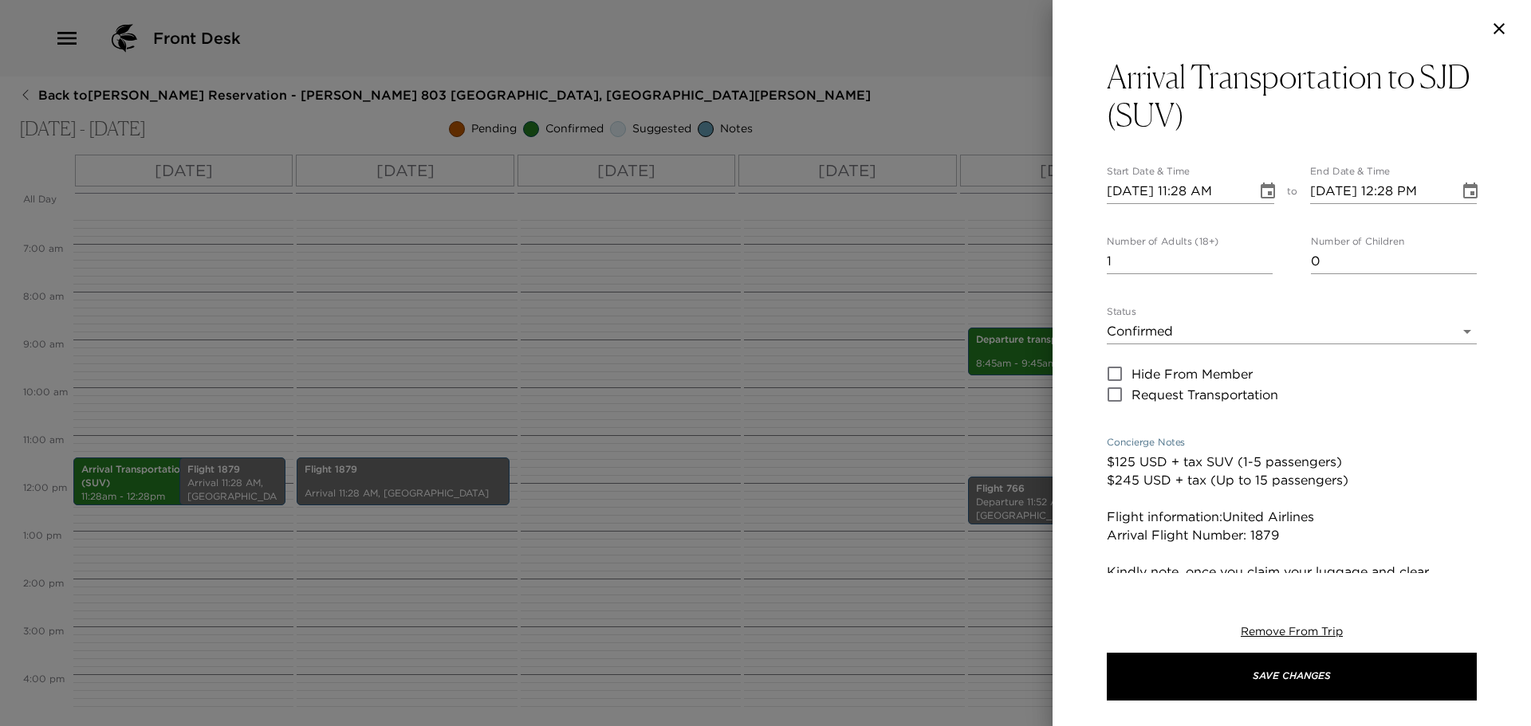
click at [1134, 537] on textarea "$125 USD + tax SUV (1-5 passengers) $245 USD + tax (Up to 15 passengers) Flight…" at bounding box center [1292, 645] width 370 height 385
drag, startPoint x: 1245, startPoint y: 534, endPoint x: 1091, endPoint y: 530, distance: 153.9
type textarea "$125 USD + tax SUV (1-5 passengers) $245 USD + tax (Up to 15 passengers) Flight…"
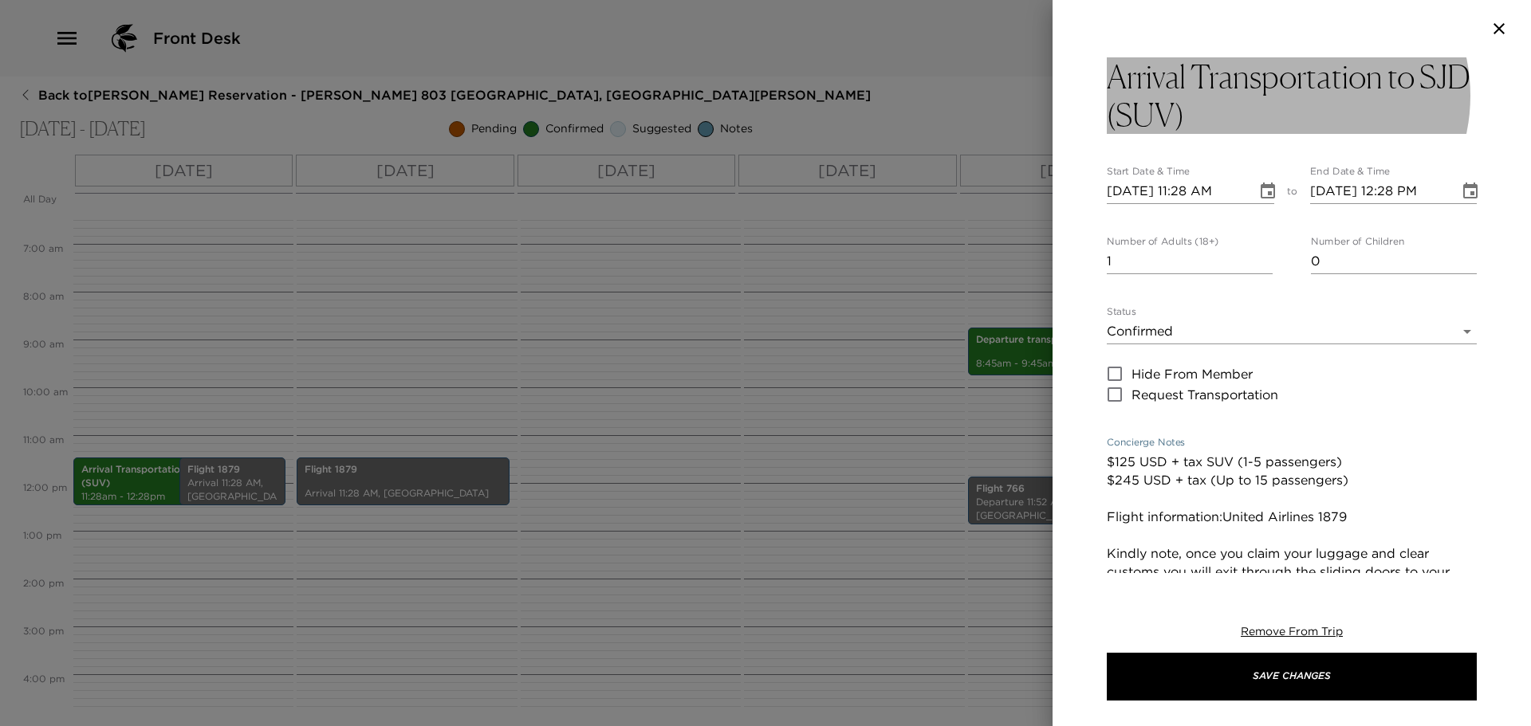
click at [1278, 108] on h3 "Arrival Transportation to SJD (SUV)" at bounding box center [1292, 95] width 370 height 77
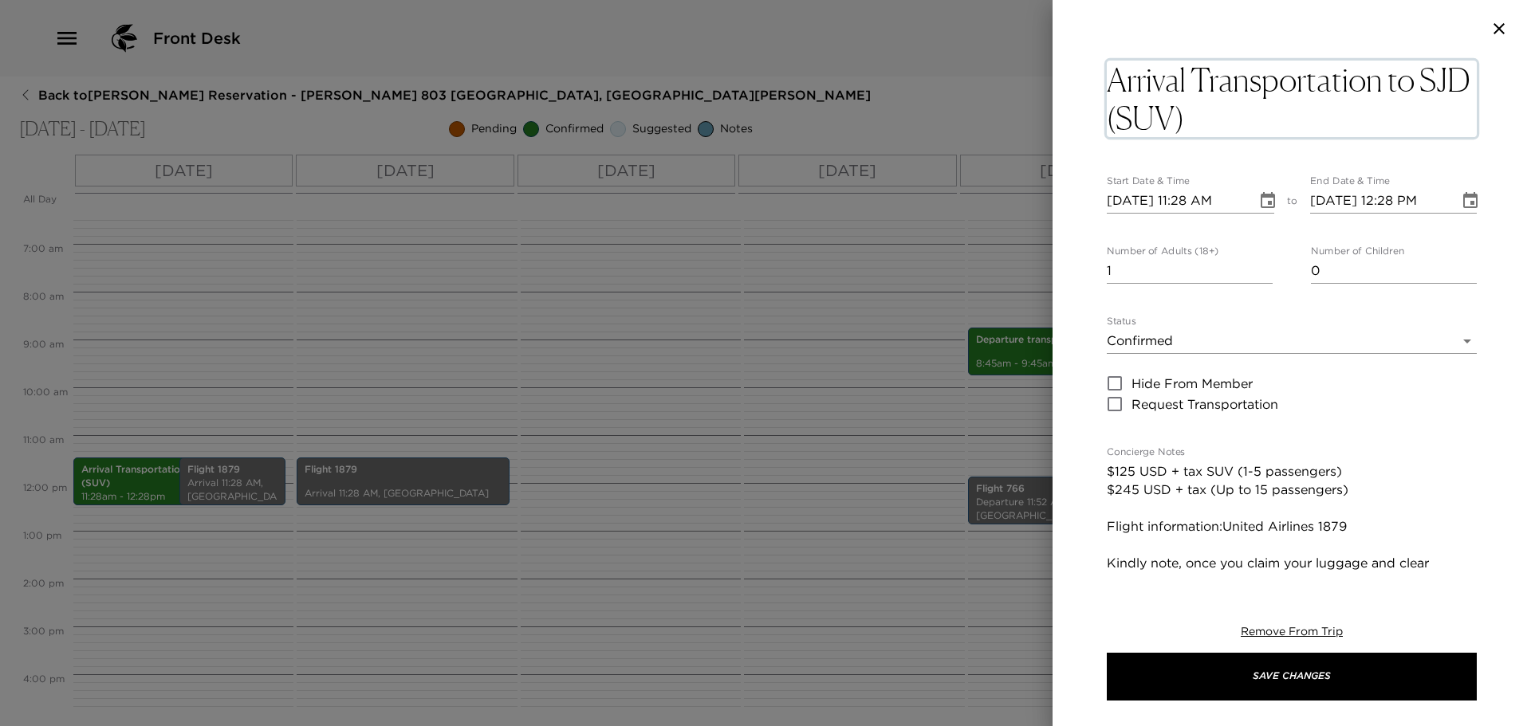
click at [1276, 120] on textarea "Arrival Transportation to SJD (SUV)" at bounding box center [1292, 99] width 370 height 77
type textarea "Arrival Transportation to SJD (SUV) For Matt Carroll"
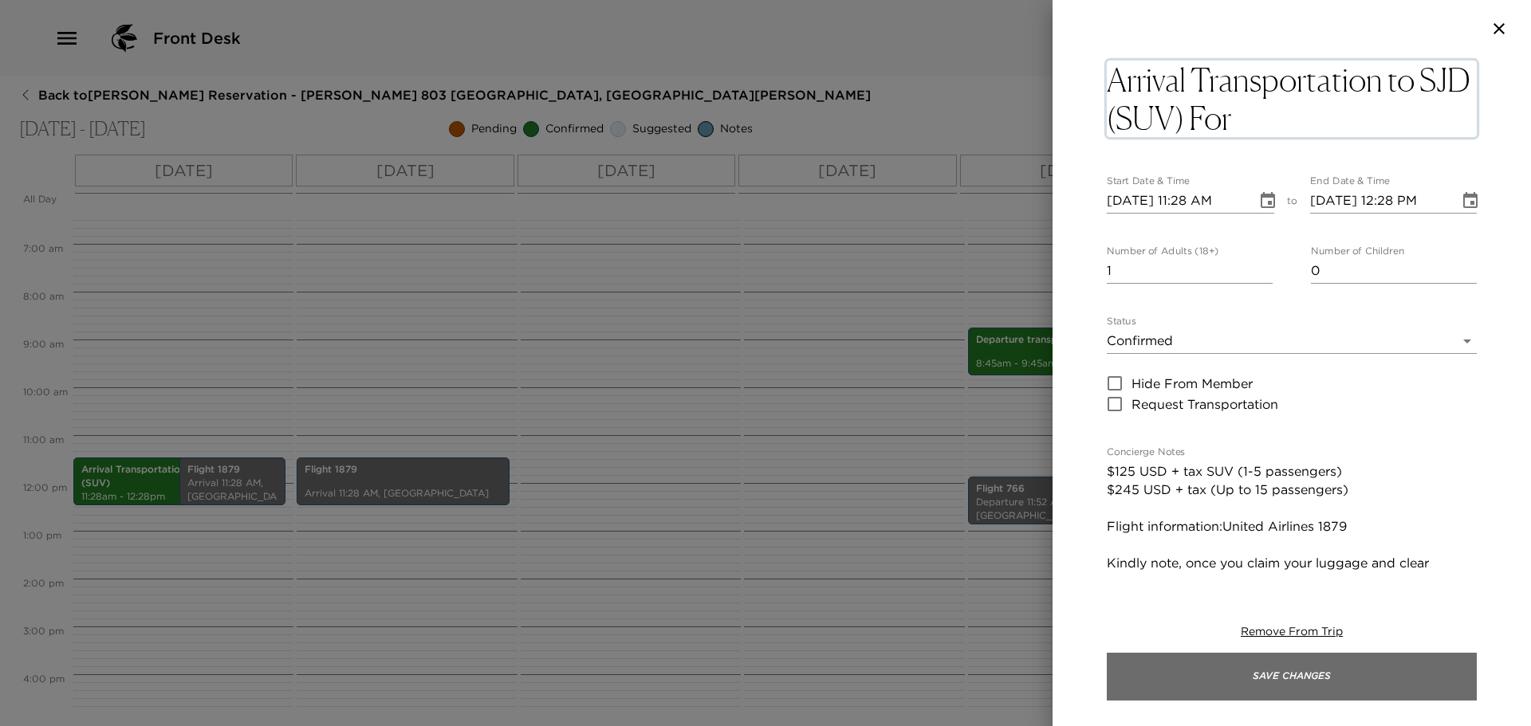
click at [1285, 675] on button "Save Changes" at bounding box center [1292, 677] width 370 height 48
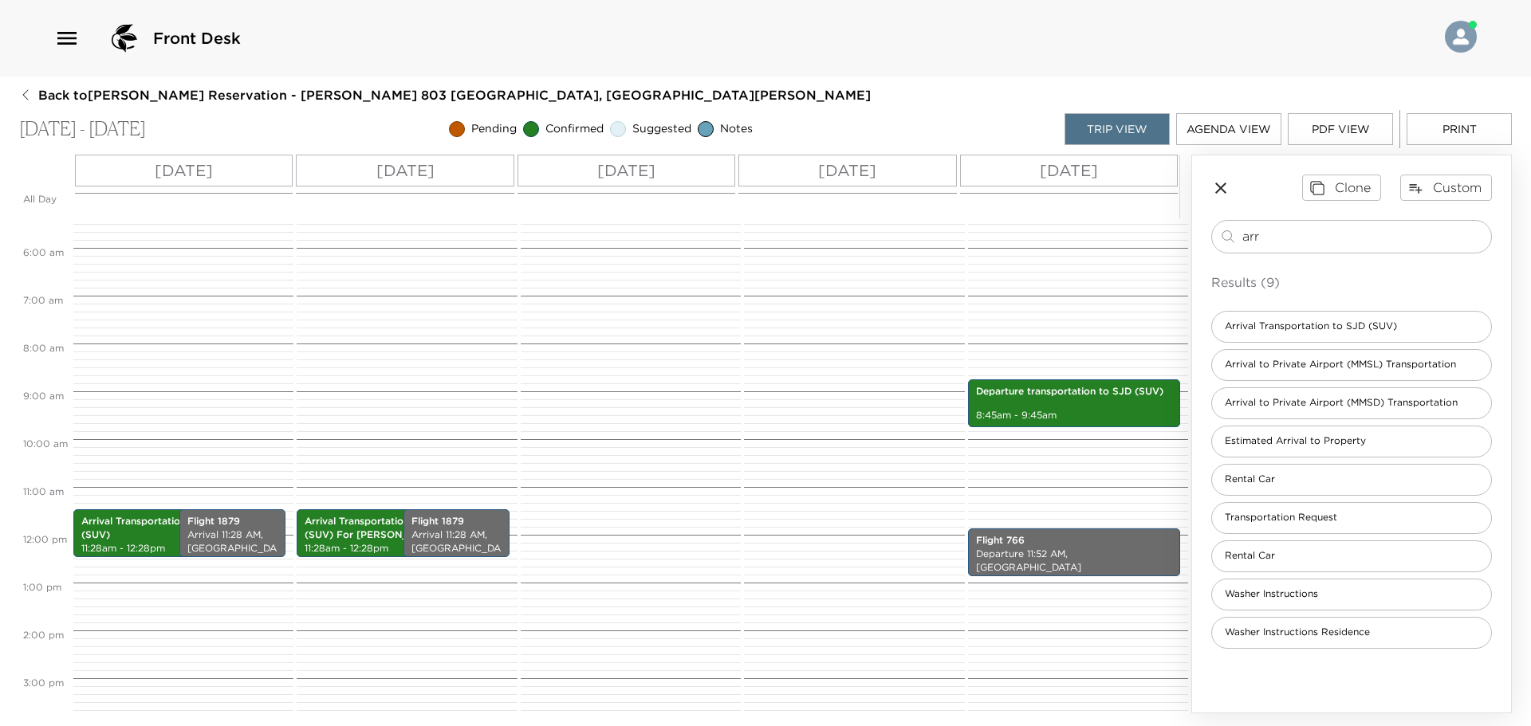
scroll to position [230, 0]
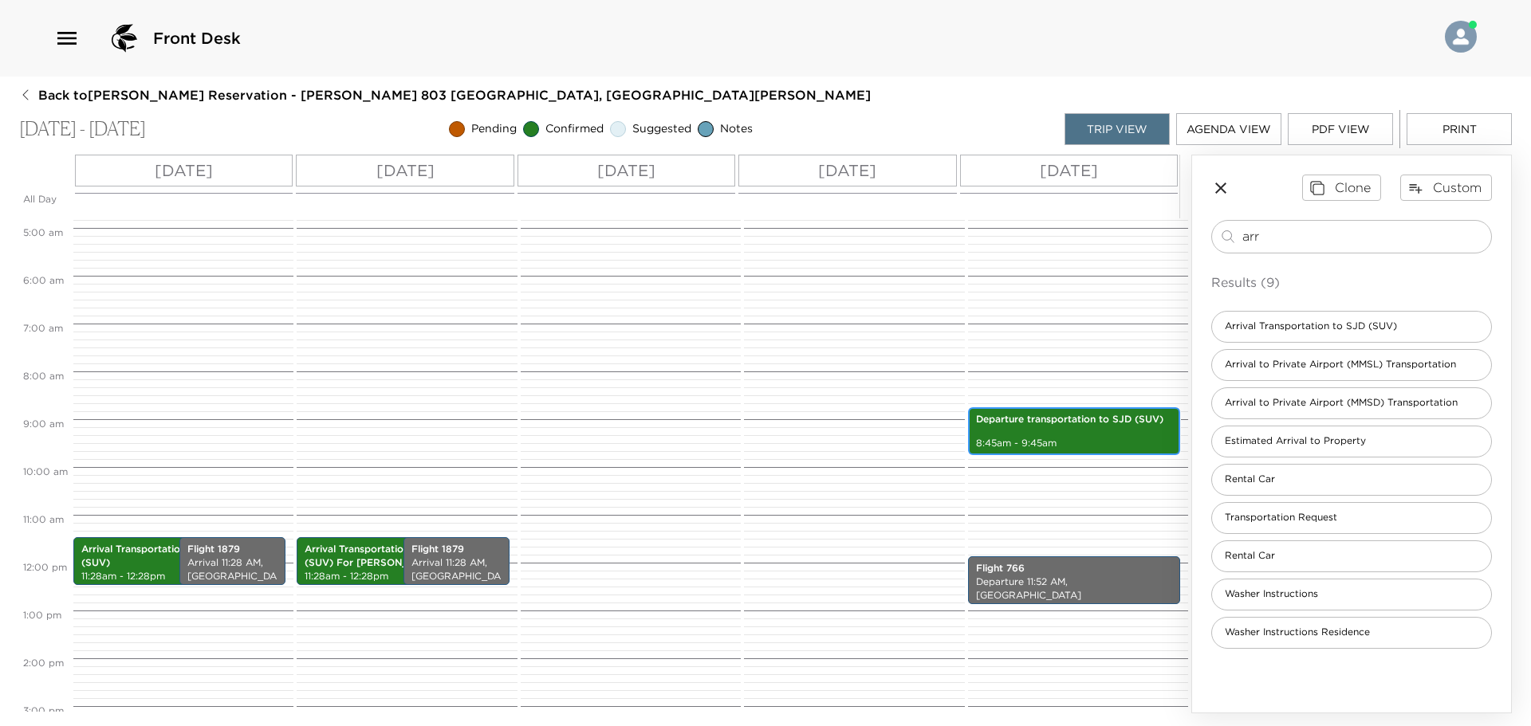
click at [1113, 438] on p "8:45am - 9:45am" at bounding box center [1074, 444] width 196 height 14
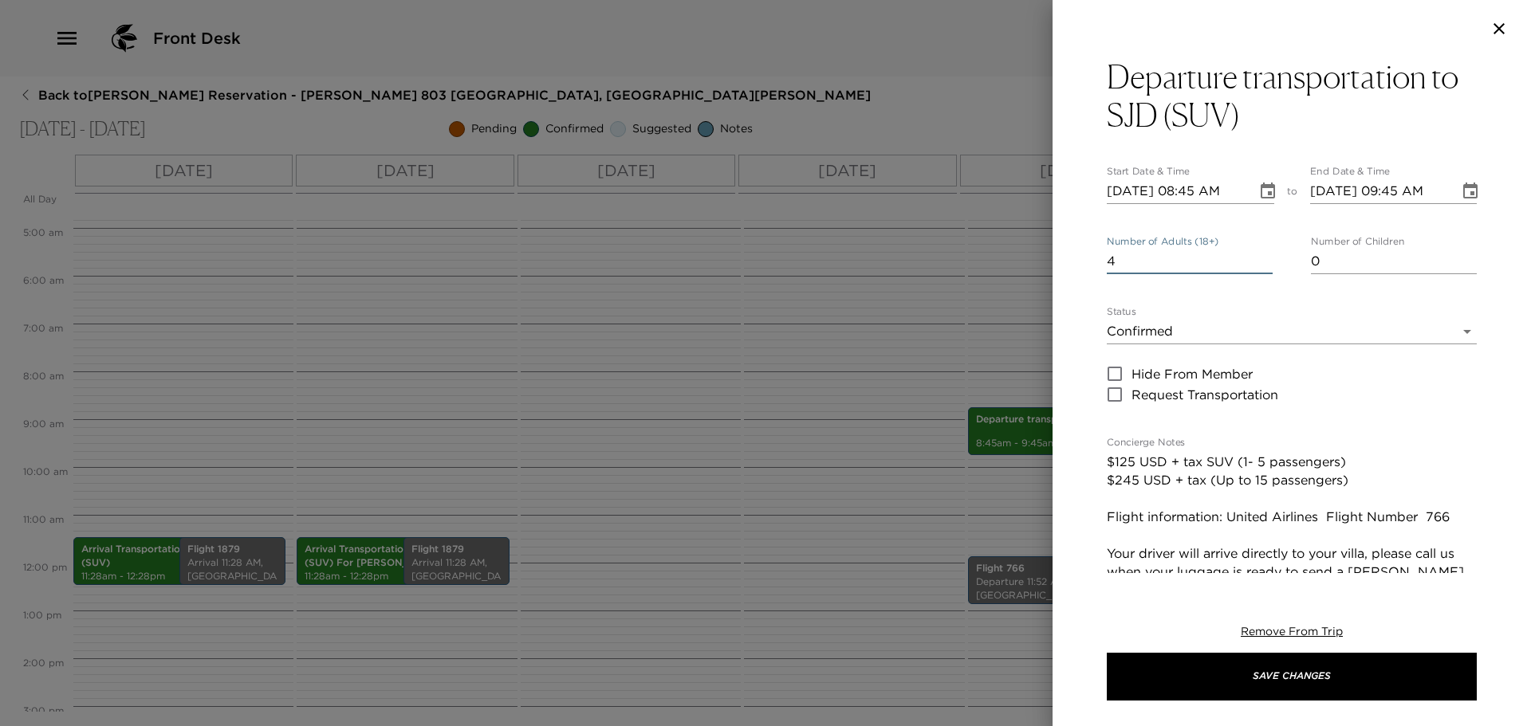
drag, startPoint x: 1173, startPoint y: 262, endPoint x: 971, endPoint y: 258, distance: 201.7
click at [988, 258] on div "Departure transportation to SJD (SUV) Start Date & Time 10/19/2025 08:45 AM to …" at bounding box center [765, 363] width 1531 height 726
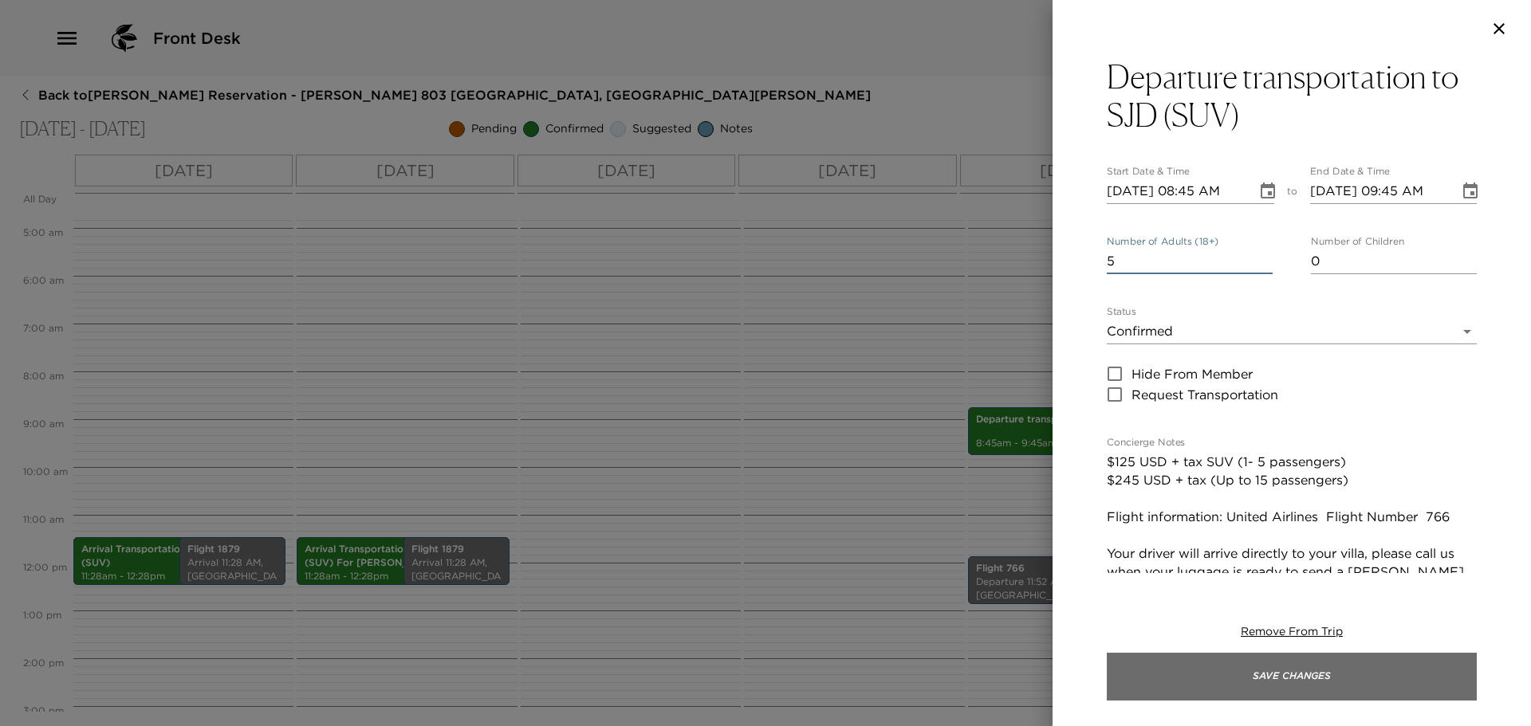
type input "5"
click at [1264, 661] on button "Save Changes" at bounding box center [1292, 677] width 370 height 48
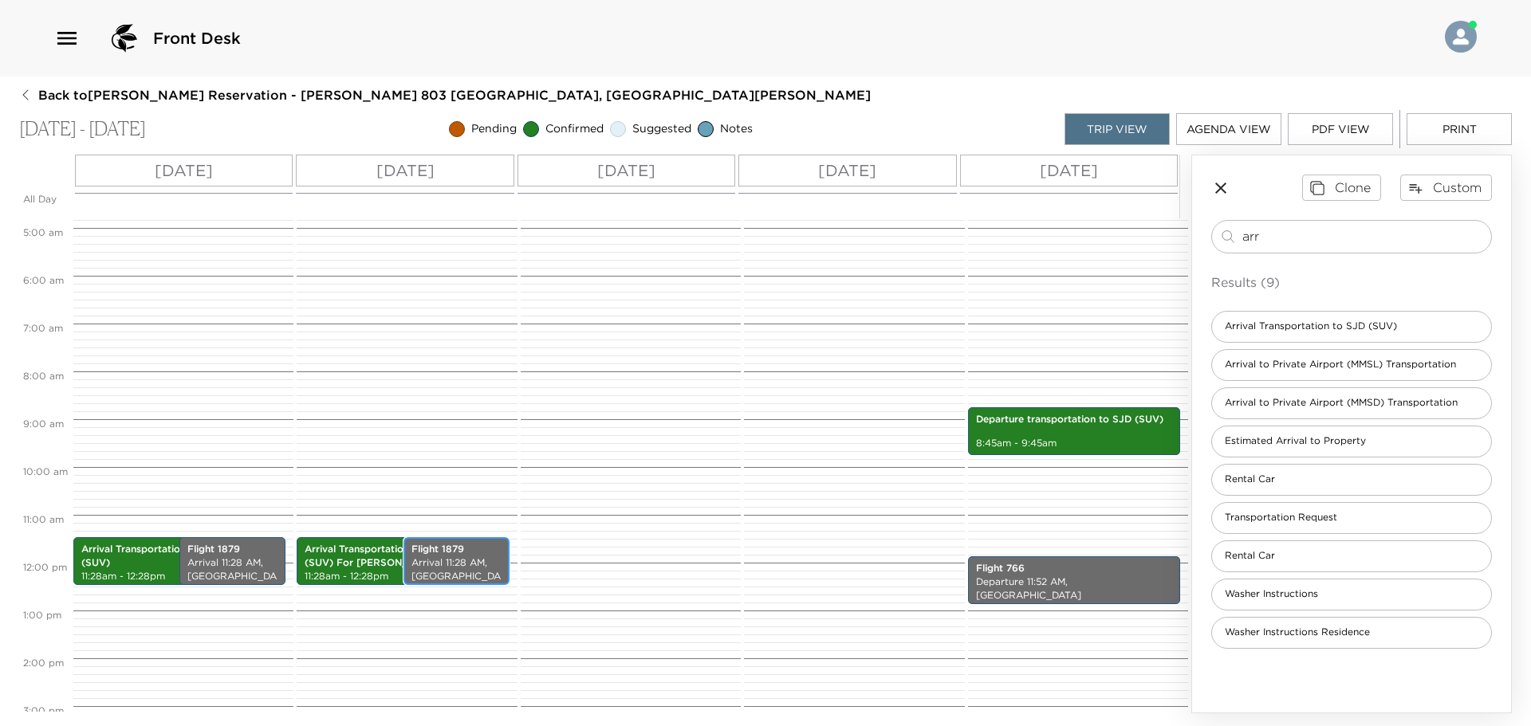
click at [458, 568] on p "Arrival 11:28 AM, Los Cabos International Airport" at bounding box center [456, 576] width 90 height 40
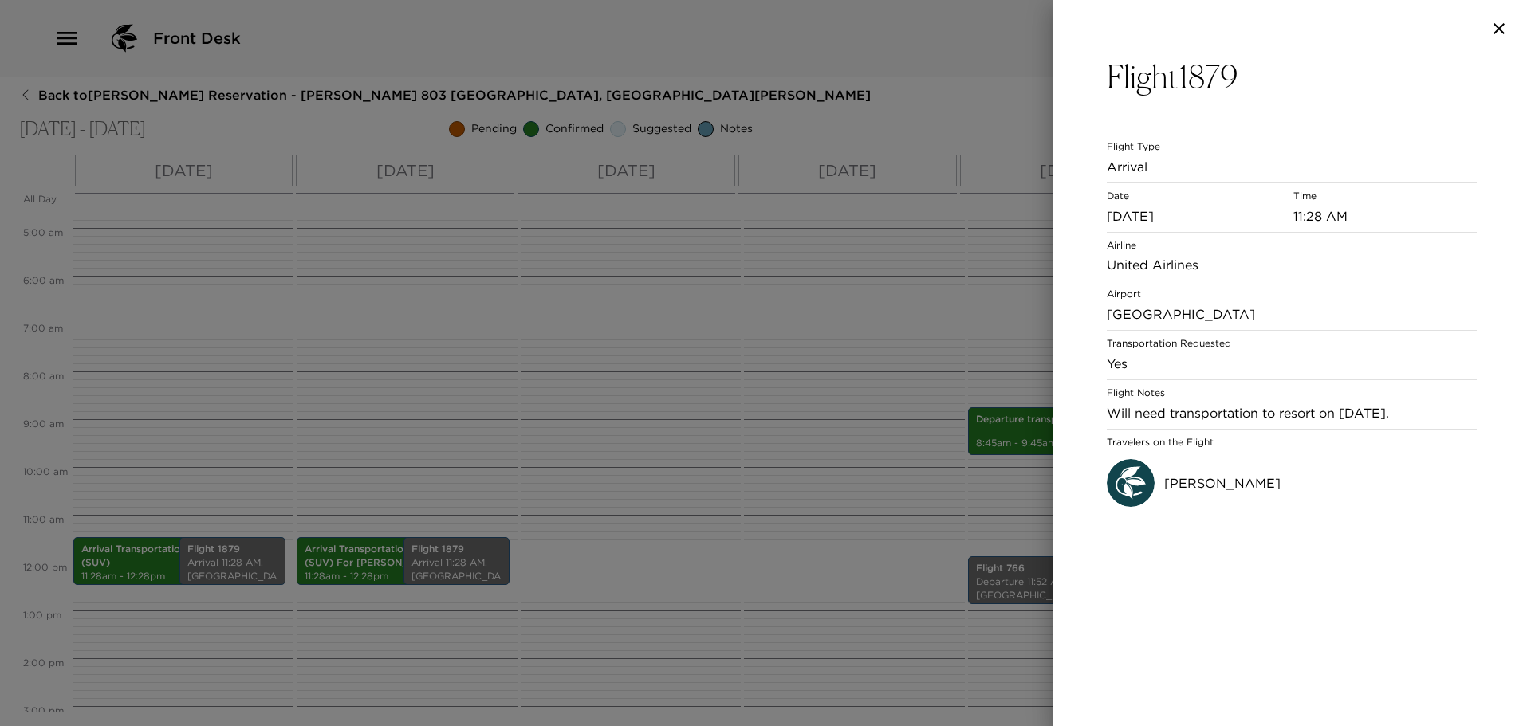
click at [458, 568] on div at bounding box center [765, 363] width 1531 height 726
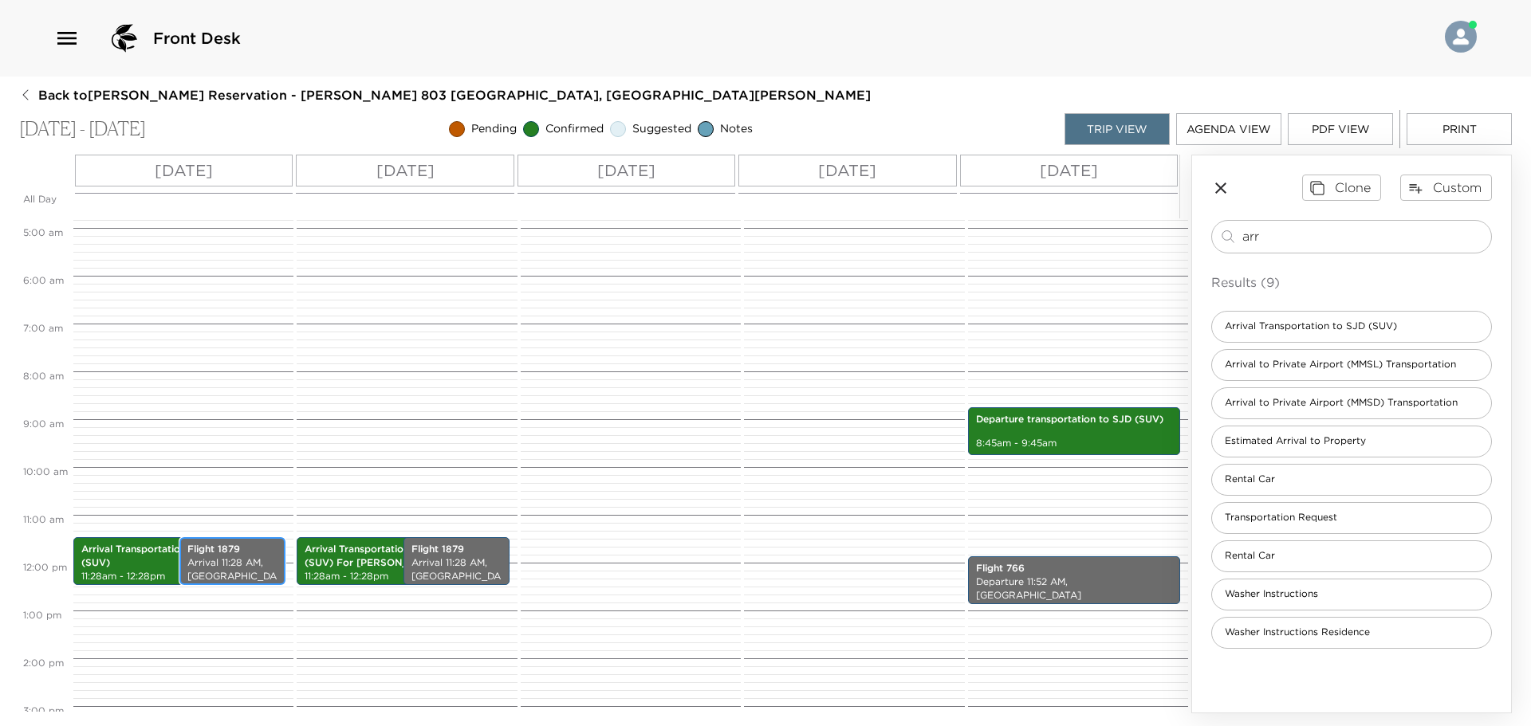
click at [229, 576] on p "Arrival 11:28 AM, Los Cabos International Airport" at bounding box center [232, 576] width 90 height 40
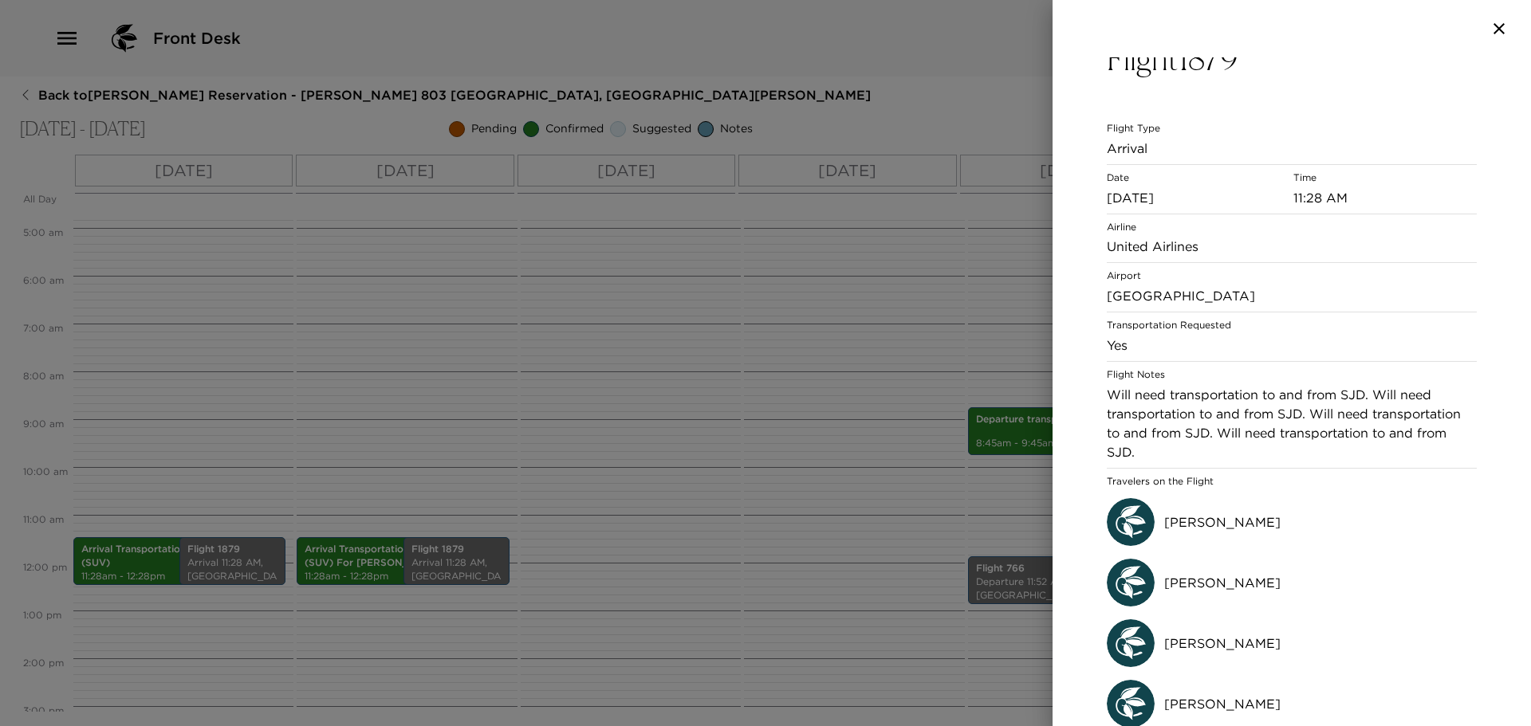
scroll to position [33, 0]
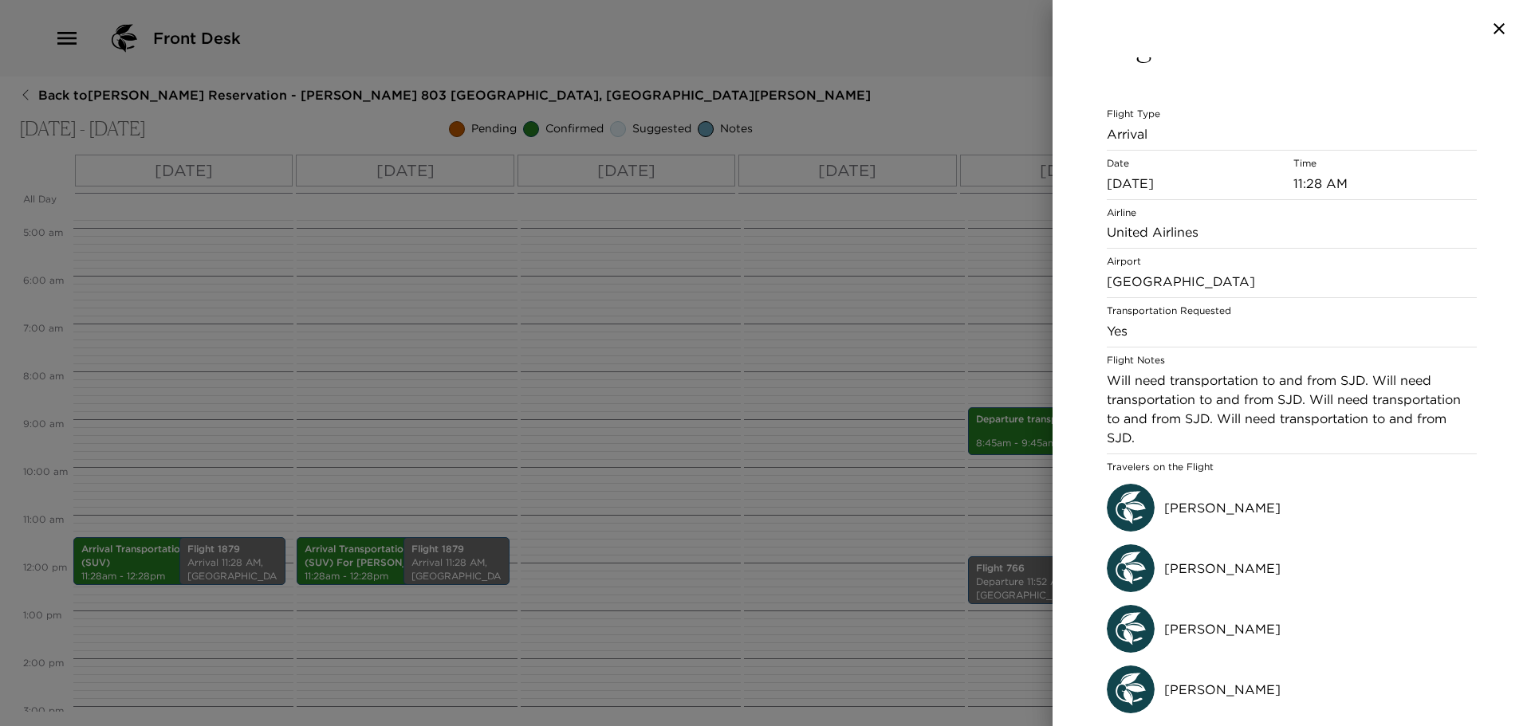
click at [454, 562] on div at bounding box center [765, 363] width 1531 height 726
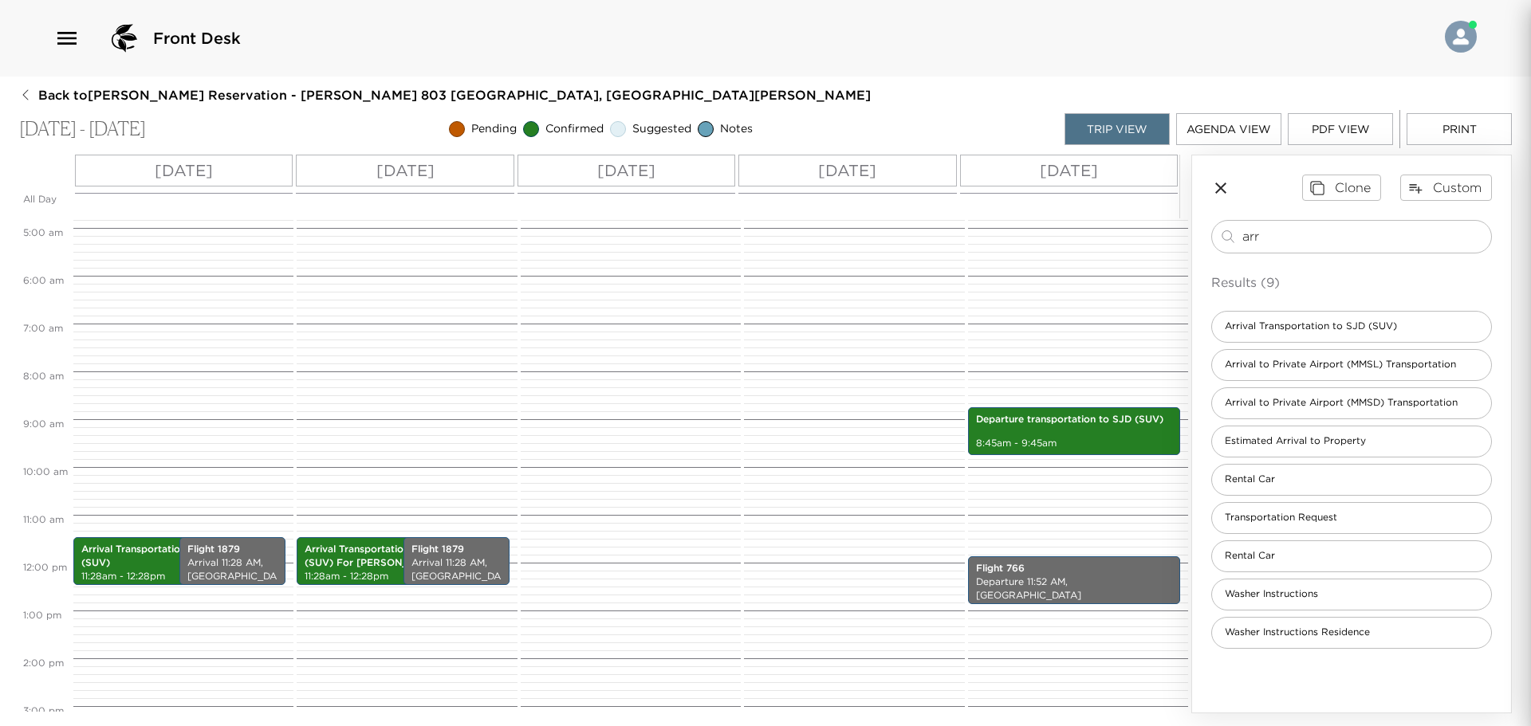
scroll to position [0, 0]
click at [454, 562] on div at bounding box center [765, 363] width 1531 height 726
click at [454, 562] on p "Arrival 11:28 AM, Los Cabos International Airport" at bounding box center [456, 576] width 90 height 40
click at [464, 556] on p "Arrival 11:28 AM, Los Cabos International Airport" at bounding box center [456, 576] width 90 height 40
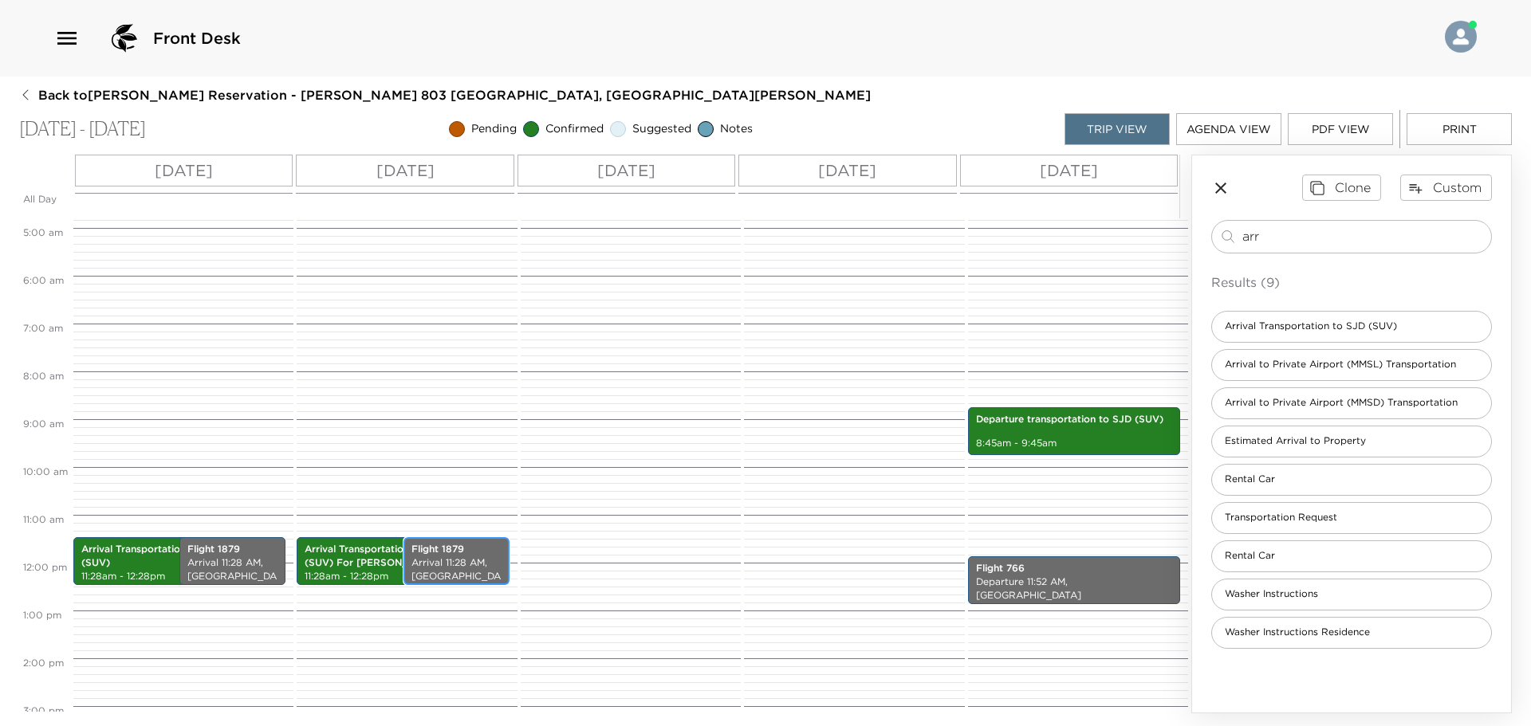
click at [464, 556] on p "Arrival 11:28 AM, Los Cabos International Airport" at bounding box center [456, 576] width 90 height 40
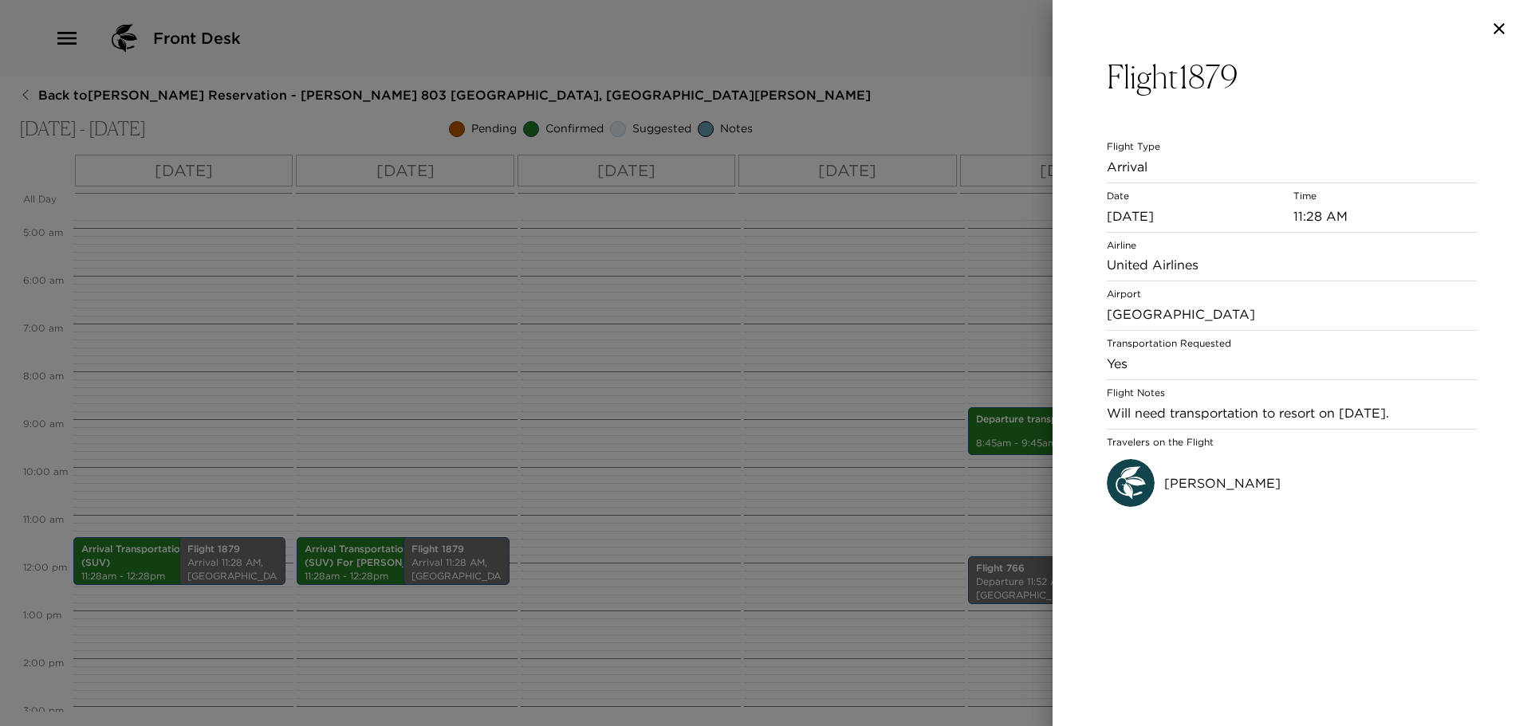
click at [1500, 33] on icon "button" at bounding box center [1498, 28] width 19 height 19
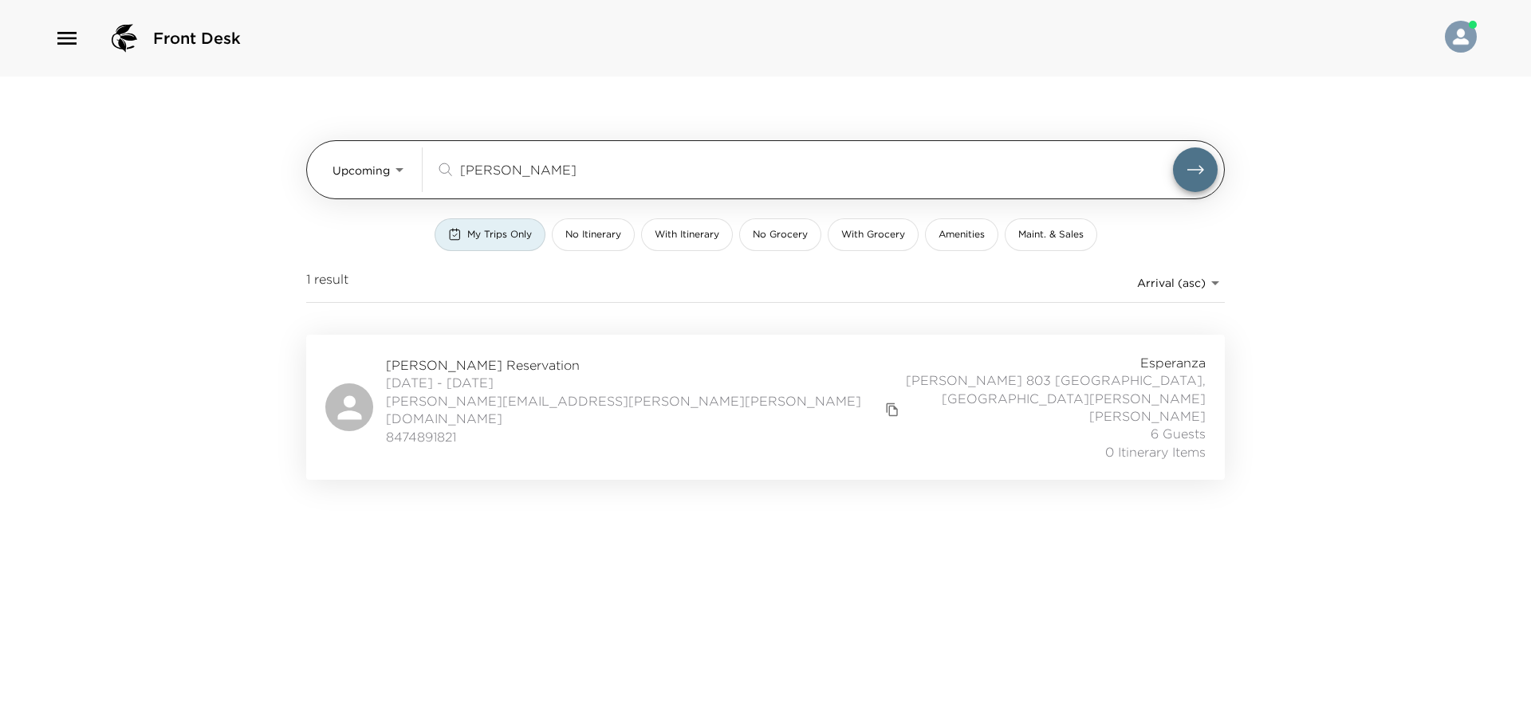
drag, startPoint x: 579, startPoint y: 168, endPoint x: 333, endPoint y: 172, distance: 245.6
click at [333, 172] on div "Upcoming Upcoming Werner ​" at bounding box center [774, 169] width 885 height 45
paste input "Theresa Freilich"
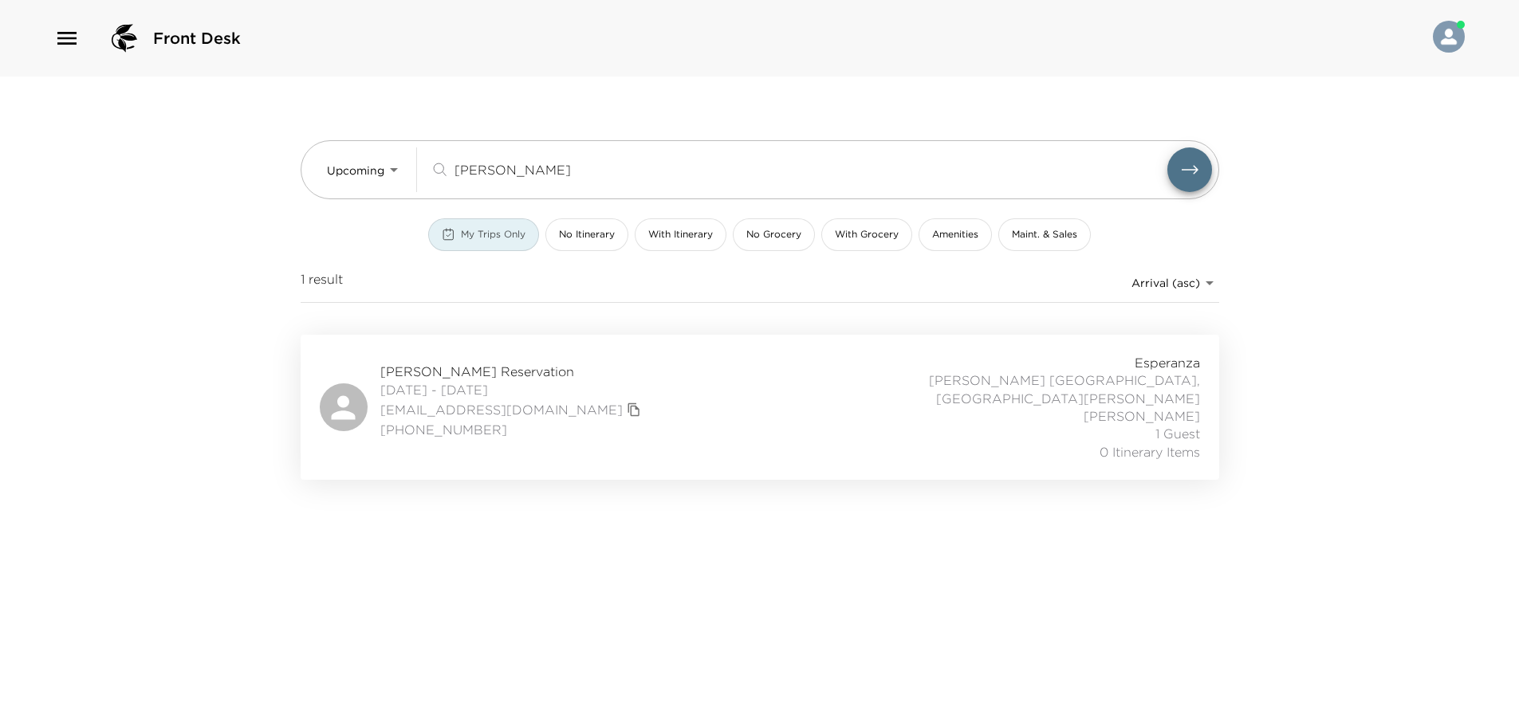
click at [524, 241] on span "My Trips Only" at bounding box center [493, 235] width 65 height 14
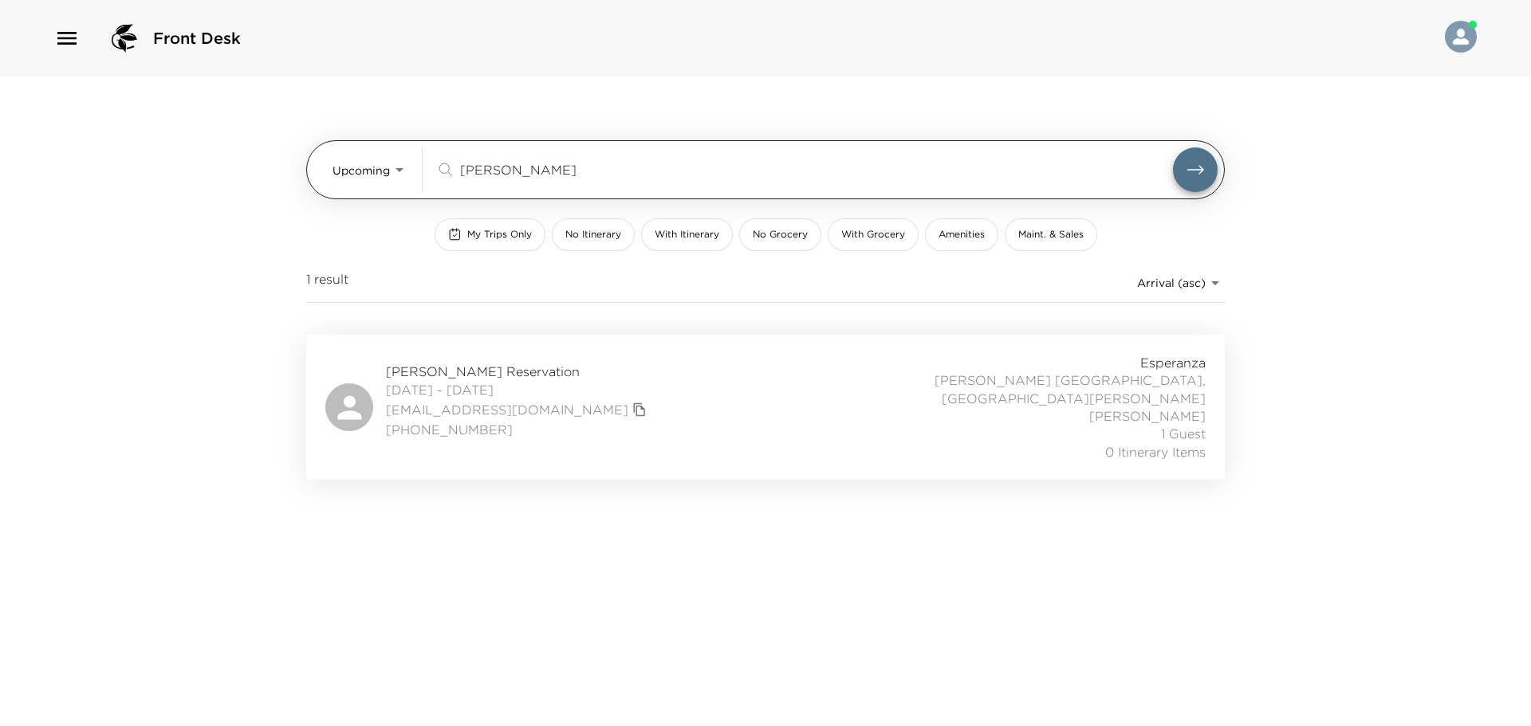
click at [603, 162] on input "Theresa Freilich" at bounding box center [816, 169] width 713 height 18
click at [1173, 147] on button "submit" at bounding box center [1195, 169] width 45 height 45
drag, startPoint x: 591, startPoint y: 171, endPoint x: 360, endPoint y: 171, distance: 231.2
click at [360, 171] on div "Upcoming Upcoming Theresa Freilich ​" at bounding box center [774, 169] width 885 height 45
paste input "Samantha McGrat"
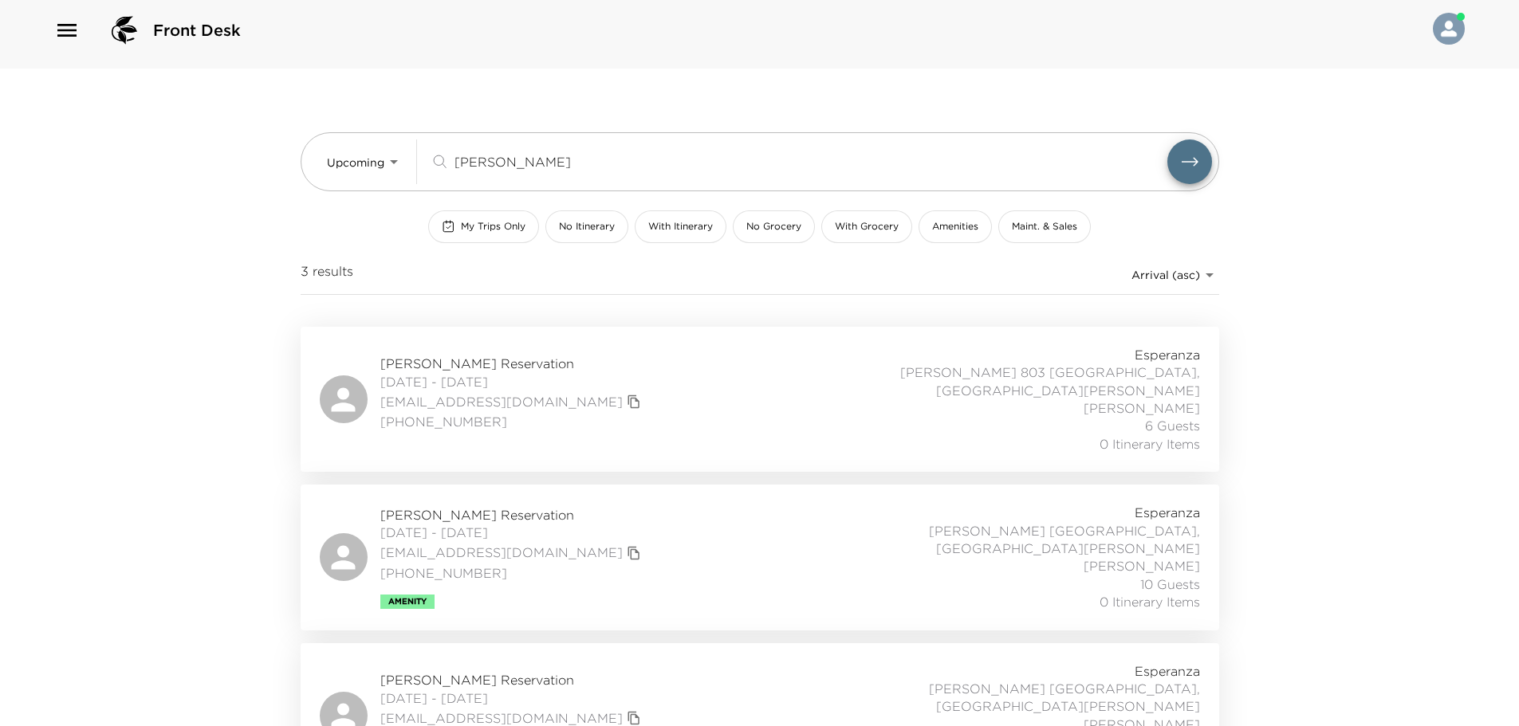
scroll to position [30, 0]
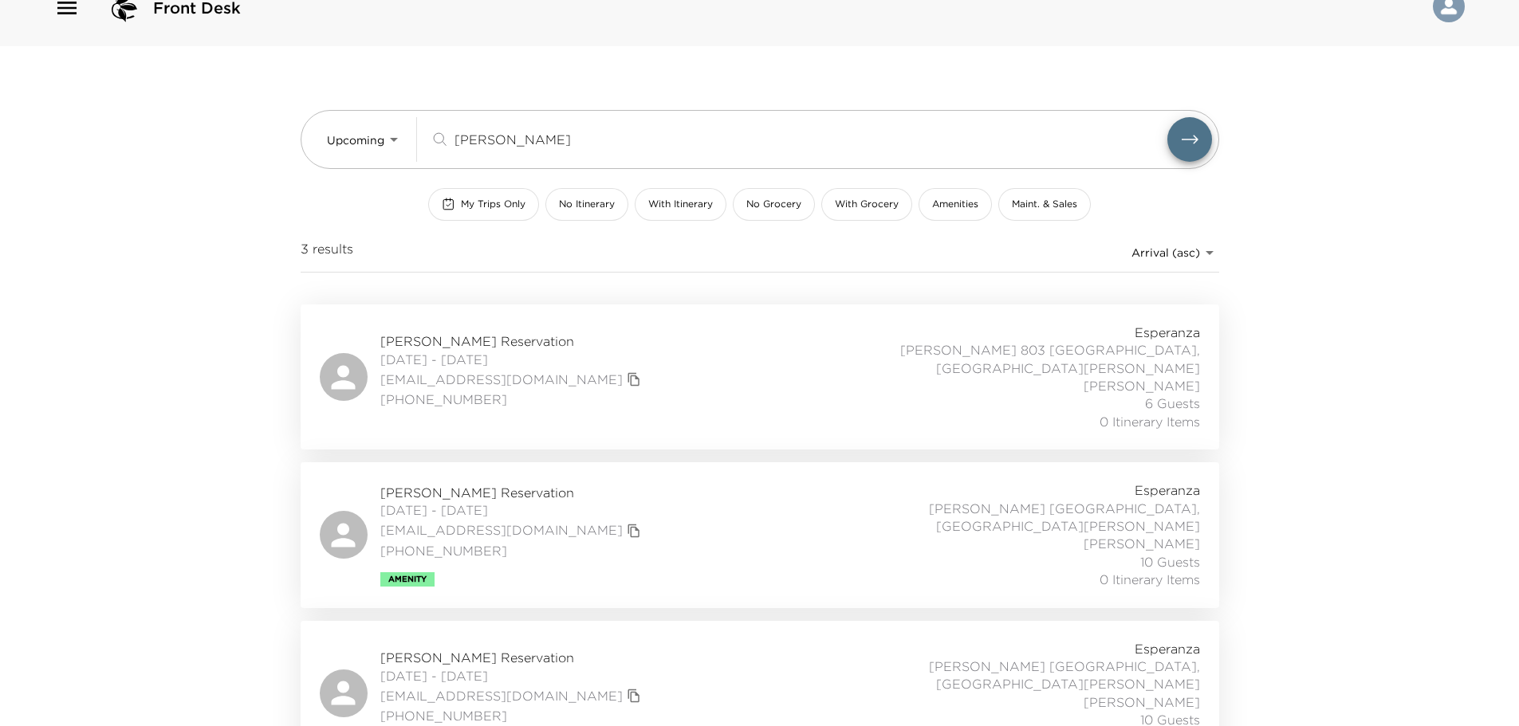
drag, startPoint x: 582, startPoint y: 145, endPoint x: 291, endPoint y: 138, distance: 291.1
click at [291, 138] on div "Upcoming Upcoming Samantha McGrath ​ My Trips Only No Itinerary With Itinerary …" at bounding box center [759, 406] width 957 height 720
paste input "Todd Ketlinski"
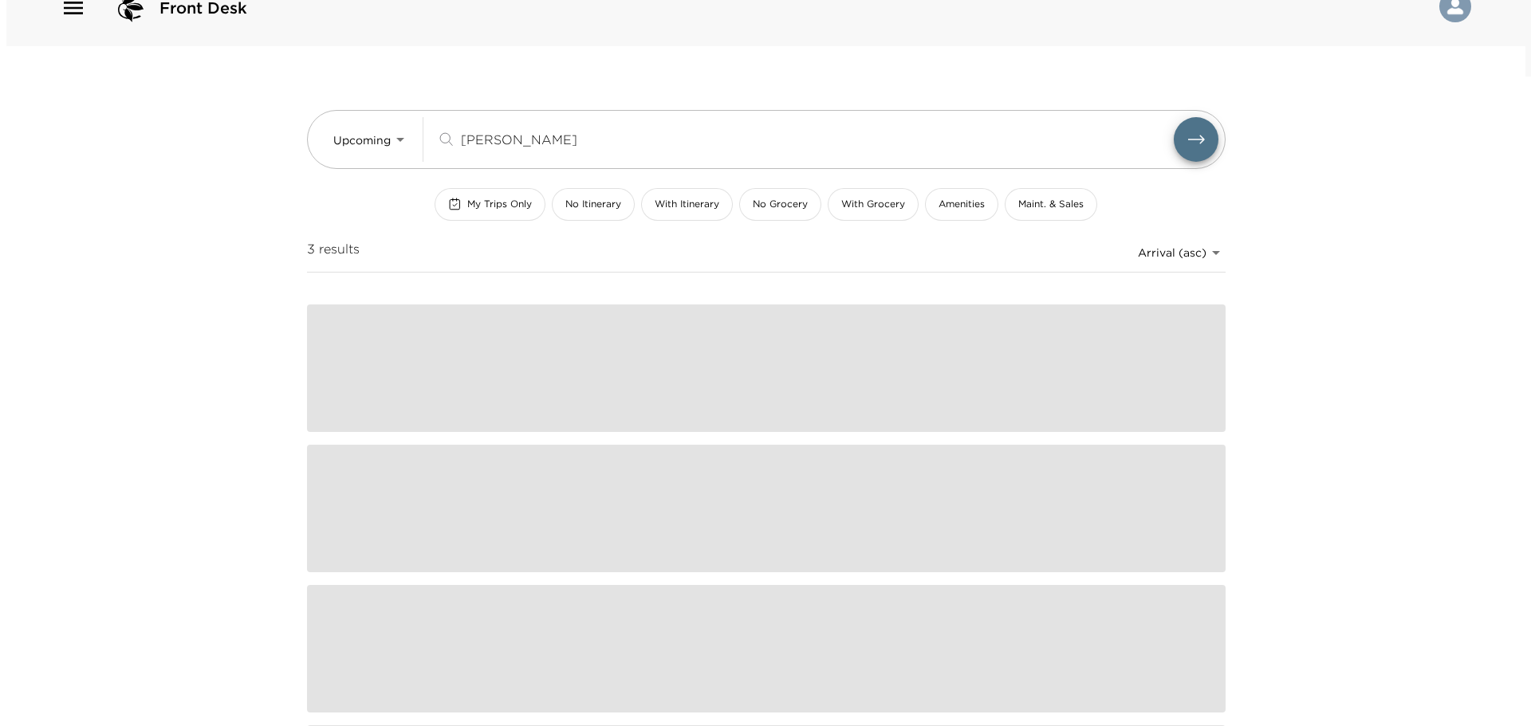
scroll to position [0, 0]
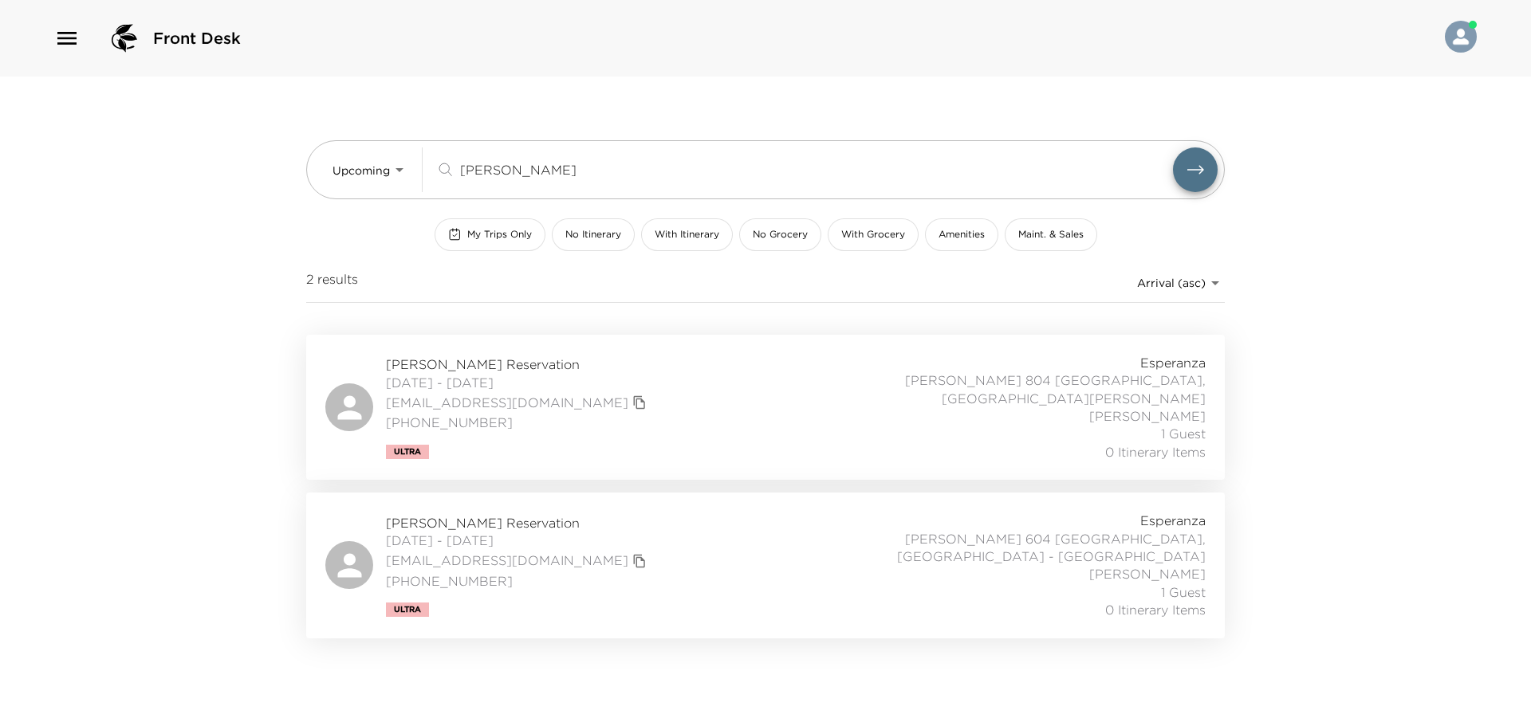
type input "Todd Ketlinski"
